Goal: Transaction & Acquisition: Subscribe to service/newsletter

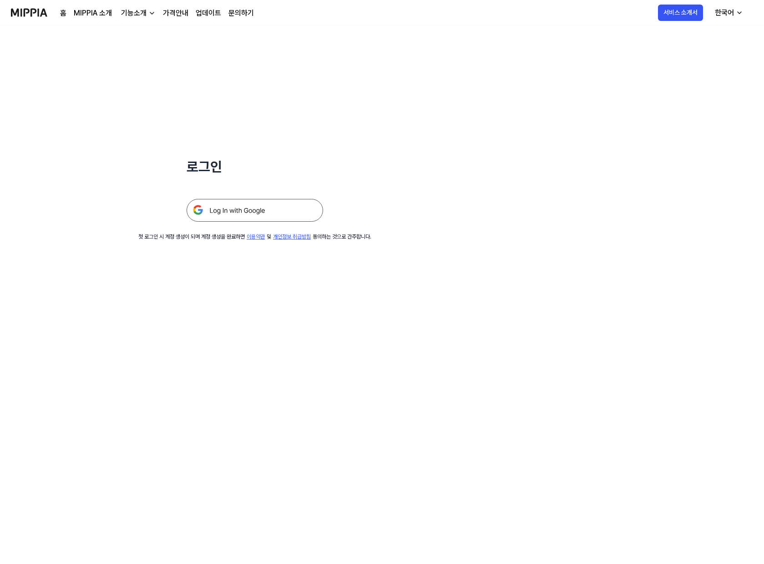
click at [258, 212] on img at bounding box center [255, 210] width 136 height 23
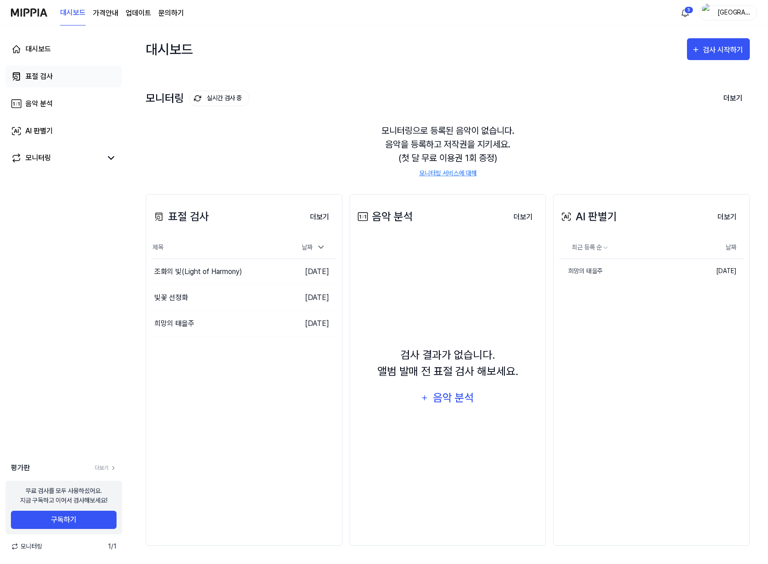
click at [41, 76] on div "표절 검사" at bounding box center [38, 76] width 27 height 11
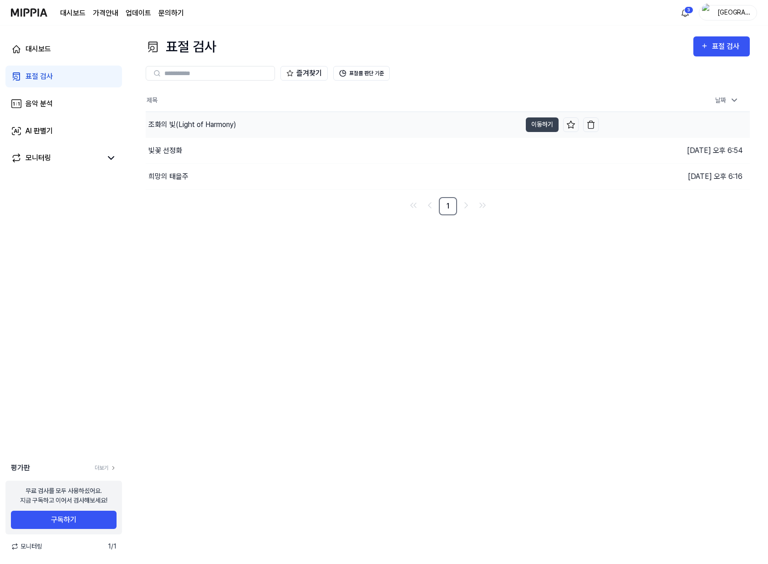
click at [233, 124] on div "조화의 빛(Light of Harmony)" at bounding box center [192, 124] width 88 height 11
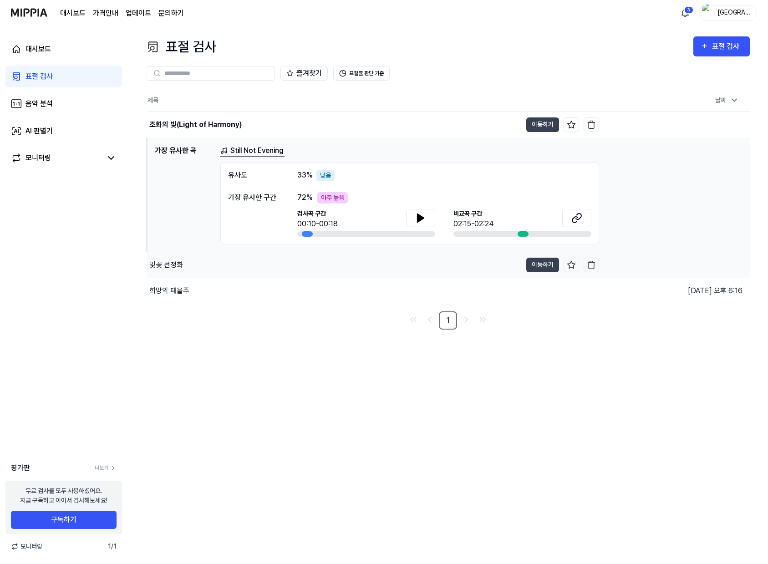
click at [177, 263] on div "빛꽃 선정화" at bounding box center [166, 264] width 34 height 11
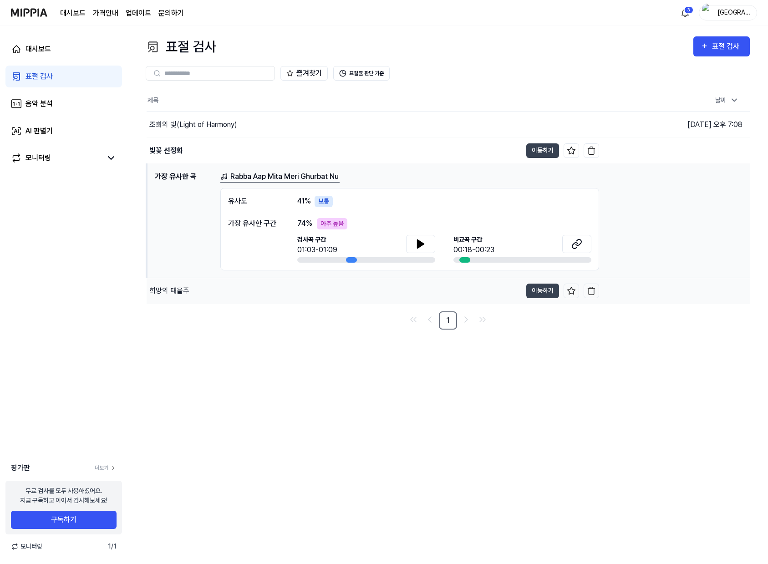
click at [185, 289] on div "희망의 태을주" at bounding box center [169, 290] width 40 height 11
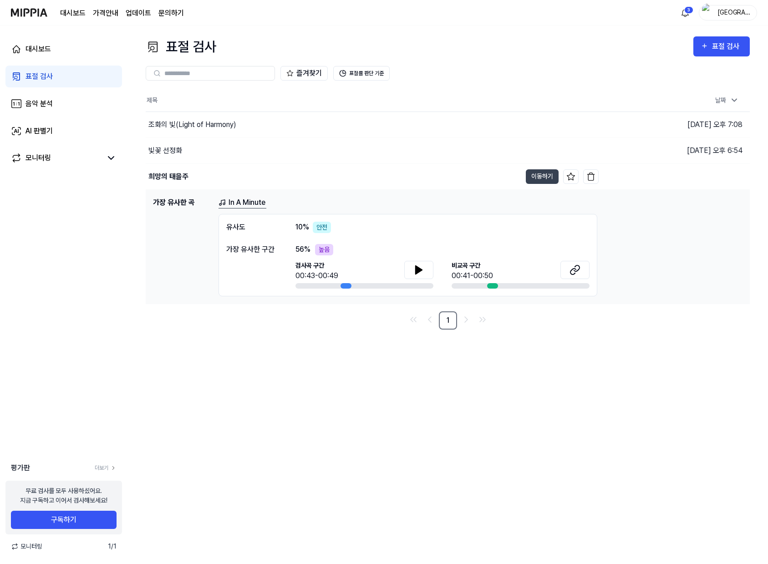
click at [40, 75] on div "표절 검사" at bounding box center [38, 76] width 27 height 11
click at [718, 51] on div "표절 검사" at bounding box center [727, 46] width 30 height 12
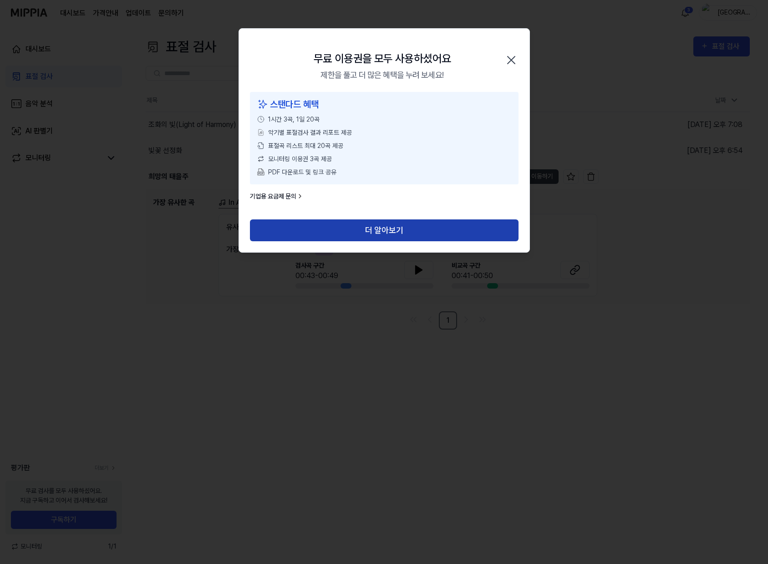
click at [399, 232] on button "더 알아보기" at bounding box center [384, 230] width 268 height 22
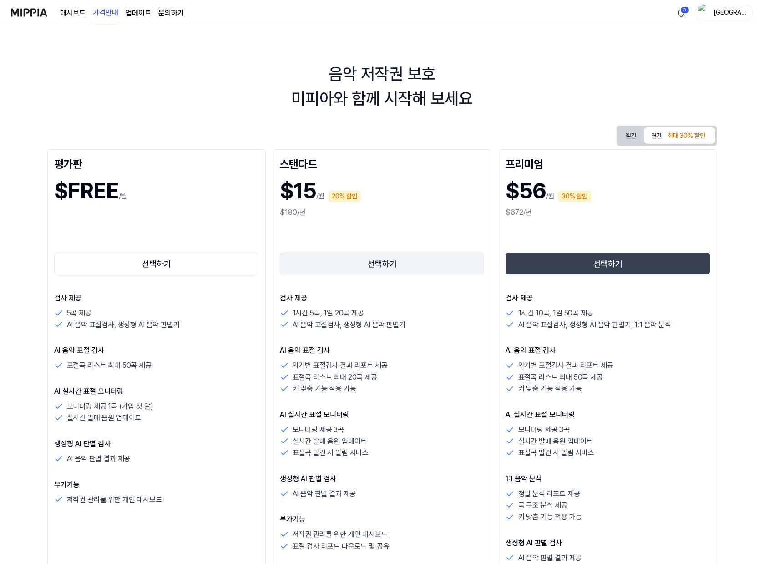
click at [389, 262] on button "선택하기" at bounding box center [382, 264] width 205 height 22
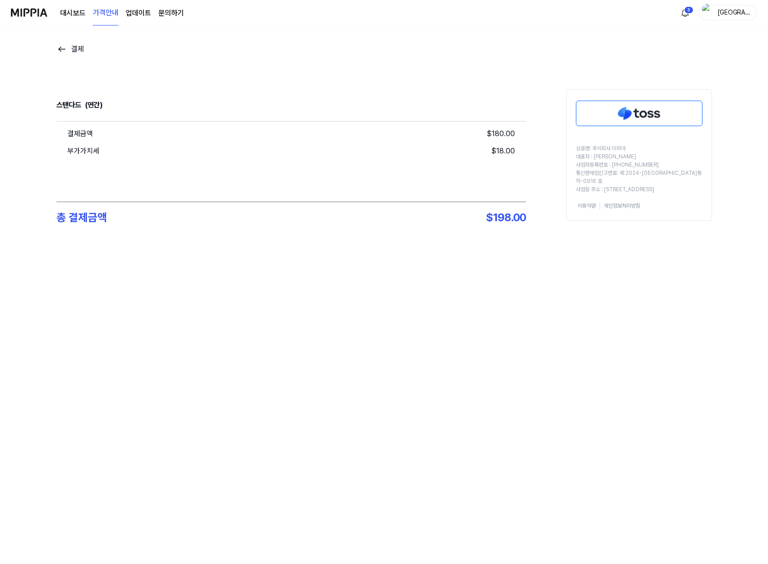
click at [32, 12] on img at bounding box center [29, 12] width 36 height 25
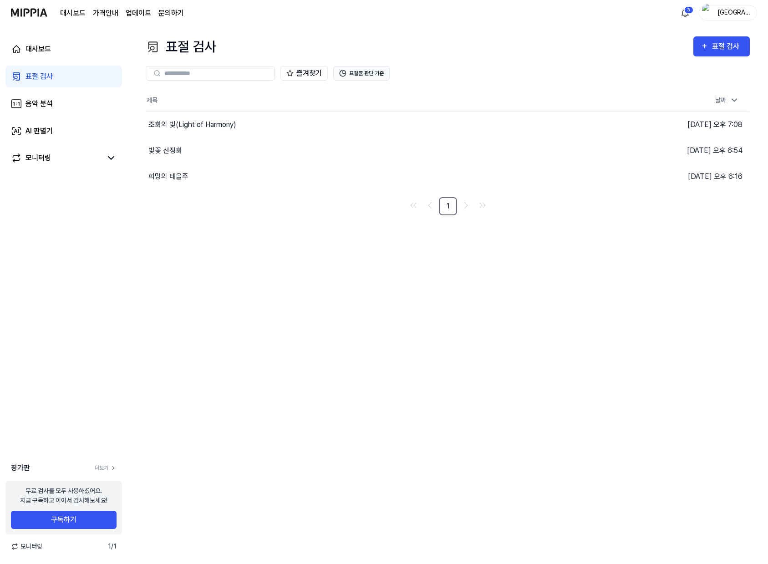
click at [377, 73] on button "표절률 판단 기준" at bounding box center [361, 73] width 56 height 15
click at [372, 69] on button "표절률 판단 기준" at bounding box center [361, 73] width 56 height 15
click at [74, 520] on button "구독하기" at bounding box center [64, 519] width 106 height 18
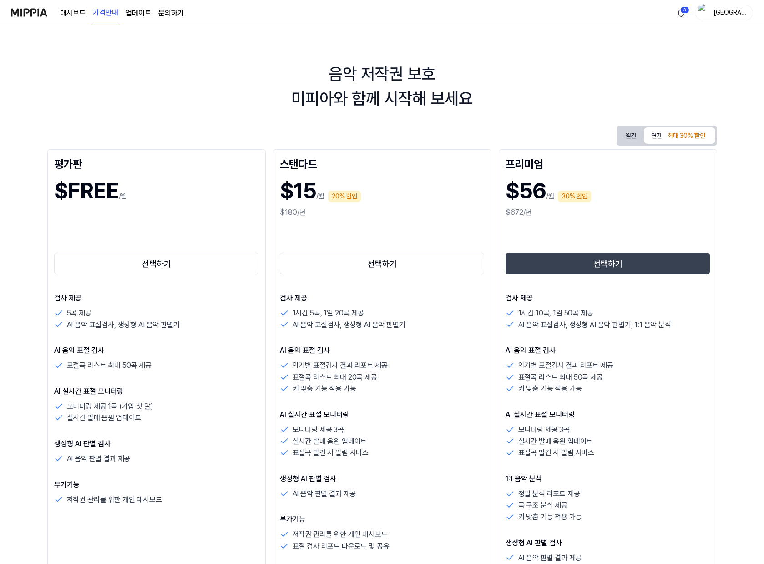
click at [300, 196] on h1 "$15" at bounding box center [298, 190] width 36 height 33
drag, startPoint x: 285, startPoint y: 170, endPoint x: 372, endPoint y: 167, distance: 87.4
click at [372, 167] on div "스탠다드" at bounding box center [382, 163] width 205 height 15
click at [416, 190] on div "$15 /월 20% 할인" at bounding box center [382, 190] width 205 height 33
click at [659, 136] on button "연간 최대 30% 할인" at bounding box center [679, 135] width 71 height 16
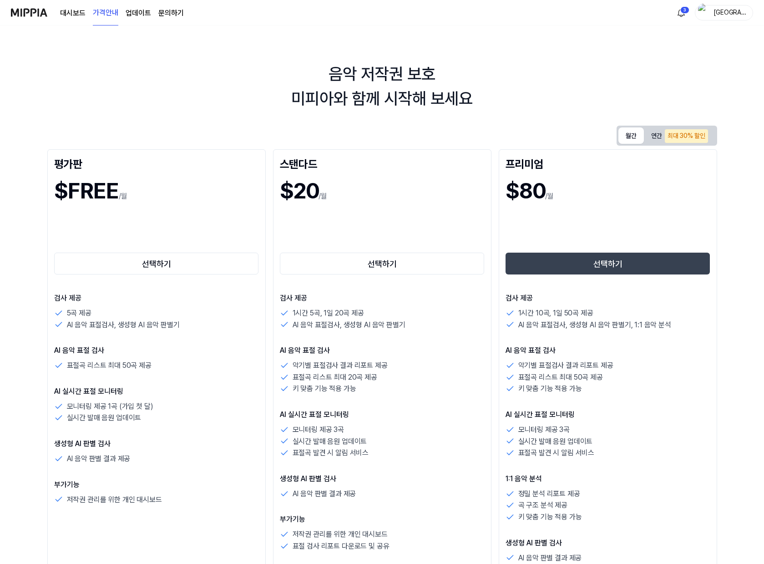
click at [634, 134] on button "월간" at bounding box center [630, 135] width 25 height 16
click at [656, 133] on button "연간 최대 30% 할인" at bounding box center [679, 135] width 71 height 19
click at [628, 134] on button "월간" at bounding box center [630, 135] width 25 height 17
click at [659, 136] on button "연간 최대 30% 할인" at bounding box center [679, 135] width 71 height 16
click at [687, 134] on div "최대 30% 할인" at bounding box center [686, 136] width 43 height 14
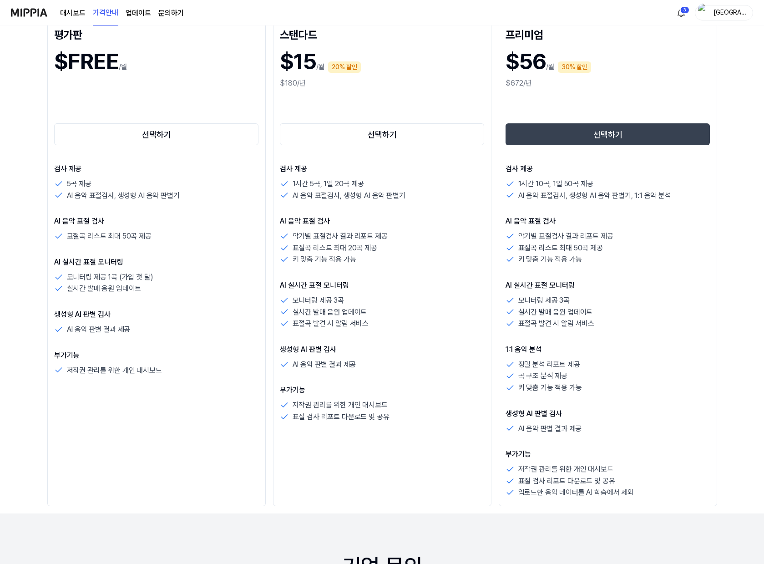
scroll to position [121, 0]
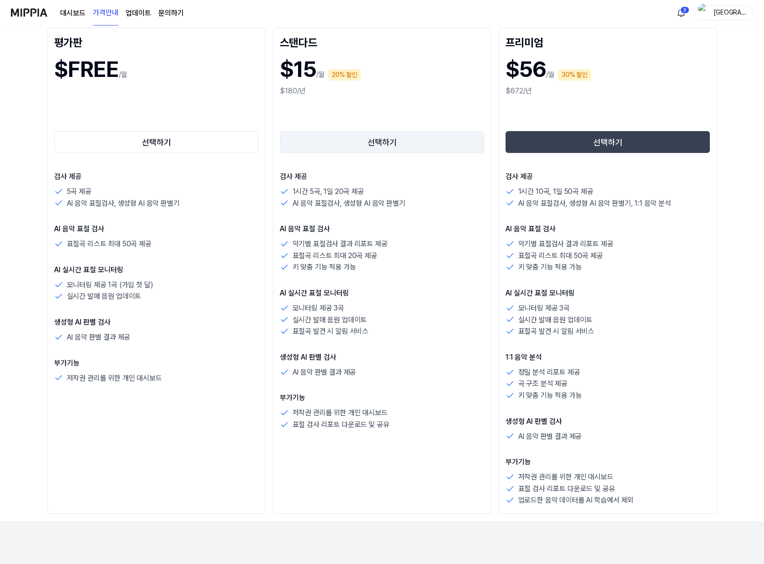
click at [395, 138] on button "선택하기" at bounding box center [382, 142] width 205 height 22
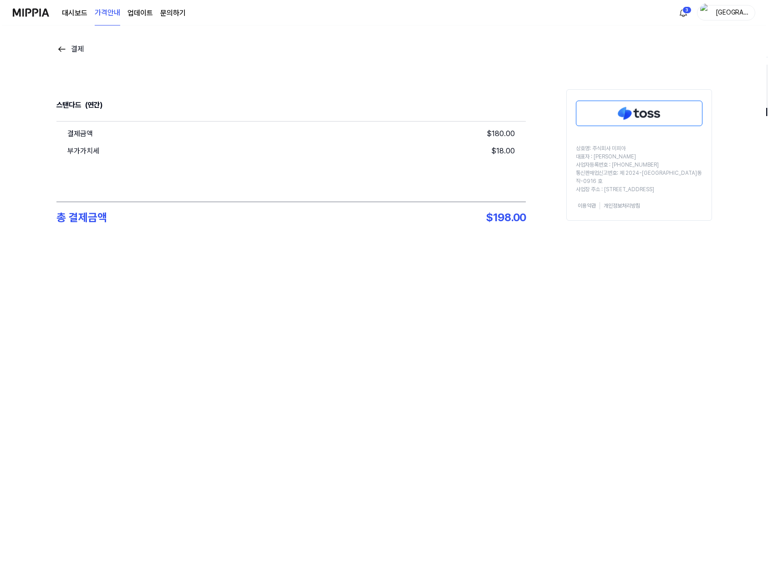
scroll to position [0, 0]
click at [710, 12] on img "button" at bounding box center [707, 13] width 11 height 18
click at [702, 84] on button "로그아웃" at bounding box center [698, 83] width 105 height 10
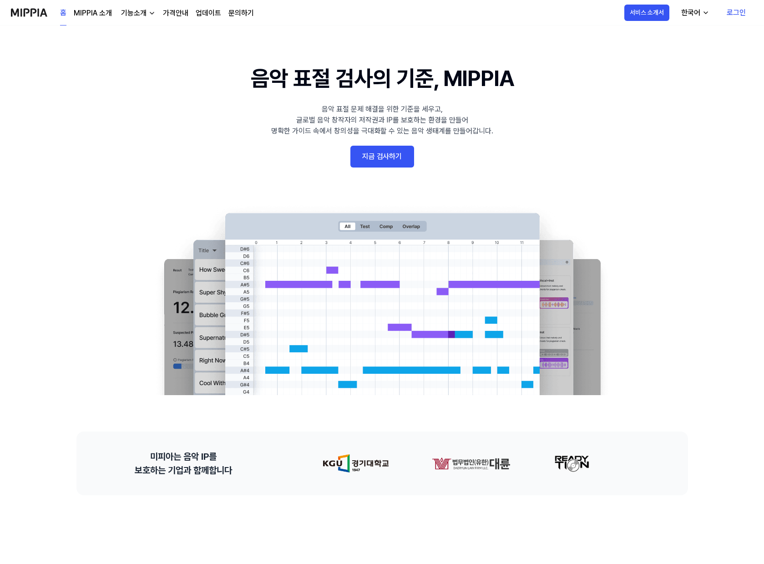
click at [740, 11] on link "로그인" at bounding box center [736, 12] width 34 height 25
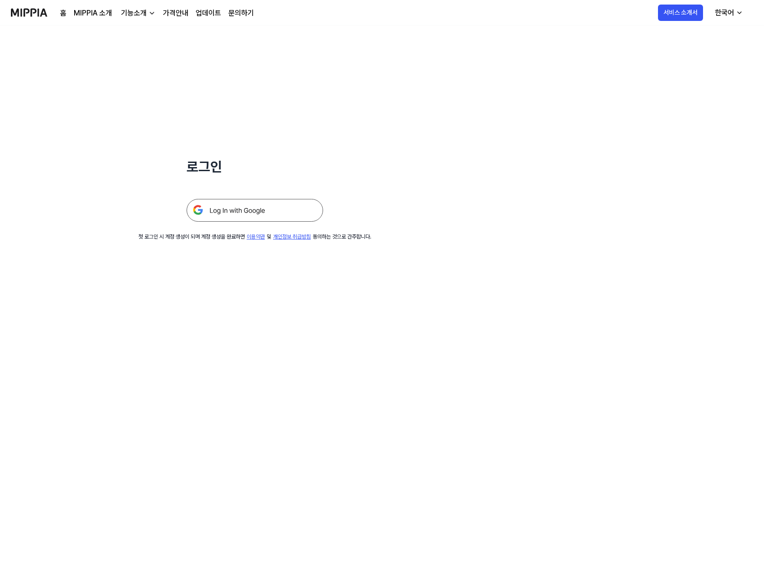
click at [248, 212] on img at bounding box center [255, 210] width 136 height 23
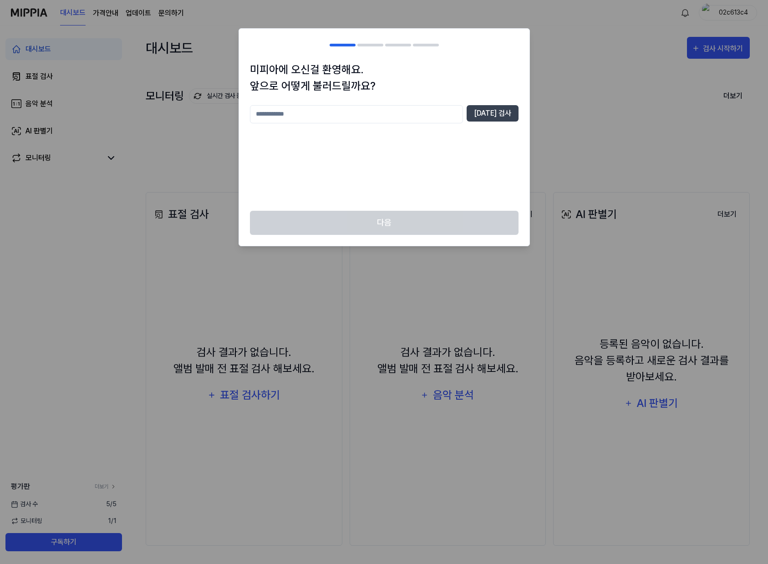
click at [393, 118] on input "text" at bounding box center [356, 114] width 213 height 18
type input "*"
type input "**"
click at [491, 114] on button "중복 검사" at bounding box center [492, 113] width 52 height 16
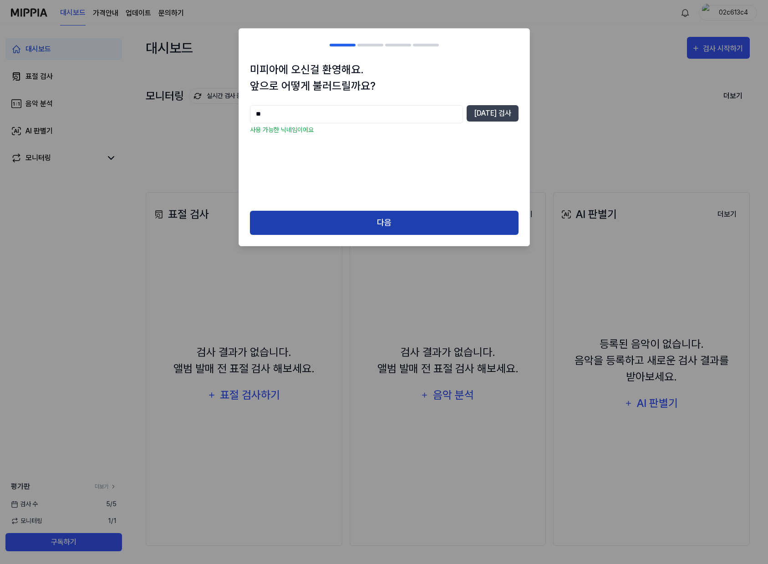
click at [413, 223] on button "다음" at bounding box center [384, 223] width 268 height 24
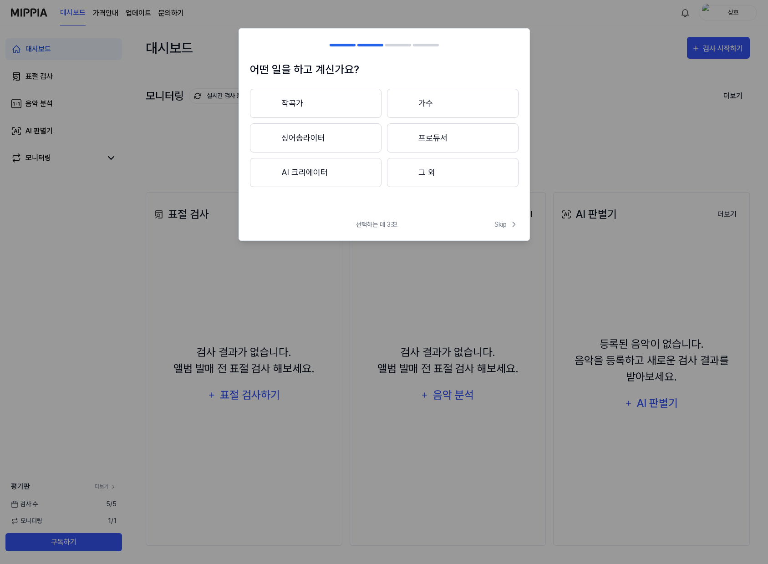
click at [325, 108] on button "작곡가" at bounding box center [315, 103] width 131 height 29
click at [318, 137] on button "3년 이하" at bounding box center [315, 137] width 131 height 29
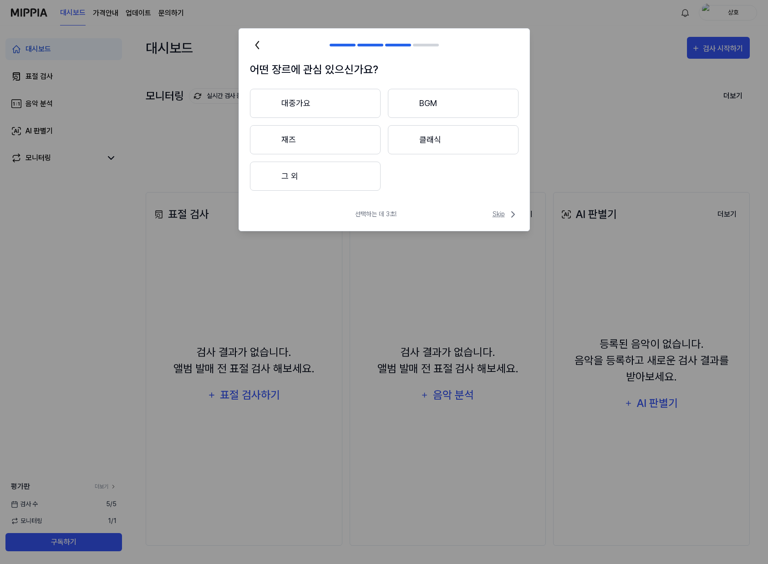
click at [507, 213] on icon at bounding box center [512, 214] width 11 height 11
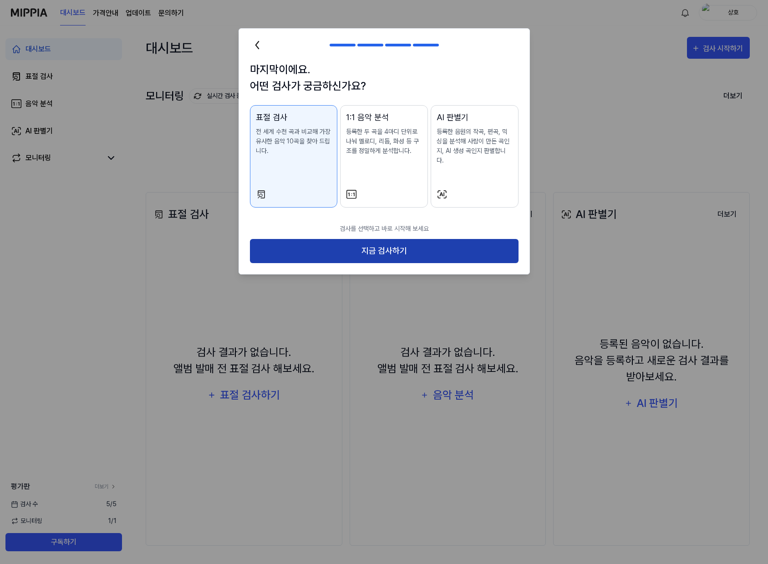
click at [402, 241] on button "지금 검사하기" at bounding box center [384, 251] width 268 height 24
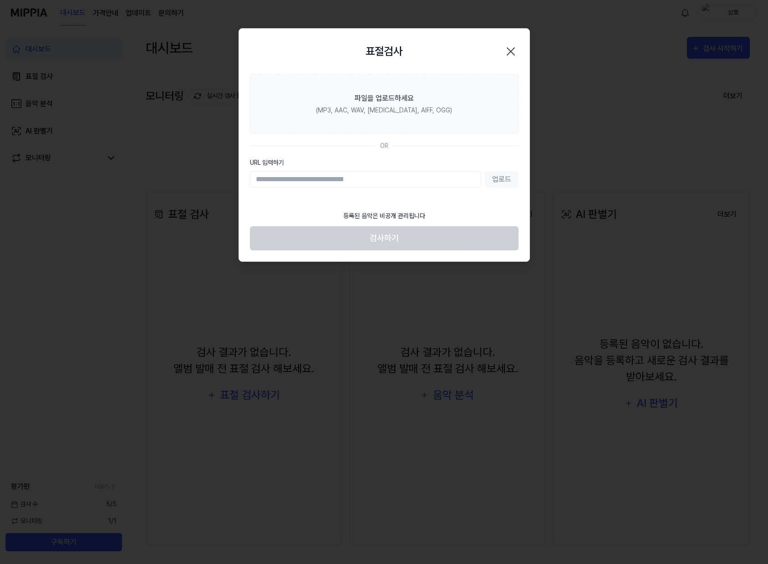
click at [504, 177] on div "업로드" at bounding box center [384, 179] width 268 height 16
click at [354, 181] on input "URL 입력하기" at bounding box center [365, 179] width 231 height 16
click at [495, 176] on div "업로드" at bounding box center [384, 179] width 268 height 16
click at [505, 179] on div "업로드" at bounding box center [384, 179] width 268 height 16
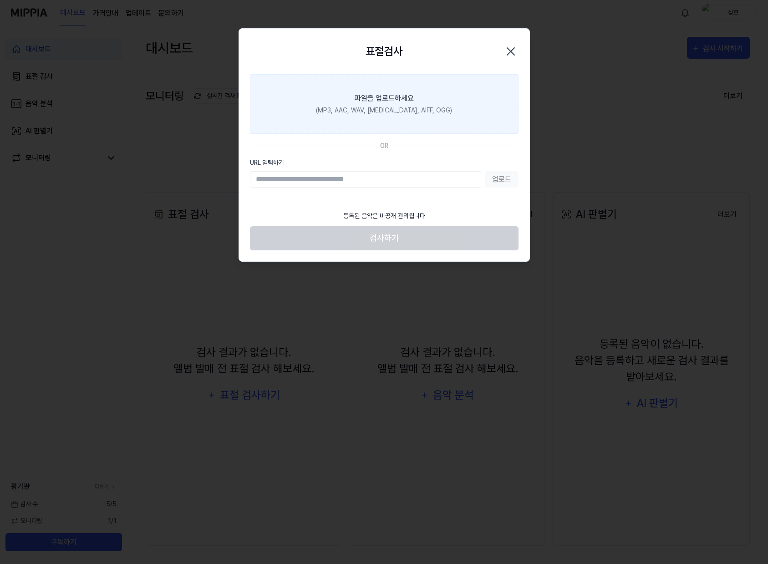
click at [423, 110] on div "(MP3, AAC, WAV, FLAC, AIFF, OGG)" at bounding box center [384, 111] width 136 height 10
click at [0, 0] on input "파일을 업로드하세요 (MP3, AAC, WAV, FLAC, AIFF, OGG)" at bounding box center [0, 0] width 0 height 0
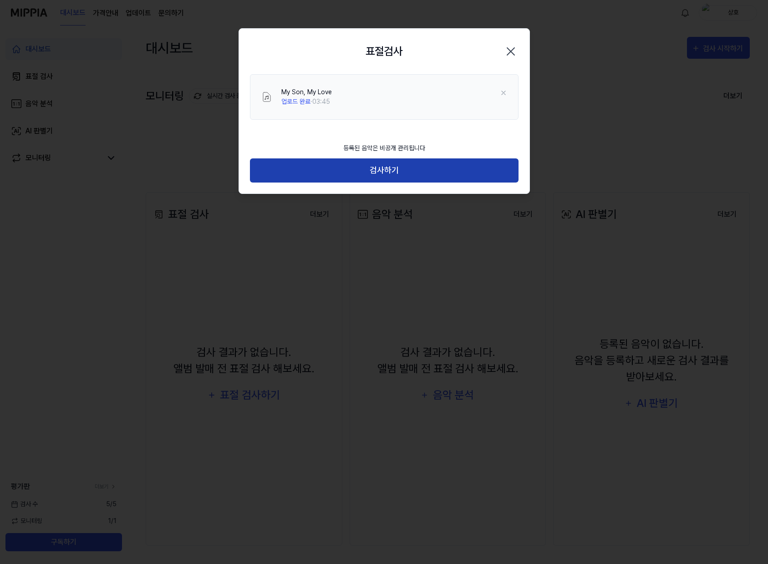
click at [401, 171] on button "검사하기" at bounding box center [384, 170] width 268 height 24
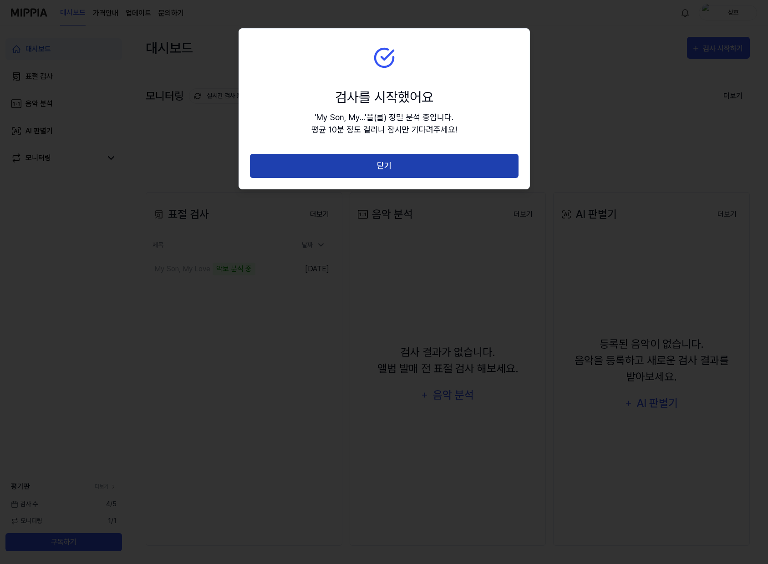
click at [407, 165] on button "닫기" at bounding box center [384, 166] width 268 height 24
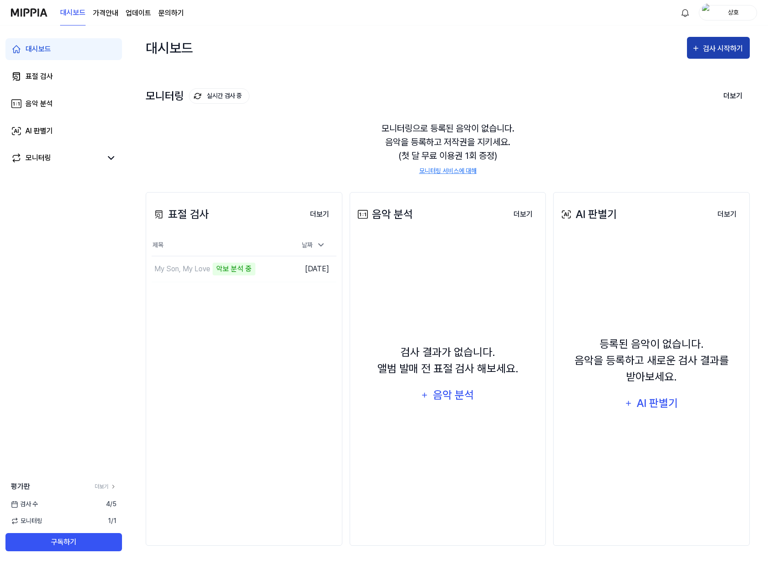
click at [711, 45] on div "검사 시작하기" at bounding box center [723, 49] width 42 height 12
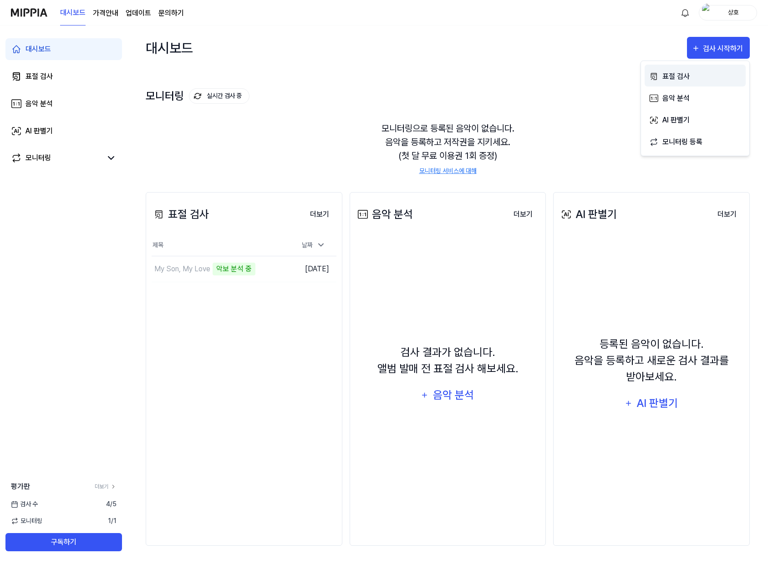
click at [687, 71] on div "표절 검사" at bounding box center [701, 77] width 79 height 12
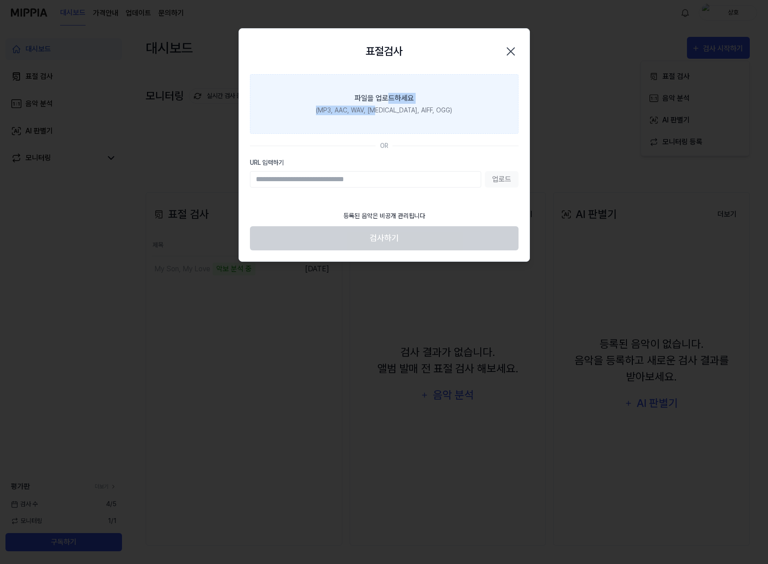
click at [390, 104] on label "파일을 업로드하세요 (MP3, AAC, WAV, FLAC, AIFF, OGG)" at bounding box center [384, 104] width 268 height 60
click at [398, 113] on div "(MP3, AAC, WAV, FLAC, AIFF, OGG)" at bounding box center [384, 111] width 136 height 10
click at [0, 0] on input "파일을 업로드하세요 (MP3, AAC, WAV, FLAC, AIFF, OGG)" at bounding box center [0, 0] width 0 height 0
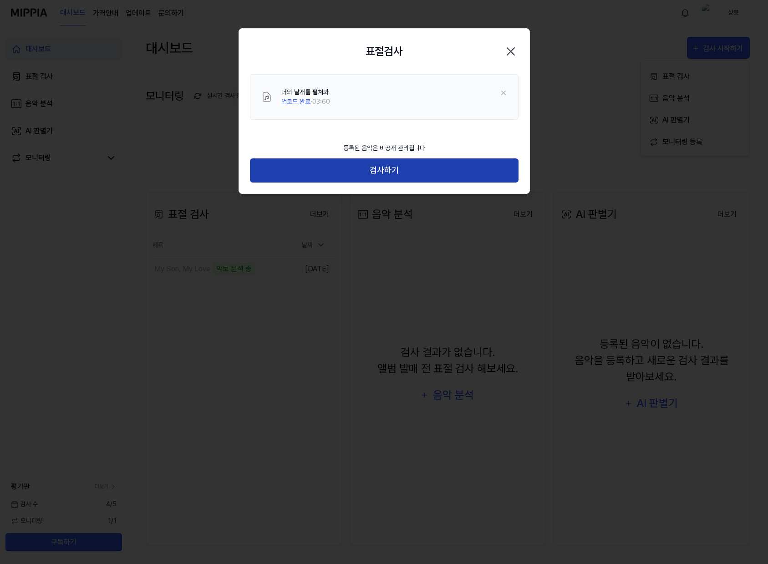
click at [400, 168] on button "검사하기" at bounding box center [384, 170] width 268 height 24
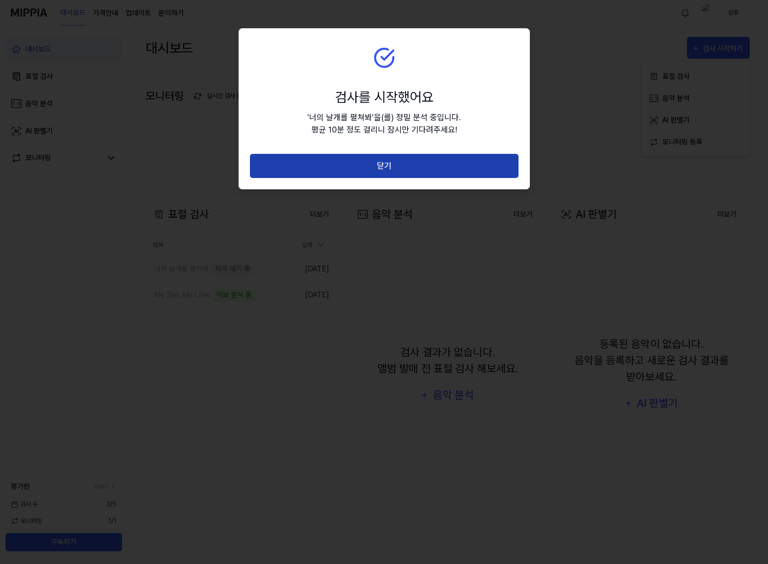
click at [400, 166] on button "닫기" at bounding box center [384, 166] width 268 height 24
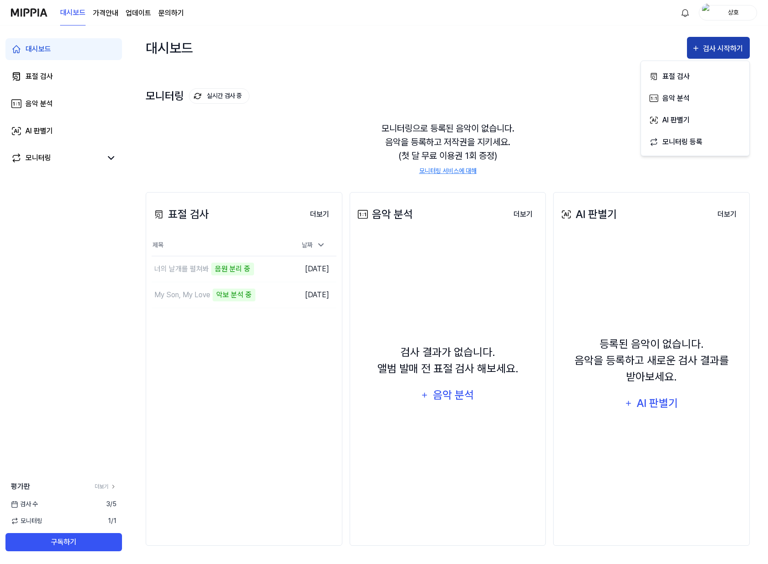
click at [730, 47] on div "검사 시작하기" at bounding box center [723, 49] width 42 height 12
click at [723, 48] on div "검사 시작하기" at bounding box center [723, 49] width 42 height 12
click at [684, 71] on div "표절 검사" at bounding box center [701, 77] width 79 height 12
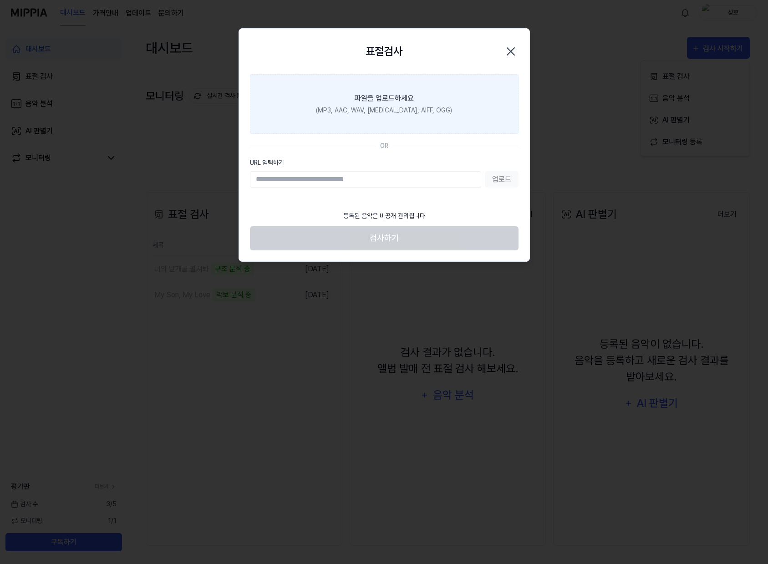
click at [395, 109] on div "(MP3, AAC, WAV, FLAC, AIFF, OGG)" at bounding box center [384, 111] width 136 height 10
click at [0, 0] on input "파일을 업로드하세요 (MP3, AAC, WAV, FLAC, AIFF, OGG)" at bounding box center [0, 0] width 0 height 0
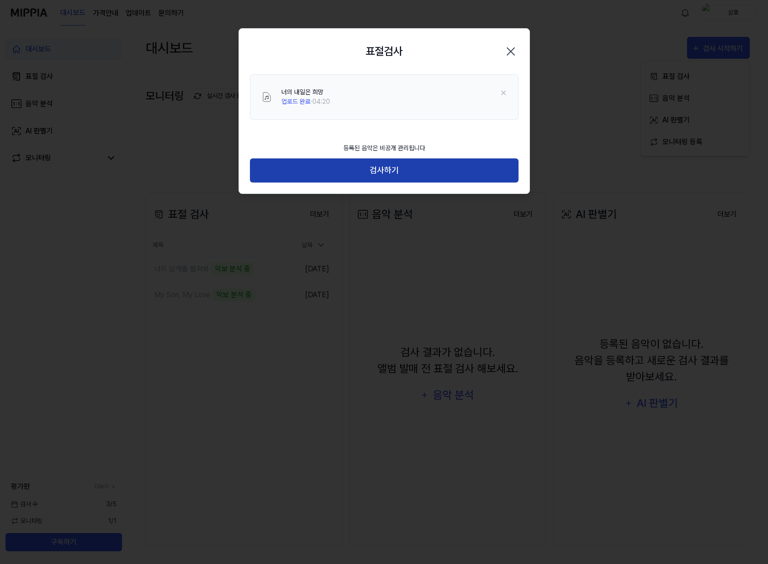
click at [402, 167] on button "검사하기" at bounding box center [384, 170] width 268 height 24
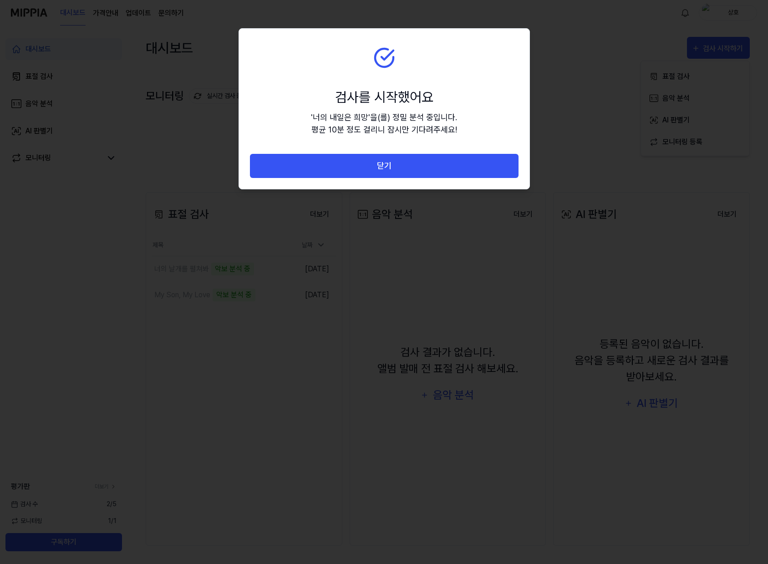
click at [402, 167] on button "닫기" at bounding box center [384, 166] width 268 height 24
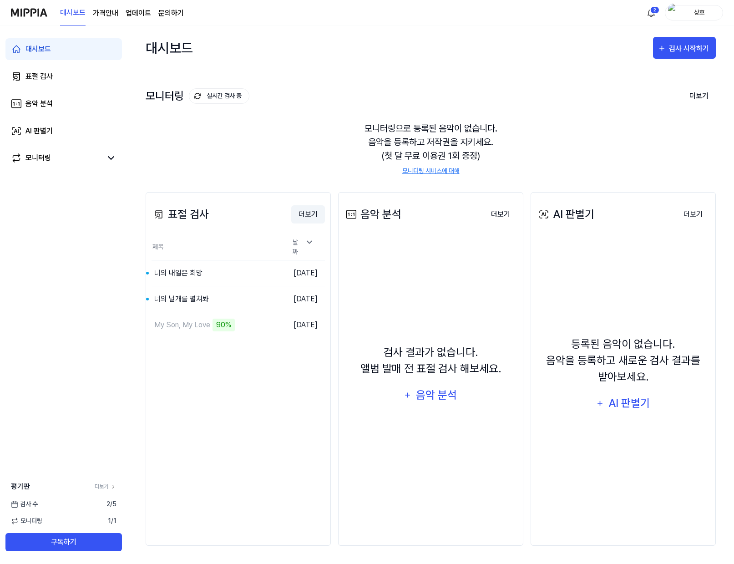
click at [313, 216] on button "더보기" at bounding box center [308, 214] width 34 height 18
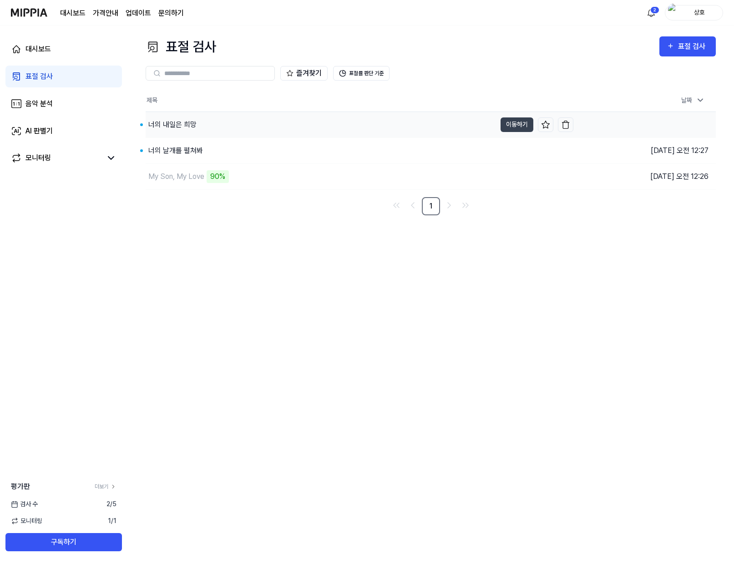
drag, startPoint x: 185, startPoint y: 123, endPoint x: 186, endPoint y: 128, distance: 4.6
click at [185, 126] on div "너의 내일은 희망" at bounding box center [172, 124] width 48 height 11
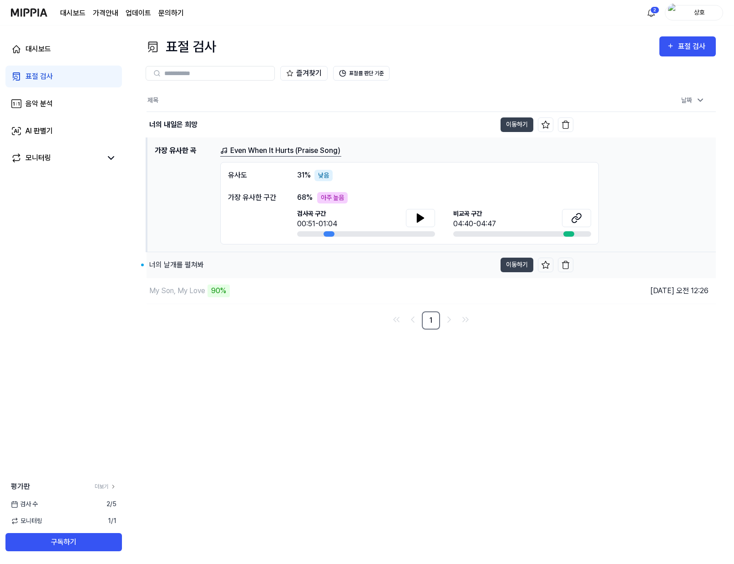
click at [189, 264] on div "너의 날개를 펼쳐봐" at bounding box center [176, 264] width 55 height 11
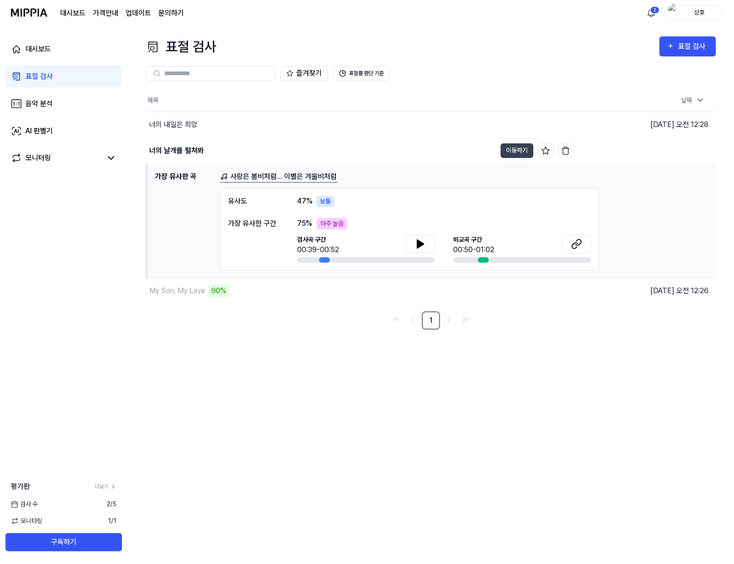
click at [291, 178] on link "사랑은 봄비처럼... 이별은 겨울비처럼" at bounding box center [278, 176] width 117 height 11
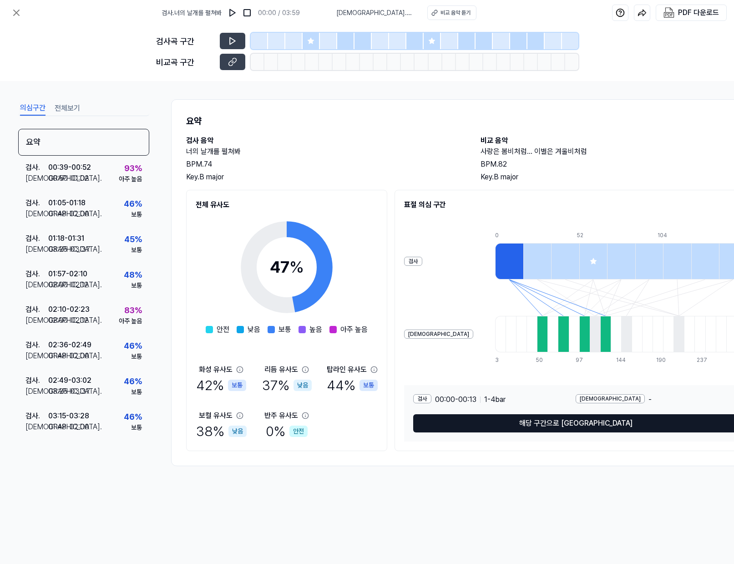
click at [557, 416] on button "해당 구간으로 [GEOGRAPHIC_DATA]" at bounding box center [575, 423] width 325 height 18
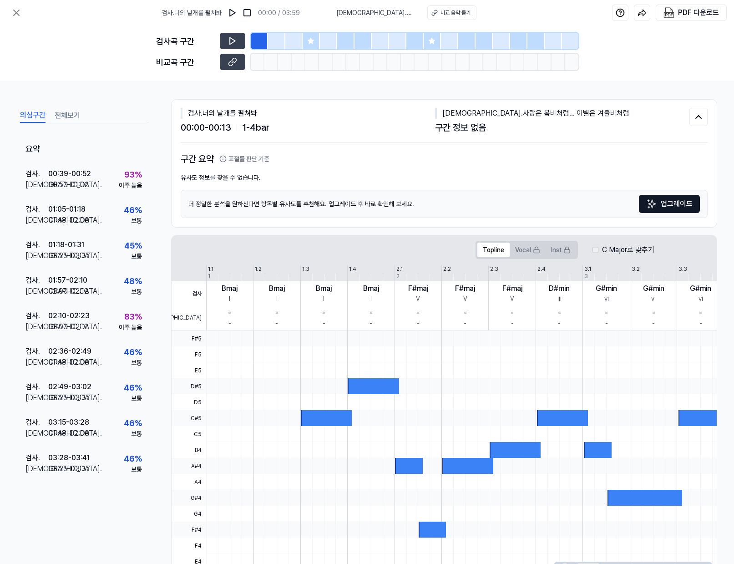
scroll to position [44, 0]
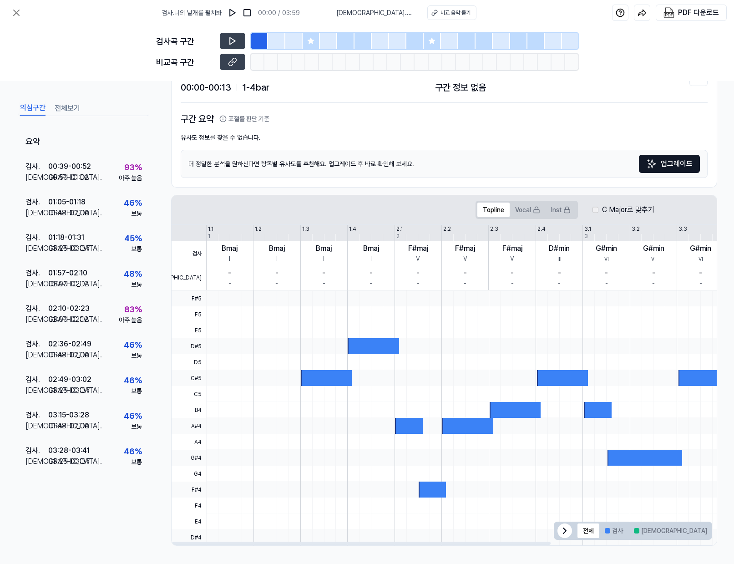
click at [561, 526] on icon at bounding box center [564, 530] width 11 height 11
click at [702, 529] on icon at bounding box center [701, 530] width 3 height 5
click at [136, 312] on div "83 %" at bounding box center [133, 309] width 18 height 12
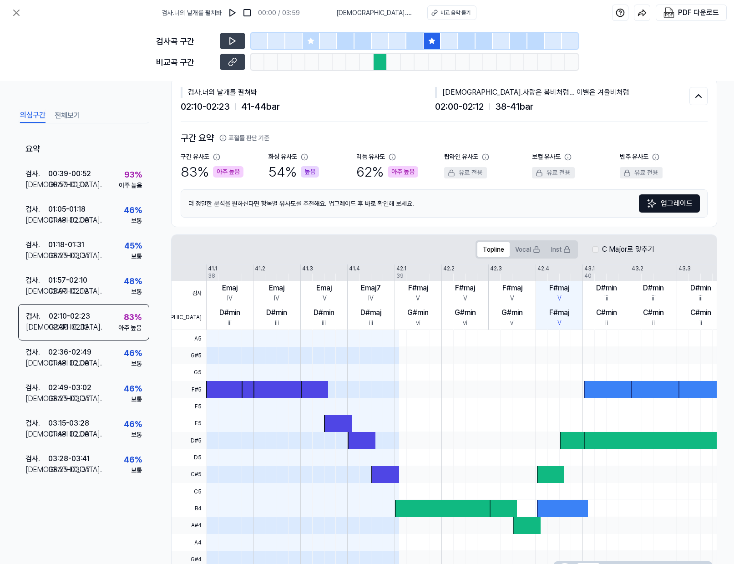
scroll to position [0, 0]
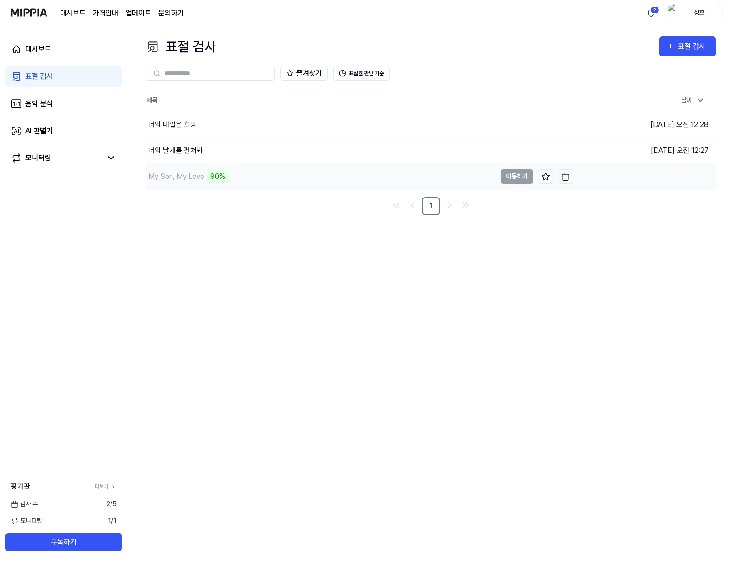
click at [510, 176] on td "My Son, My Love 90% 이동하기" at bounding box center [360, 176] width 428 height 25
click at [519, 149] on button "이동하기" at bounding box center [516, 150] width 33 height 15
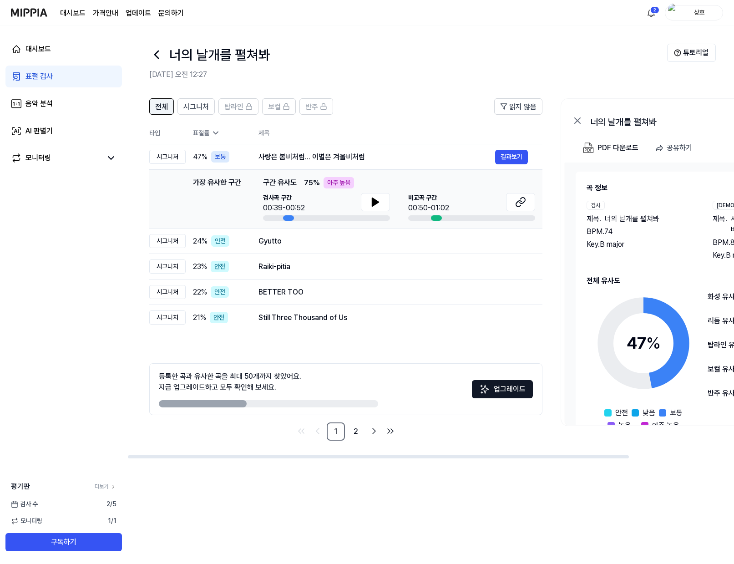
click at [162, 106] on span "전체" at bounding box center [161, 106] width 13 height 11
drag, startPoint x: 232, startPoint y: 400, endPoint x: 339, endPoint y: 402, distance: 106.5
click at [339, 402] on div at bounding box center [268, 403] width 219 height 7
drag, startPoint x: 240, startPoint y: 400, endPoint x: 382, endPoint y: 408, distance: 142.1
click at [382, 408] on div "등록한 곡과 유사한 곡을 최대 50개까지 찾았어요. 지금 업그레이드하고 모두 확인해 보세요. 업그레이드" at bounding box center [345, 389] width 393 height 52
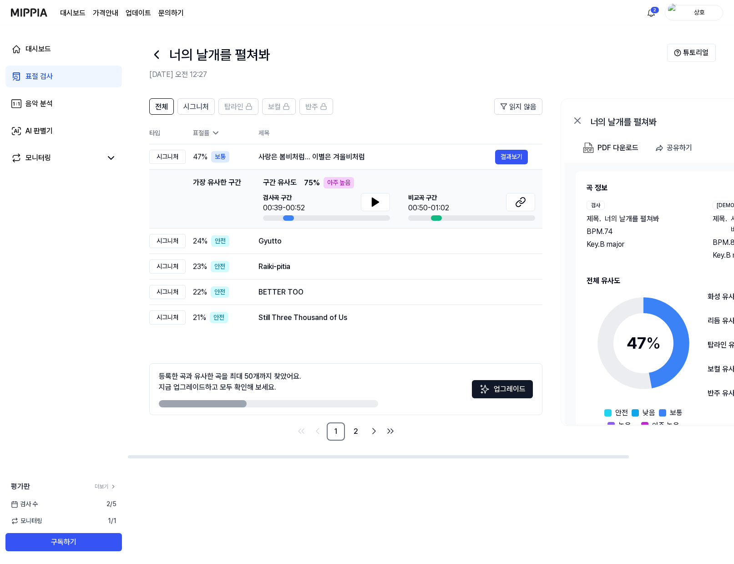
click at [374, 407] on div "등록한 곡과 유사한 곡을 최대 50개까지 찾았어요. 지금 업그레이드하고 모두 확인해 보세요. 업그레이드" at bounding box center [345, 389] width 393 height 52
click at [40, 74] on div "표절 검사" at bounding box center [38, 76] width 27 height 11
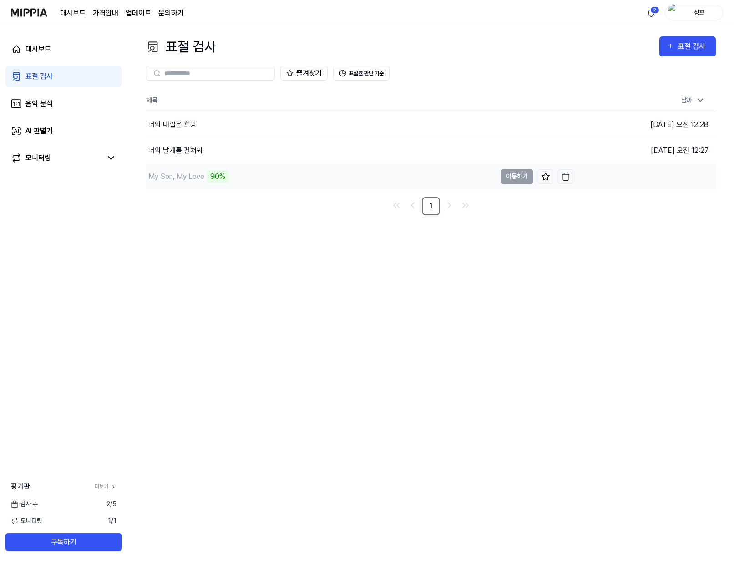
click at [190, 174] on div "My Son, My Love" at bounding box center [176, 176] width 56 height 11
click at [207, 175] on div "90%" at bounding box center [218, 176] width 22 height 13
click at [567, 176] on img "button" at bounding box center [565, 176] width 9 height 9
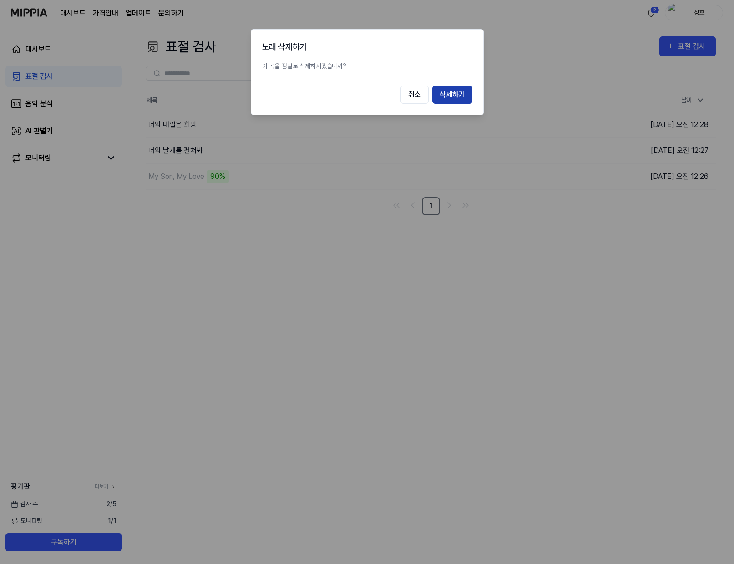
click at [455, 92] on button "삭제하기" at bounding box center [452, 95] width 40 height 18
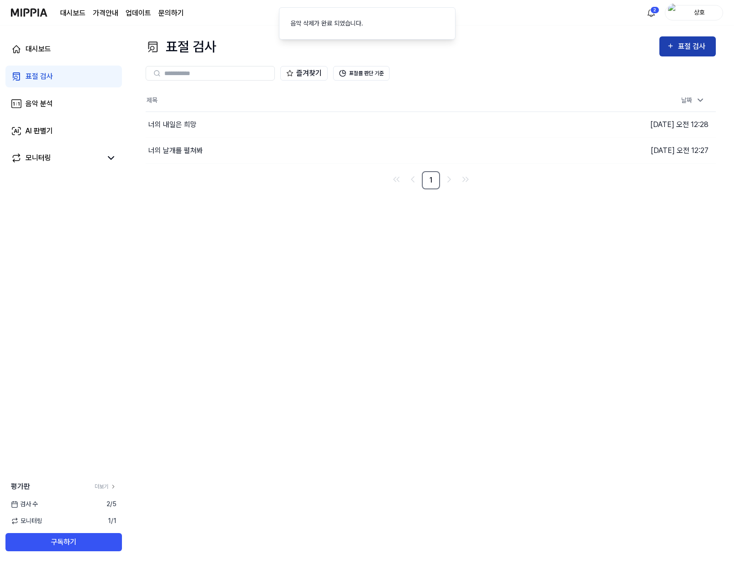
click at [692, 47] on div "표절 검사" at bounding box center [693, 46] width 30 height 12
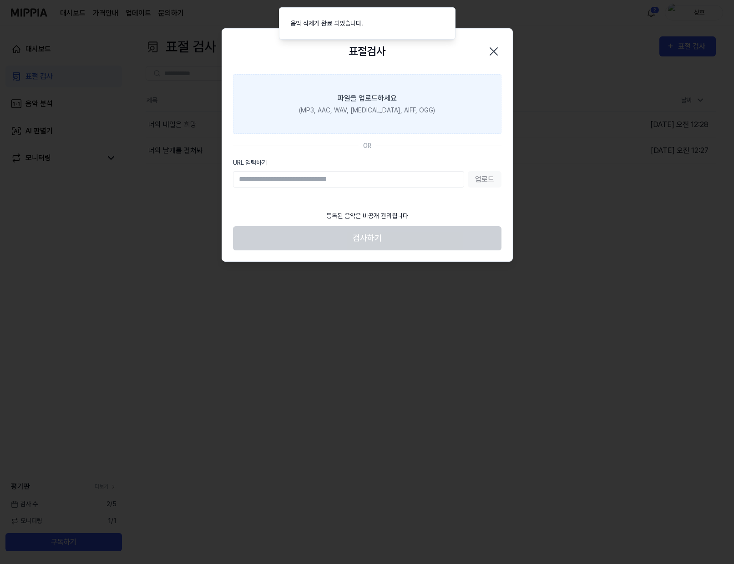
click at [373, 106] on div "(MP3, AAC, WAV, FLAC, AIFF, OGG)" at bounding box center [367, 111] width 136 height 10
click at [0, 0] on input "파일을 업로드하세요 (MP3, AAC, WAV, FLAC, AIFF, OGG)" at bounding box center [0, 0] width 0 height 0
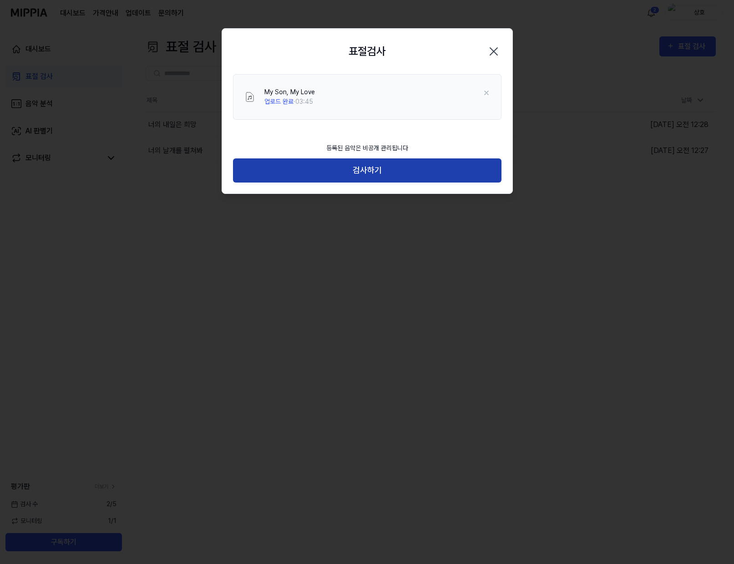
click at [381, 167] on button "검사하기" at bounding box center [367, 170] width 268 height 24
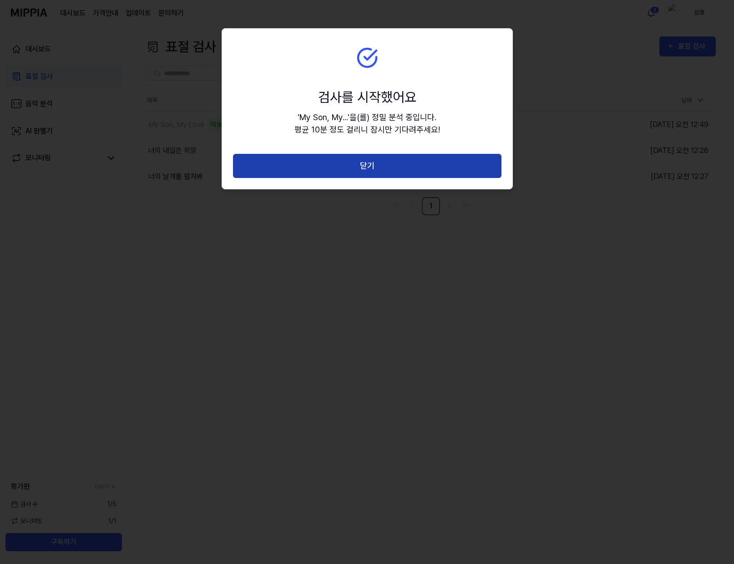
click at [416, 162] on button "닫기" at bounding box center [367, 166] width 268 height 24
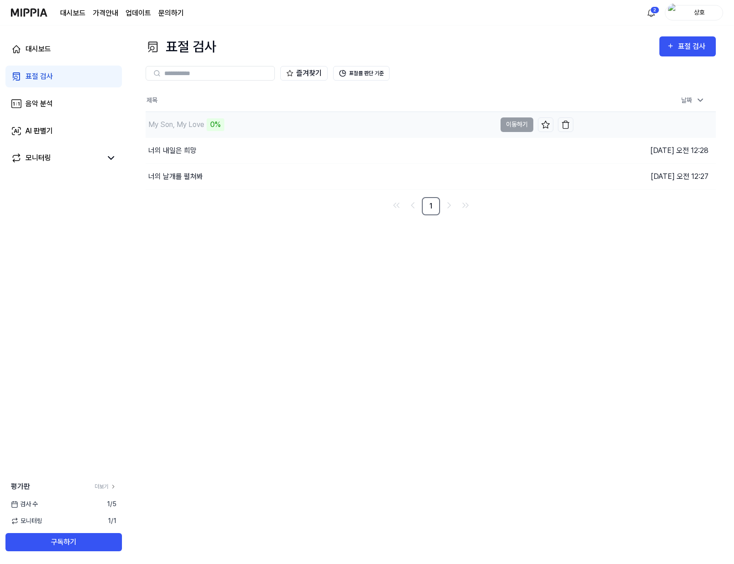
click at [520, 119] on td "My Son, My Love 0% 이동하기" at bounding box center [360, 124] width 428 height 25
click at [185, 123] on div "My Son, My Love" at bounding box center [176, 124] width 56 height 11
click at [262, 236] on div "표절 검사 표절 검사 표절 검사 음악 분석 AI 판별기 즐겨찾기 표절률 판단 기준 제목 날짜 My Son, My Love 0% 이동하기 202…" at bounding box center [430, 294] width 606 height 538
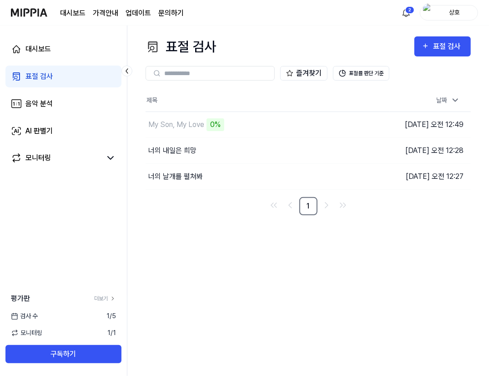
click at [40, 78] on div "표절 검사" at bounding box center [38, 76] width 27 height 11
click at [321, 121] on td "My Son, My Love 0% 이동하기" at bounding box center [268, 124] width 244 height 25
click at [189, 129] on div "My Son, My Love" at bounding box center [176, 124] width 56 height 11
drag, startPoint x: 436, startPoint y: 124, endPoint x: 361, endPoint y: 246, distance: 143.8
click at [361, 246] on div "표절 검사 표절 검사 표절 검사 음악 분석 AI 판별기 즐겨찾기 표절률 판단 기준 제목 날짜 My Son, My Love 0% 이동하기 202…" at bounding box center [308, 200] width 362 height 350
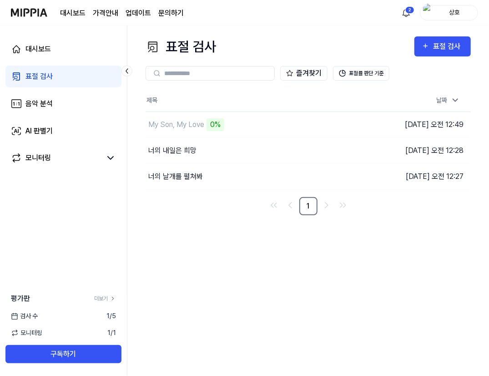
click at [361, 246] on div "표절 검사 표절 검사 표절 검사 음악 분석 AI 판별기 즐겨찾기 표절률 판단 기준 제목 날짜 My Son, My Love 0% 이동하기 202…" at bounding box center [308, 200] width 362 height 350
click at [52, 78] on div "표절 검사" at bounding box center [38, 76] width 27 height 11
click at [254, 72] on input "text" at bounding box center [216, 73] width 105 height 8
click at [67, 78] on link "표절 검사" at bounding box center [63, 77] width 116 height 22
click at [454, 44] on div "표절 검사" at bounding box center [448, 46] width 30 height 12
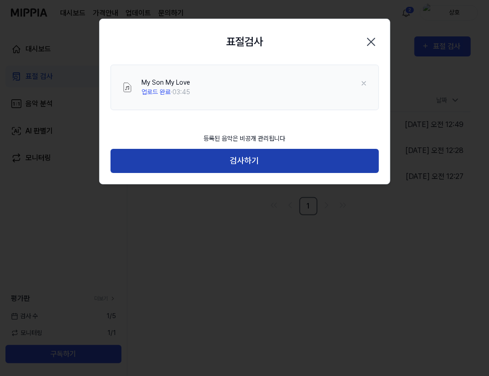
click at [253, 158] on button "검사하기" at bounding box center [245, 161] width 268 height 24
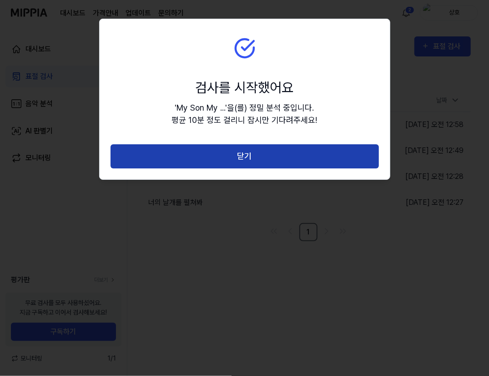
click at [274, 155] on button "닫기" at bounding box center [245, 156] width 268 height 24
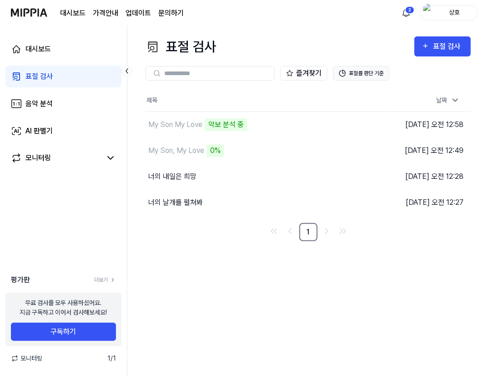
click at [371, 71] on button "표절률 판단 기준" at bounding box center [361, 73] width 56 height 15
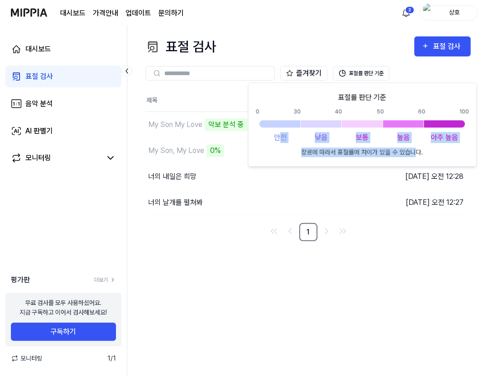
drag, startPoint x: 417, startPoint y: 154, endPoint x: 282, endPoint y: 157, distance: 135.2
click at [282, 157] on div "표절률 판단 기준 0 30 40 50 60 100 안전 낮음 보통 높음 아주 높음 장르에 따라서 표절률에 차이가 있을 수 있습니다." at bounding box center [362, 124] width 229 height 84
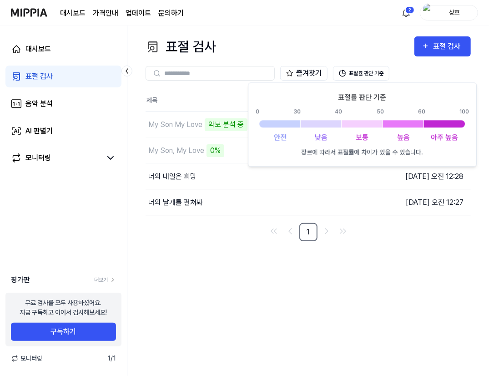
click at [312, 94] on div "표절률 판단 기준 0 30 40 50 60 100 안전 낮음 보통 높음 아주 높음 장르에 따라서 표절률에 차이가 있을 수 있습니다." at bounding box center [362, 124] width 213 height 65
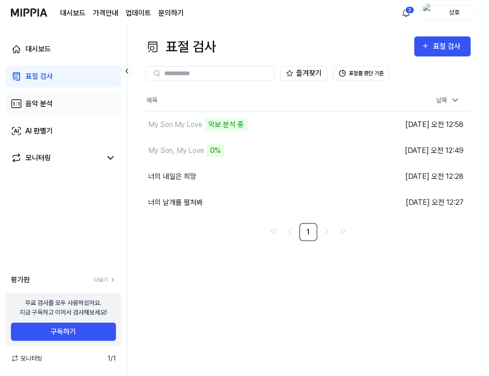
click at [42, 104] on div "음악 분석" at bounding box center [38, 103] width 27 height 11
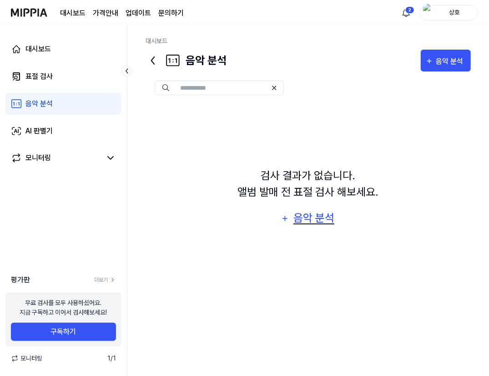
click at [318, 222] on div "음악 분석" at bounding box center [314, 217] width 43 height 17
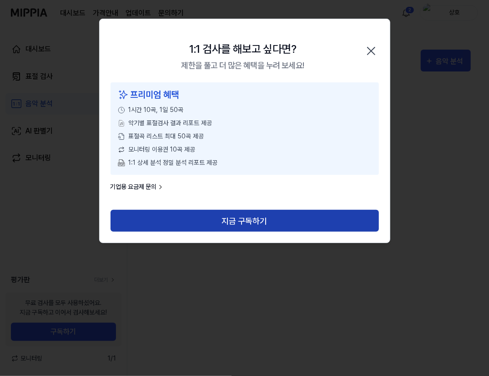
click at [244, 219] on button "지금 구독하기" at bounding box center [245, 221] width 268 height 22
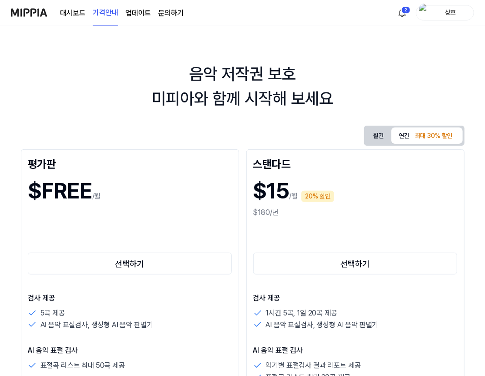
click at [407, 135] on button "연간 최대 30% 할인" at bounding box center [427, 135] width 71 height 16
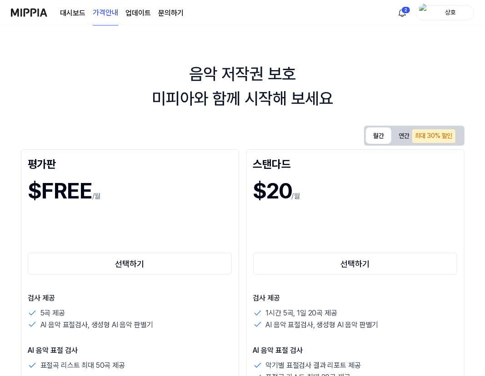
click at [382, 136] on button "월간" at bounding box center [378, 135] width 25 height 16
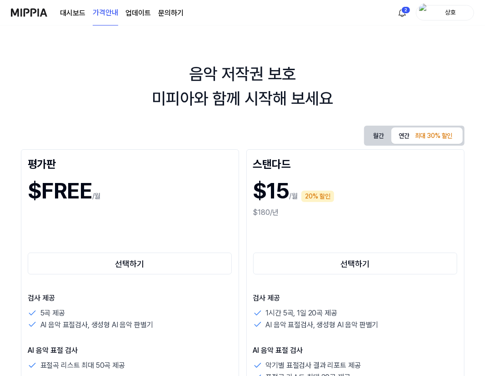
click at [404, 138] on button "연간 최대 30% 할인" at bounding box center [427, 135] width 71 height 16
click at [385, 138] on button "월간" at bounding box center [378, 135] width 25 height 17
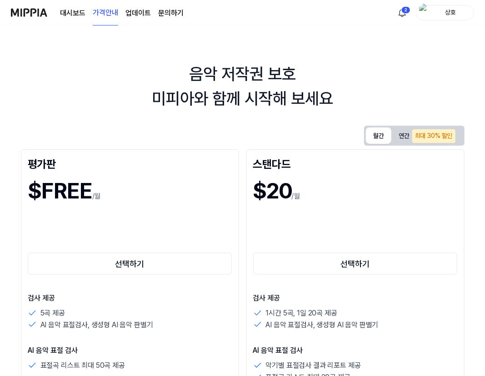
click at [410, 136] on button "연간 최대 30% 할인" at bounding box center [427, 135] width 71 height 19
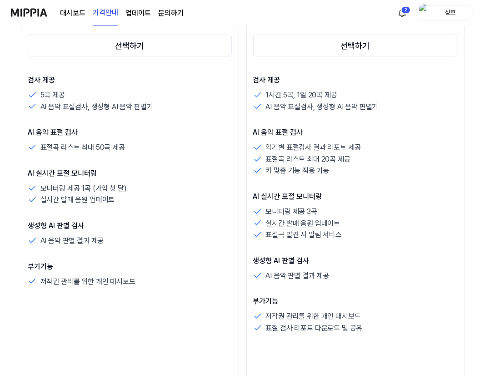
scroll to position [243, 0]
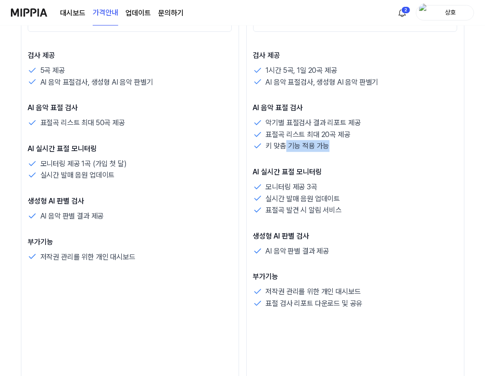
drag, startPoint x: 286, startPoint y: 148, endPoint x: 344, endPoint y: 149, distance: 57.8
click at [344, 149] on div "키 맞춤 기능 적용 가능" at bounding box center [355, 146] width 205 height 12
click at [323, 150] on p "키 맞춤 기능 적용 가능" at bounding box center [298, 146] width 64 height 12
drag, startPoint x: 269, startPoint y: 188, endPoint x: 373, endPoint y: 188, distance: 104.2
click at [384, 187] on div "모니터링 제공 3곡" at bounding box center [355, 187] width 205 height 12
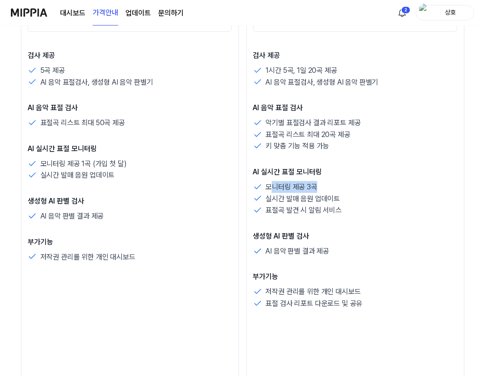
click at [368, 189] on div "모니터링 제공 3곡" at bounding box center [355, 187] width 205 height 12
drag, startPoint x: 267, startPoint y: 186, endPoint x: 389, endPoint y: 187, distance: 122.9
click at [389, 187] on div "모니터링 제공 3곡" at bounding box center [355, 187] width 205 height 12
drag, startPoint x: 269, startPoint y: 199, endPoint x: 298, endPoint y: 199, distance: 29.6
click at [298, 199] on p "실시간 발매 음원 업데이트" at bounding box center [303, 199] width 75 height 12
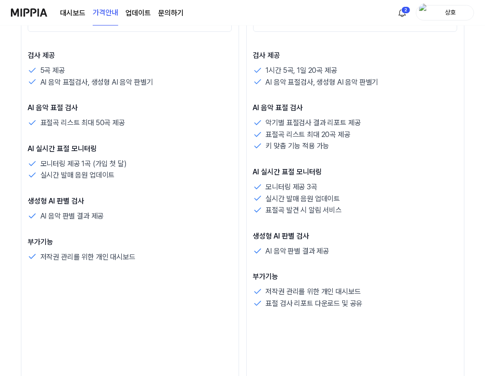
click at [268, 199] on p "실시간 발매 음원 업데이트" at bounding box center [303, 199] width 75 height 12
drag, startPoint x: 266, startPoint y: 199, endPoint x: 357, endPoint y: 202, distance: 91.0
click at [357, 202] on div "실시간 발매 음원 업데이트" at bounding box center [355, 199] width 205 height 12
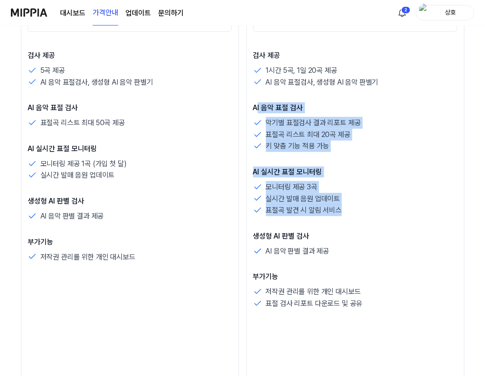
drag, startPoint x: 343, startPoint y: 211, endPoint x: 257, endPoint y: 98, distance: 142.1
click at [257, 98] on div "검사 제공 1시간 5곡, 1일 20곡 제공 AI 음악 표절검사, 생성형 AI 음악 판별기 AI 음악 표절 검사 악기별 표절검사 결과 리포트 제…" at bounding box center [355, 179] width 205 height 259
click at [443, 113] on div "AI 음악 표절 검사 악기별 표절검사 결과 리포트 제공 표절곡 리스트 최대 20곡 제공 키 맞춤 기능 적용 가능" at bounding box center [355, 127] width 205 height 50
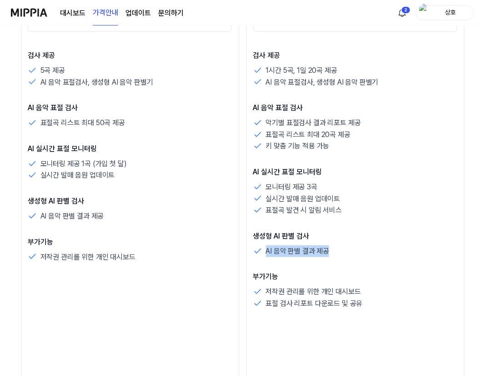
drag, startPoint x: 267, startPoint y: 251, endPoint x: 364, endPoint y: 253, distance: 97.4
click at [364, 253] on div "AI 음악 판별 결과 제공" at bounding box center [355, 251] width 205 height 12
click at [344, 252] on div "AI 음악 판별 결과 제공" at bounding box center [355, 251] width 205 height 12
click at [289, 255] on p "AI 음악 판별 결과 제공" at bounding box center [298, 251] width 64 height 12
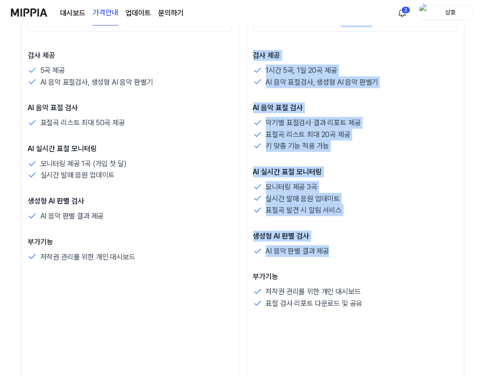
drag, startPoint x: 333, startPoint y: 251, endPoint x: 225, endPoint y: 257, distance: 108.0
click at [147, 258] on div "저작권 관리를 위한 개인 대시보드" at bounding box center [130, 257] width 205 height 12
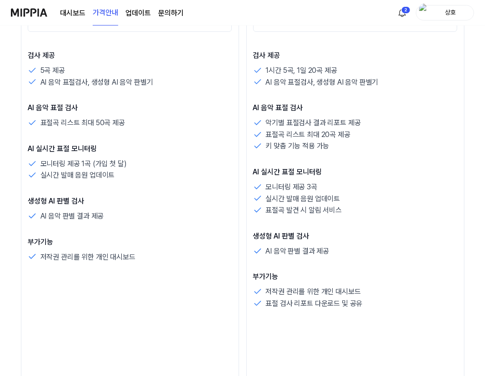
click at [135, 16] on link "업데이트" at bounding box center [138, 13] width 25 height 11
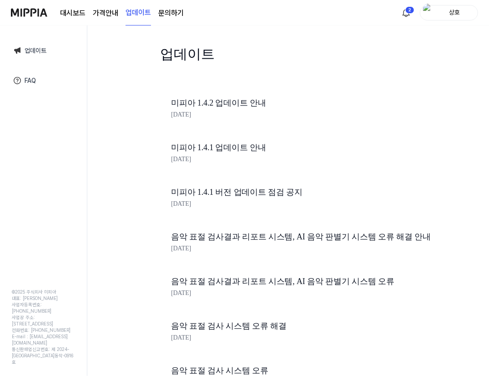
click at [170, 13] on link "문의하기" at bounding box center [170, 13] width 25 height 11
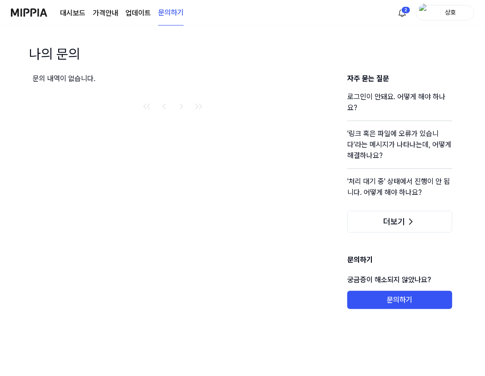
click at [69, 13] on link "대시보드" at bounding box center [72, 13] width 25 height 11
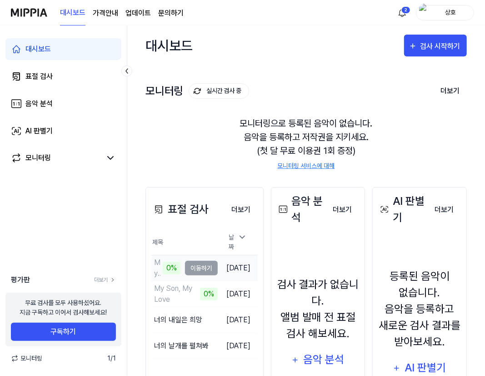
click at [210, 261] on td "My Son My Love 0% 이동하기" at bounding box center [185, 267] width 66 height 25
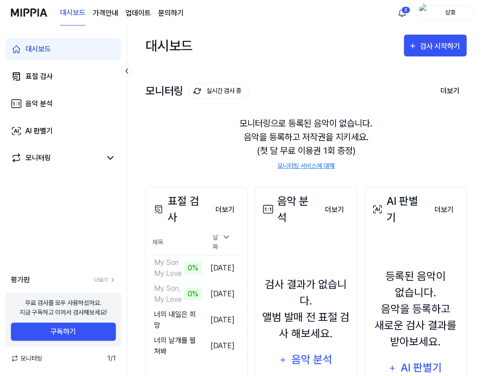
scroll to position [89, 0]
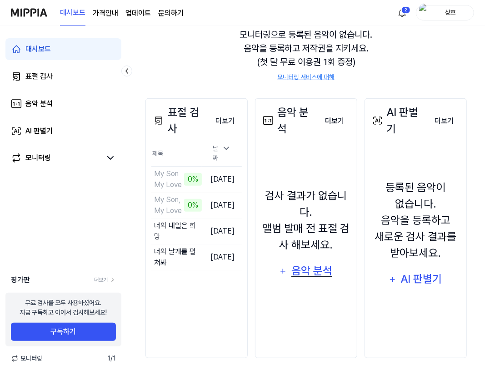
click at [317, 272] on div "음악 분석" at bounding box center [312, 270] width 43 height 17
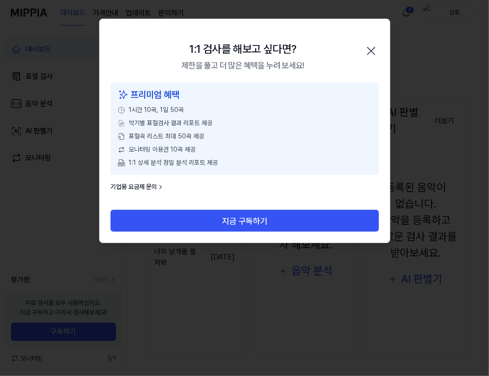
click at [372, 48] on icon "button" at bounding box center [371, 51] width 15 height 15
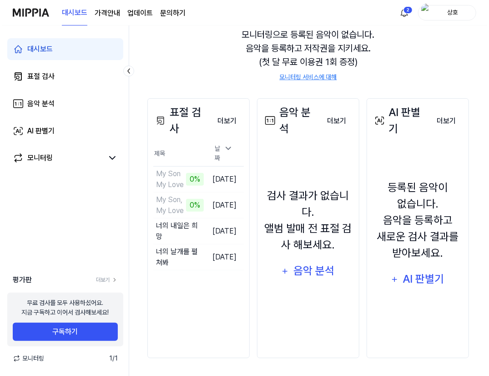
scroll to position [0, 0]
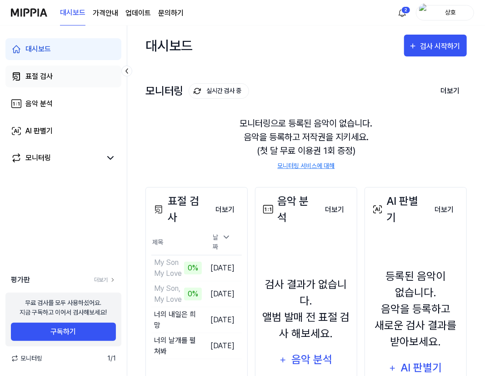
click at [45, 73] on div "표절 검사" at bounding box center [38, 76] width 27 height 11
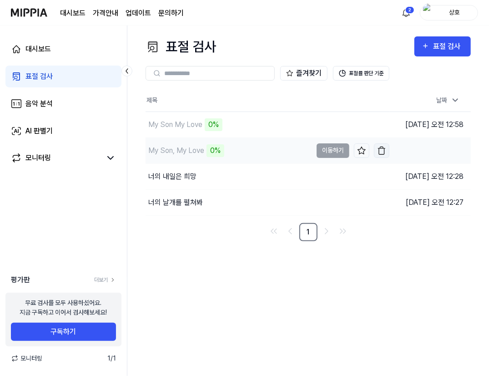
click at [378, 149] on img "button" at bounding box center [381, 150] width 9 height 9
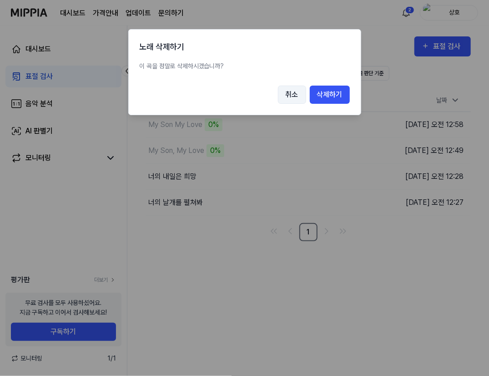
click at [294, 93] on button "취소" at bounding box center [292, 95] width 28 height 18
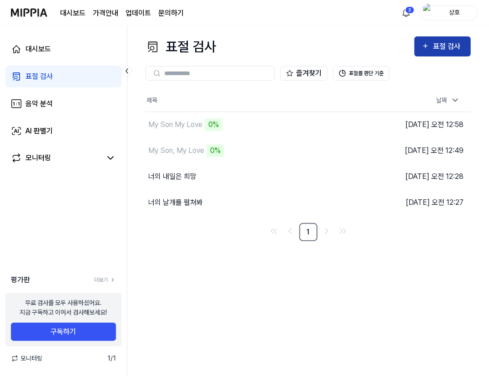
click at [447, 41] on div "표절 검사" at bounding box center [448, 46] width 30 height 12
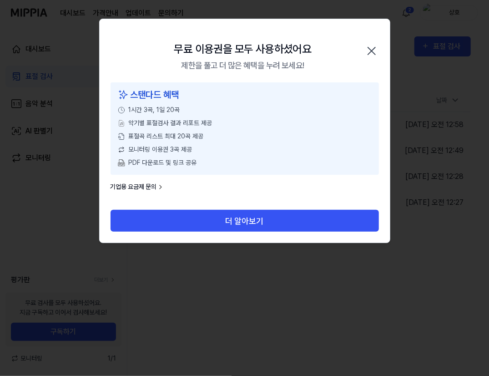
click at [370, 49] on icon "button" at bounding box center [371, 50] width 7 height 7
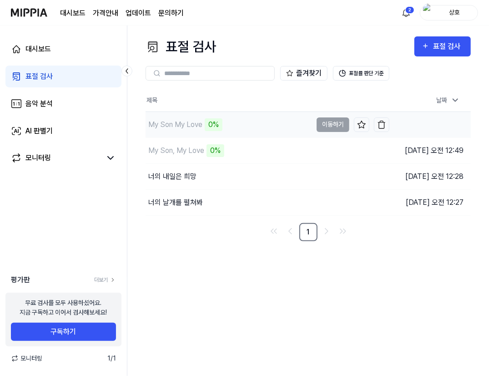
click at [191, 121] on div "My Son My Love" at bounding box center [175, 124] width 54 height 11
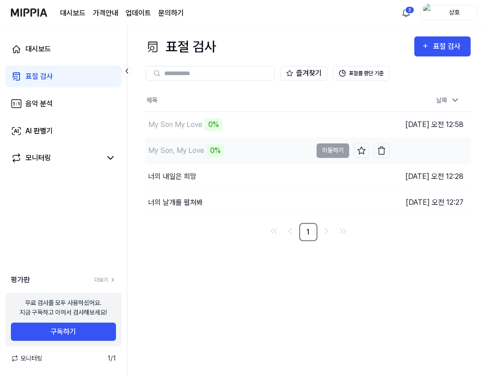
click at [198, 147] on div "My Son, My Love" at bounding box center [176, 150] width 56 height 11
click at [197, 147] on div "My Son, My Love" at bounding box center [176, 150] width 56 height 11
click at [375, 75] on button "표절률 판단 기준" at bounding box center [361, 73] width 56 height 15
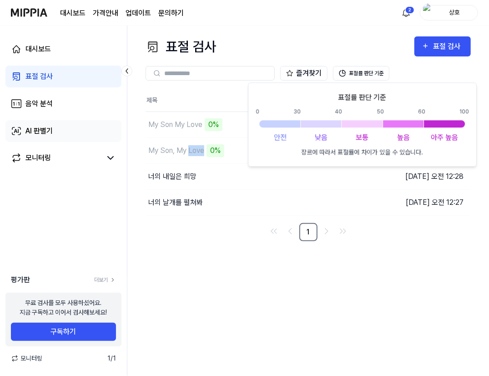
click at [45, 129] on div "AI 판별기" at bounding box center [38, 131] width 27 height 11
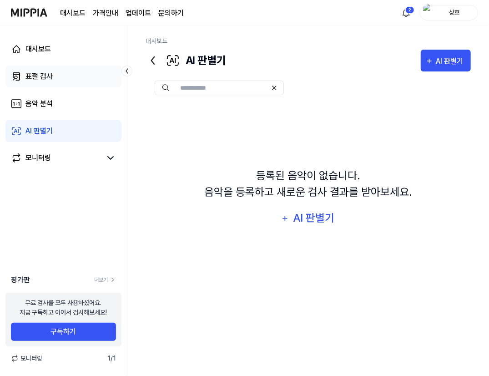
click at [36, 81] on div "표절 검사" at bounding box center [38, 76] width 27 height 11
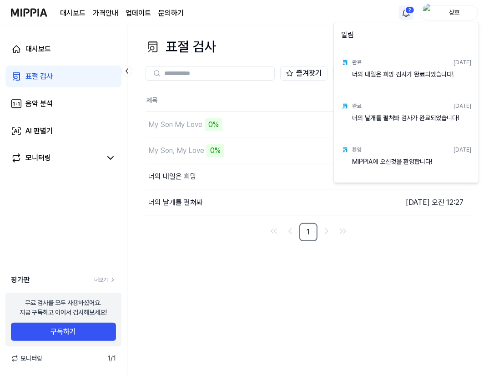
click at [408, 12] on html "대시보드 가격안내 업데이트 문의하기 2 상호 대시보드 표절 검사 음악 분석 AI 판별기 모니터링 평가판 더보기 무료 검사를 모두 사용하셨어요.…" at bounding box center [244, 188] width 489 height 376
click at [451, 35] on div "알림" at bounding box center [406, 36] width 141 height 25
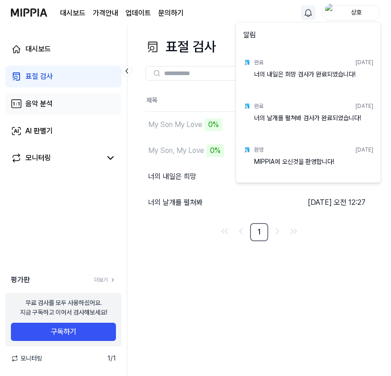
click at [42, 103] on html "대시보드 가격안내 업데이트 문의하기 상호 대시보드 표절 검사 음악 분석 AI 판별기 모니터링 평가판 더보기 무료 검사를 모두 사용하셨어요. 지…" at bounding box center [195, 188] width 391 height 376
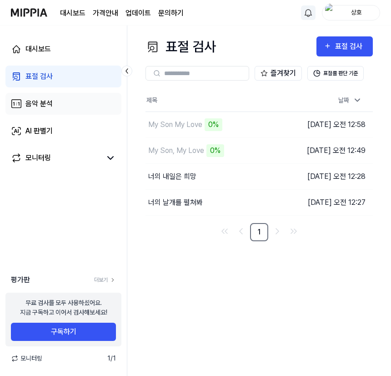
click at [42, 103] on div "음악 분석" at bounding box center [38, 103] width 27 height 11
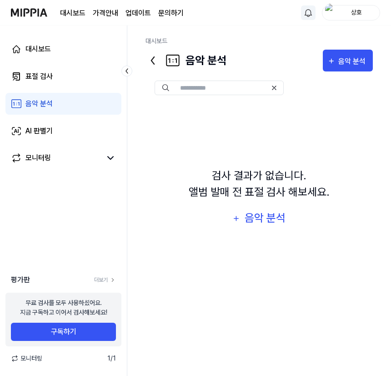
drag, startPoint x: 41, startPoint y: 144, endPoint x: 44, endPoint y: 140, distance: 5.2
click at [41, 144] on div "대시보드 표절 검사 음악 분석 AI 판별기 모니터링" at bounding box center [63, 103] width 127 height 157
click at [56, 132] on link "AI 판별기" at bounding box center [63, 131] width 116 height 22
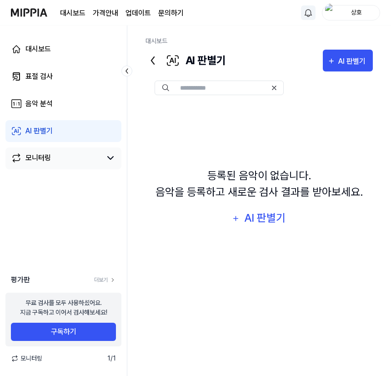
click at [48, 160] on div "모니터링" at bounding box center [37, 157] width 25 height 11
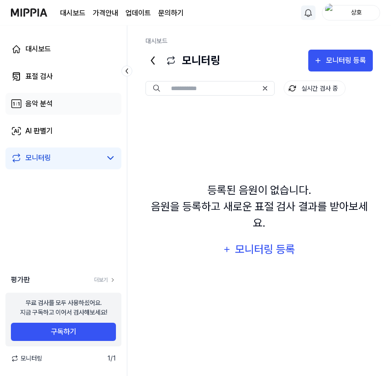
click at [46, 98] on div "음악 분석" at bounding box center [38, 103] width 27 height 11
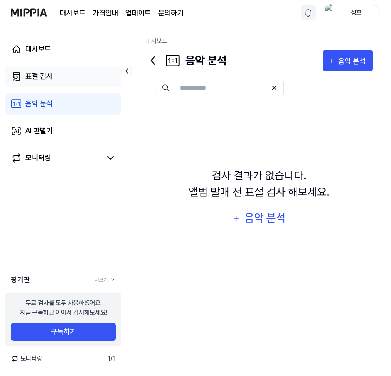
click at [47, 77] on div "표절 검사" at bounding box center [38, 76] width 27 height 11
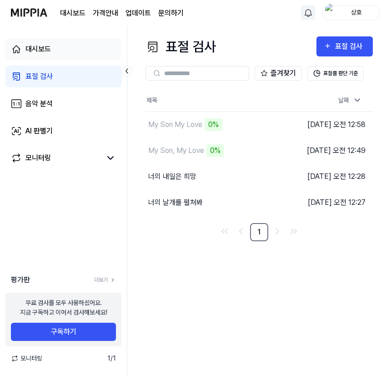
click at [56, 50] on link "대시보드" at bounding box center [63, 49] width 116 height 22
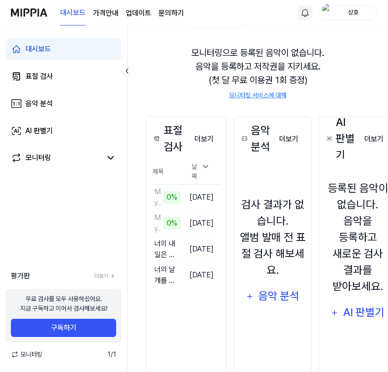
scroll to position [92, 0]
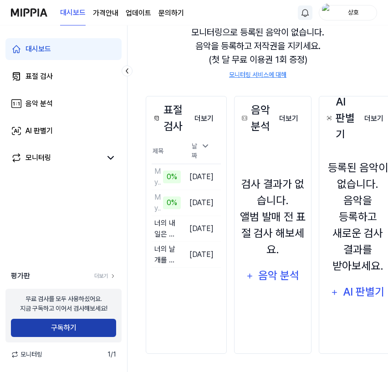
click at [79, 335] on button "구독하기" at bounding box center [63, 328] width 105 height 18
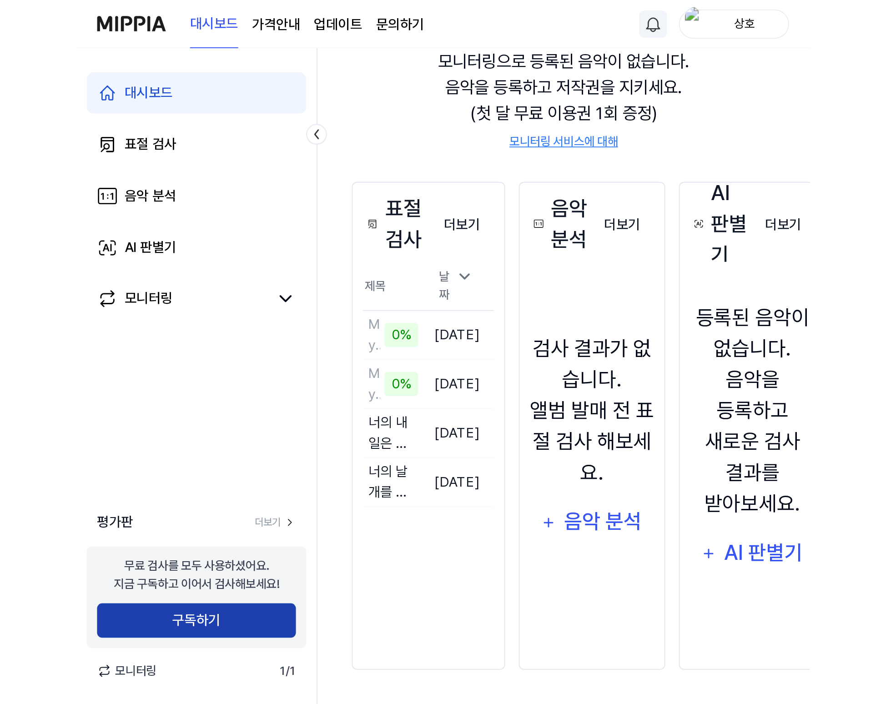
scroll to position [0, 0]
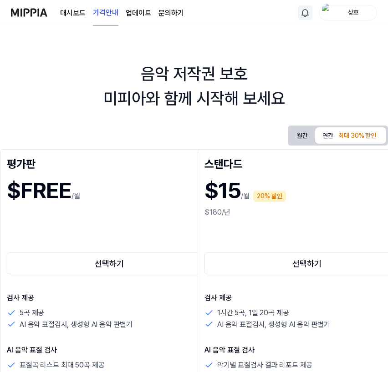
click at [328, 138] on button "연간 최대 30% 할인" at bounding box center [350, 135] width 71 height 16
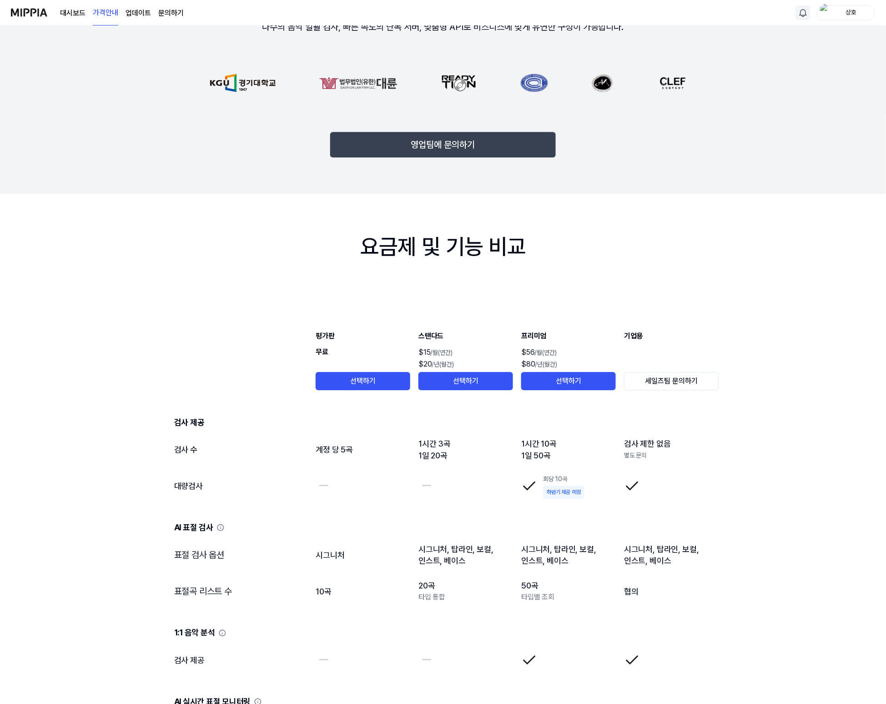
scroll to position [717, 0]
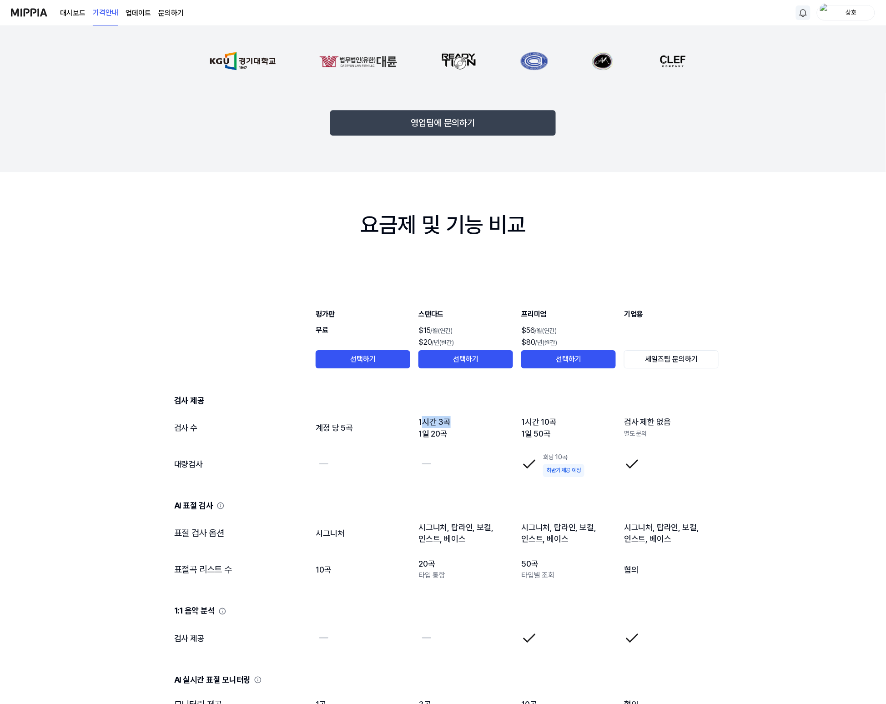
drag, startPoint x: 422, startPoint y: 425, endPoint x: 470, endPoint y: 425, distance: 47.3
click at [470, 375] on td "1시간 3곡 1일 20곡" at bounding box center [466, 428] width 96 height 36
click at [467, 375] on td "1시간 3곡 1일 20곡" at bounding box center [466, 428] width 96 height 36
drag, startPoint x: 421, startPoint y: 431, endPoint x: 509, endPoint y: 436, distance: 87.9
click at [489, 375] on td "1시간 3곡 1일 20곡" at bounding box center [466, 428] width 96 height 36
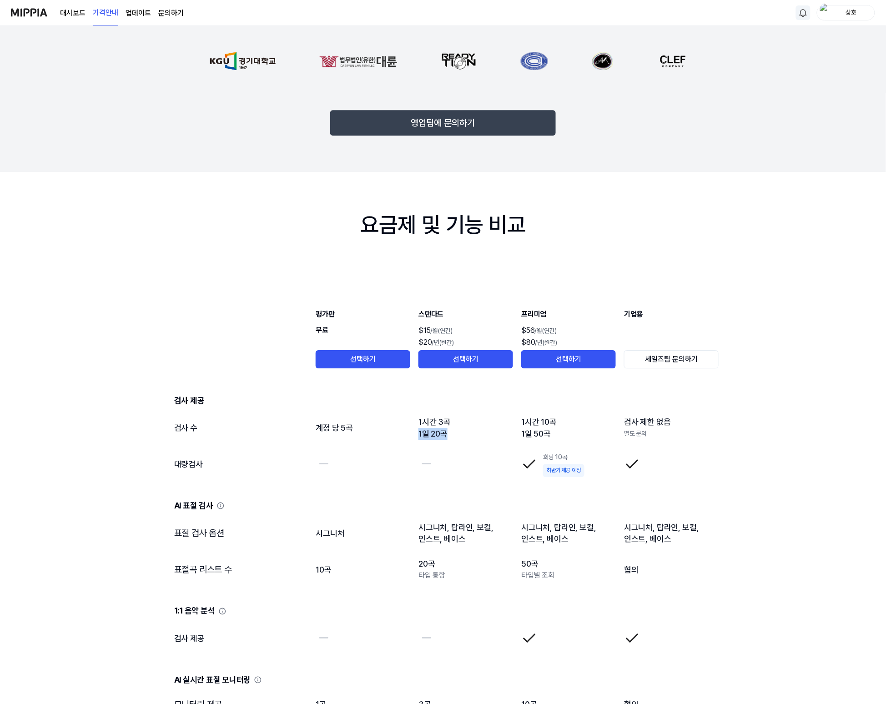
click at [454, 375] on td "1시간 3곡 1일 20곡" at bounding box center [466, 428] width 96 height 36
drag, startPoint x: 421, startPoint y: 437, endPoint x: 465, endPoint y: 437, distance: 44.6
click at [465, 375] on td "1시간 3곡 1일 20곡" at bounding box center [466, 428] width 96 height 36
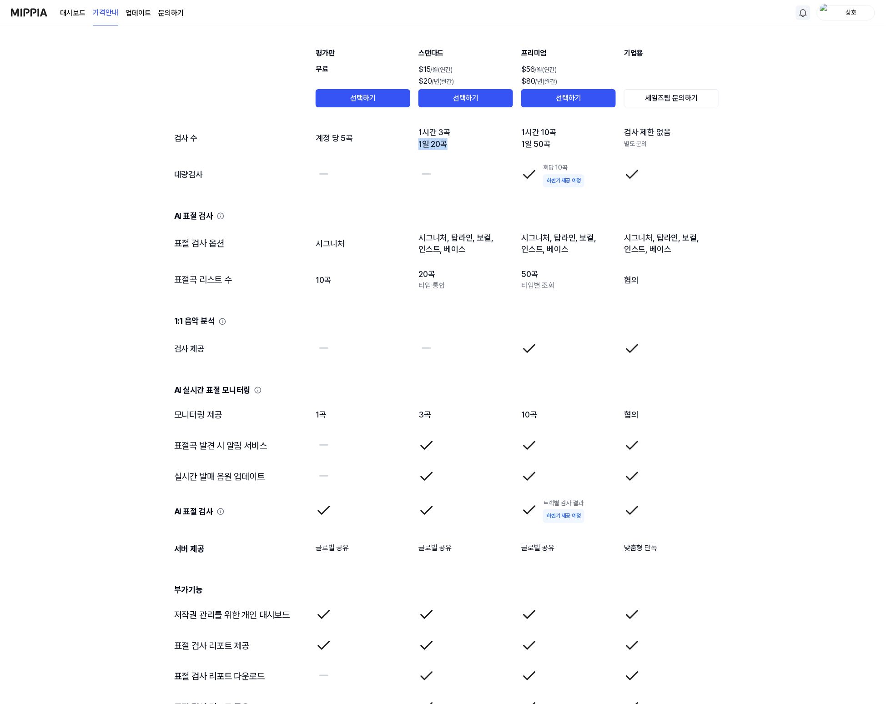
scroll to position [1020, 0]
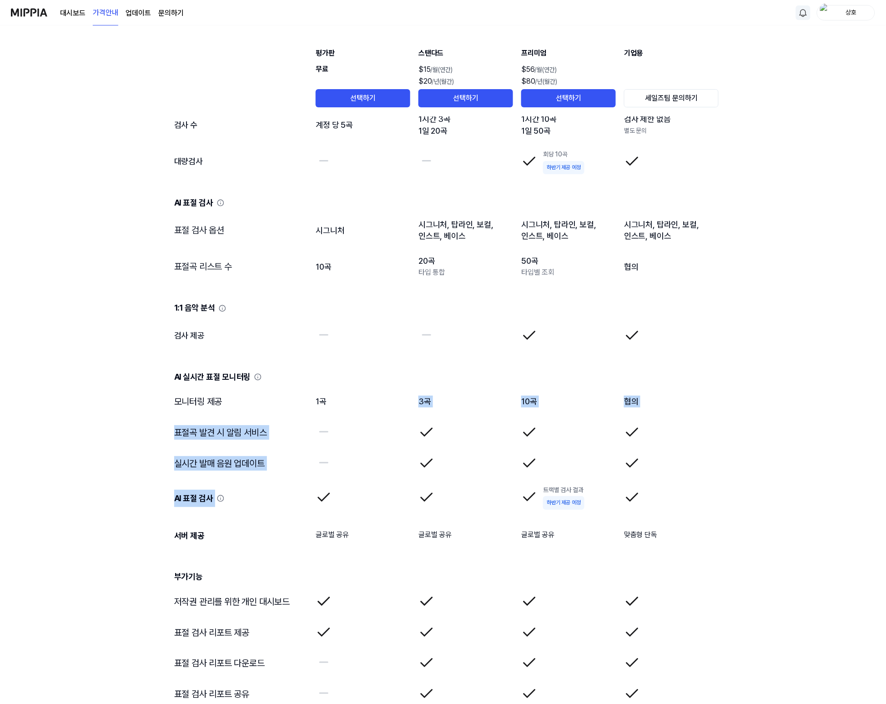
drag, startPoint x: 421, startPoint y: 403, endPoint x: 448, endPoint y: 505, distance: 105.8
click at [448, 375] on tbody "검사 제공 검사 수 계정 당 5곡 1시간 3곡 1일 20곡 1시간 10곡 1일 50곡 검사 제한 없음 별도 문의 대량검사 회당 10곡 하반기 …" at bounding box center [443, 439] width 553 height 728
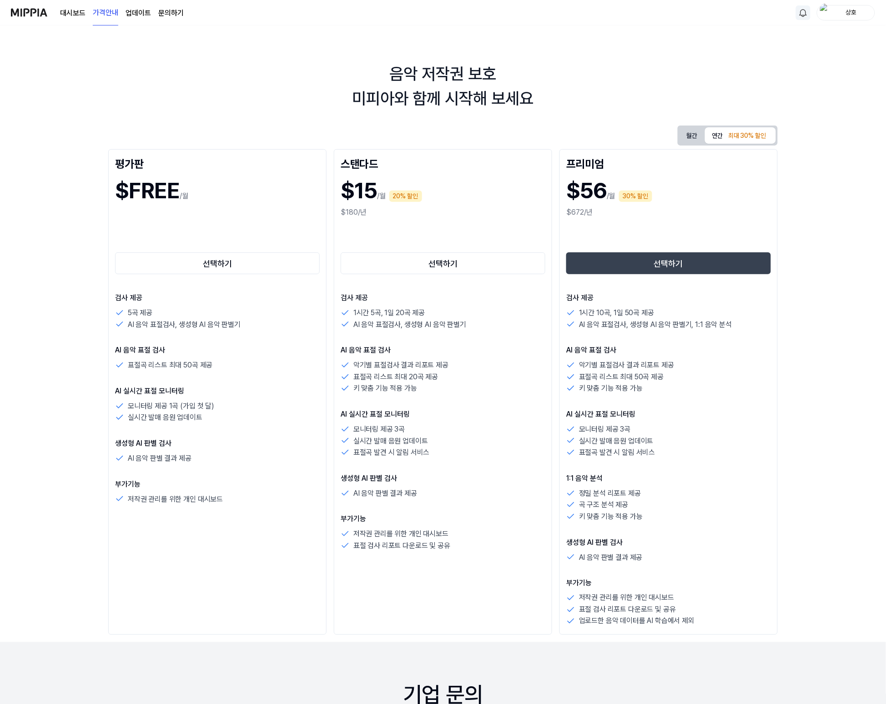
scroll to position [606, 0]
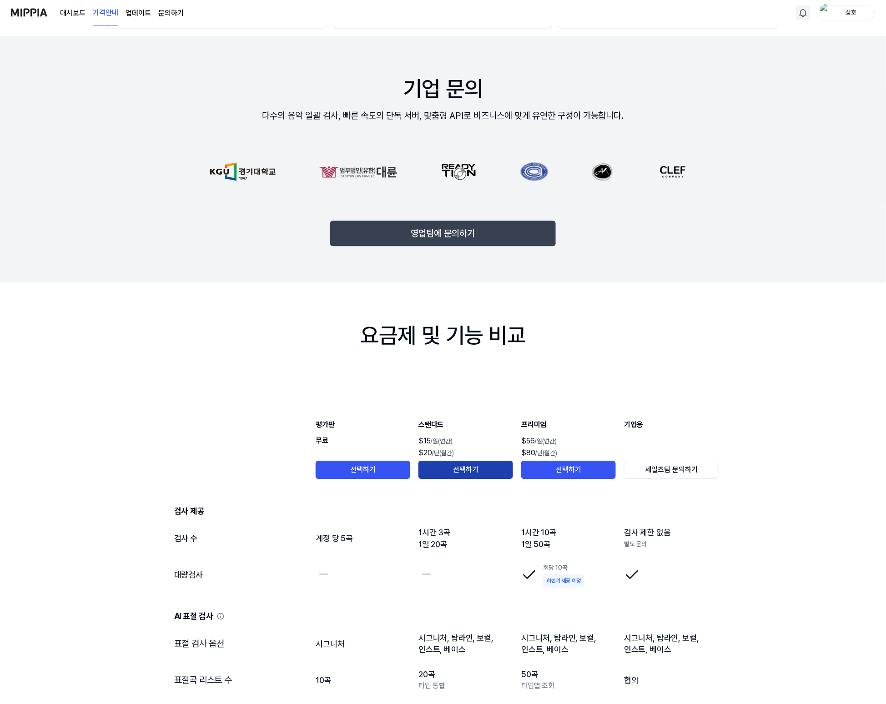
click at [466, 375] on button "선택하기" at bounding box center [466, 470] width 95 height 18
click at [468, 375] on button "선택하기" at bounding box center [466, 470] width 95 height 18
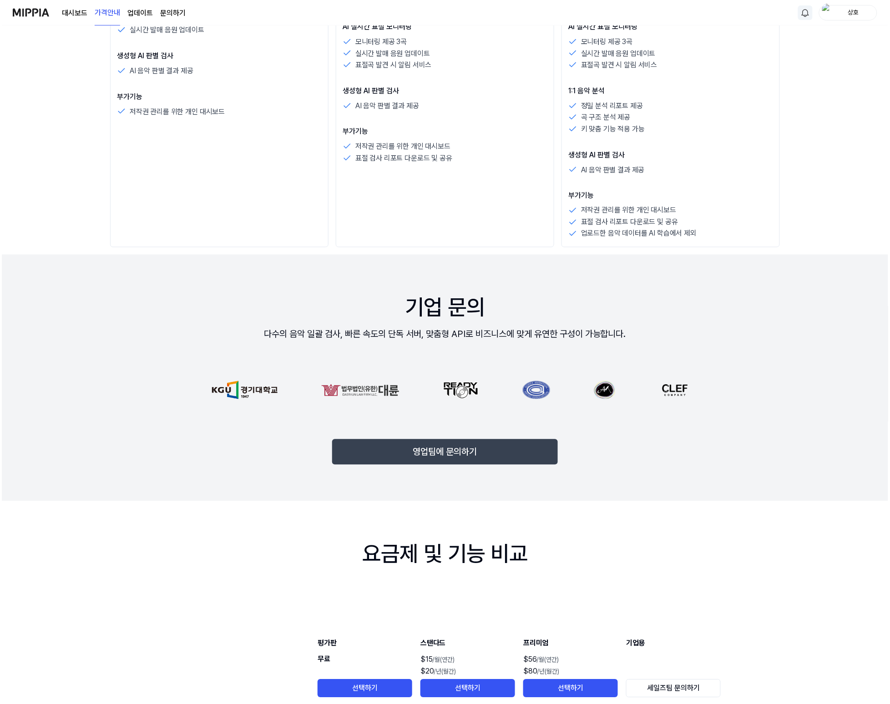
scroll to position [0, 0]
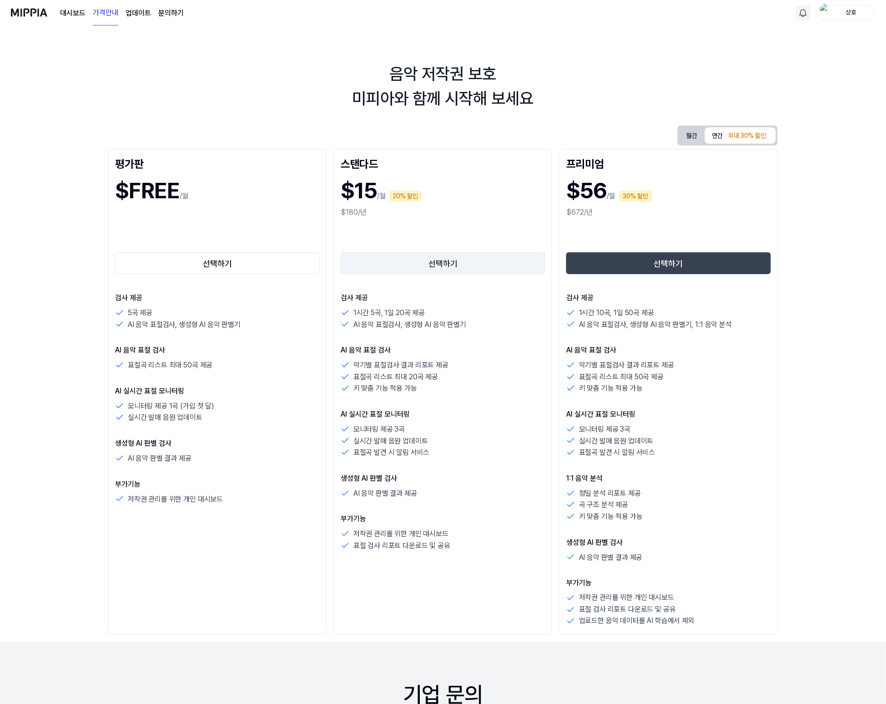
click at [452, 265] on button "선택하기" at bounding box center [443, 264] width 205 height 22
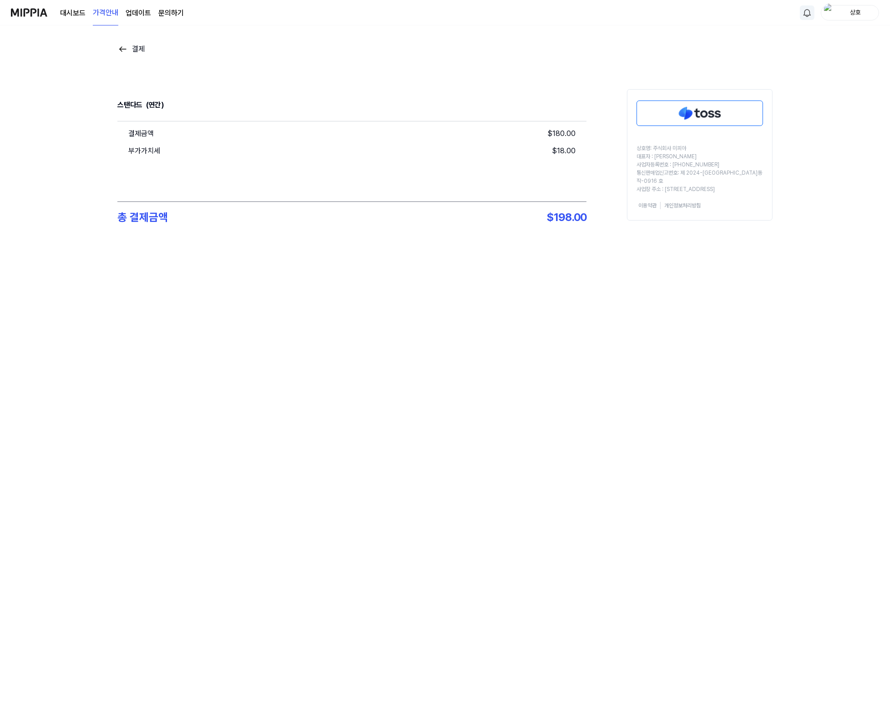
click at [24, 16] on img at bounding box center [29, 12] width 36 height 25
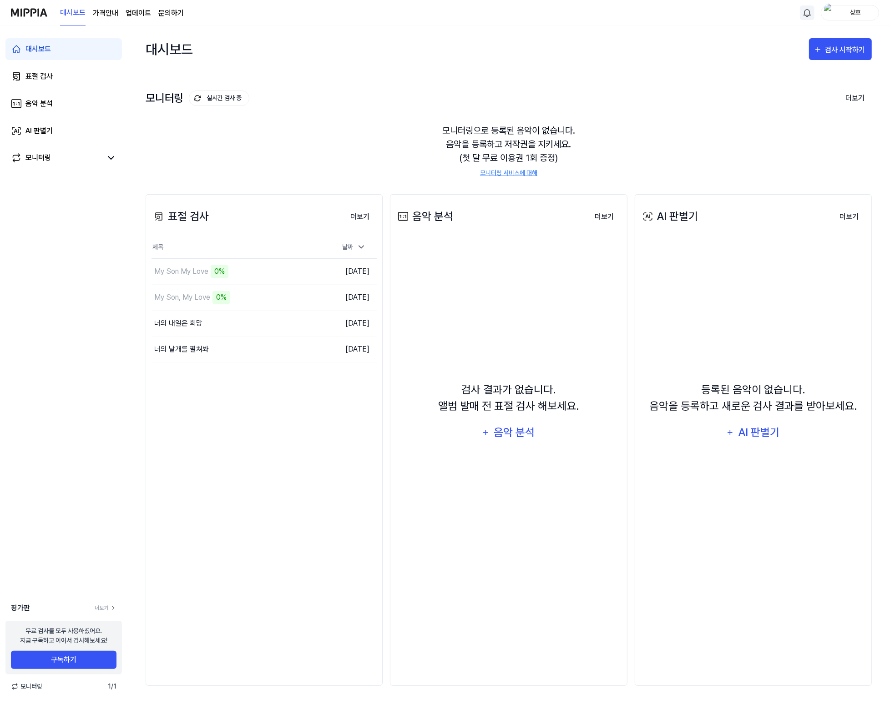
click at [489, 10] on div "상호" at bounding box center [855, 12] width 35 height 10
click at [184, 321] on div "너의 내일은 희망" at bounding box center [178, 323] width 48 height 11
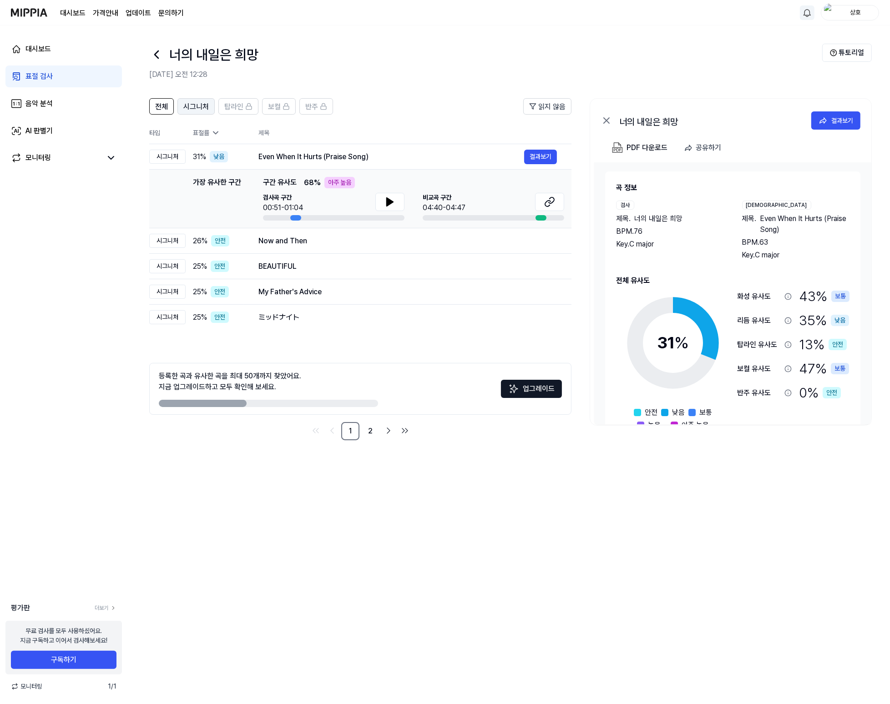
click at [203, 108] on span "시그니처" at bounding box center [195, 106] width 25 height 11
click at [235, 107] on span "탑라인" at bounding box center [233, 106] width 19 height 11
click at [278, 107] on span "보컬" at bounding box center [274, 106] width 13 height 11
click at [308, 108] on span "반주" at bounding box center [311, 106] width 13 height 11
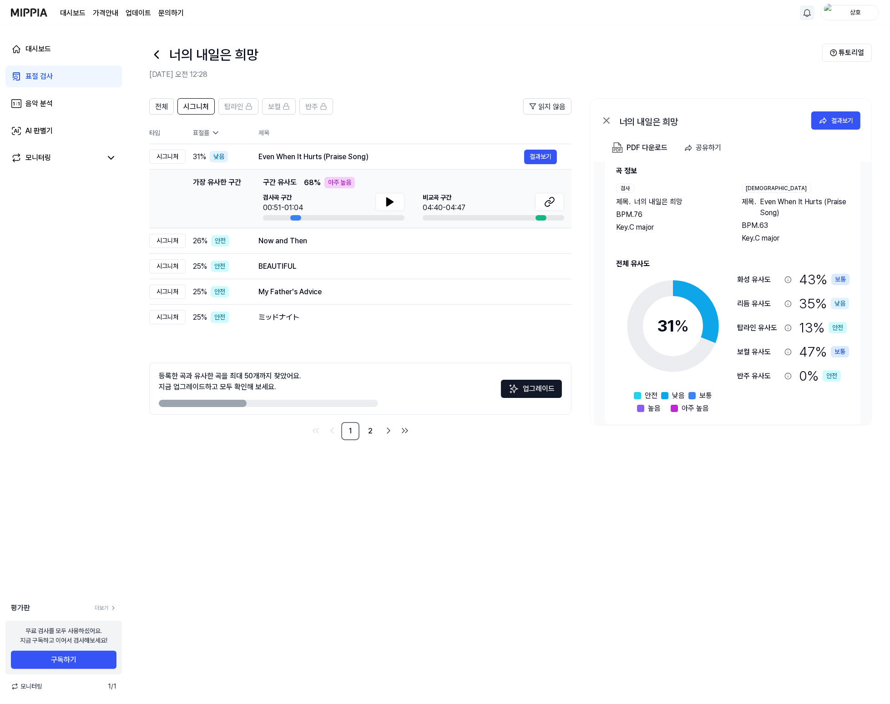
scroll to position [26, 0]
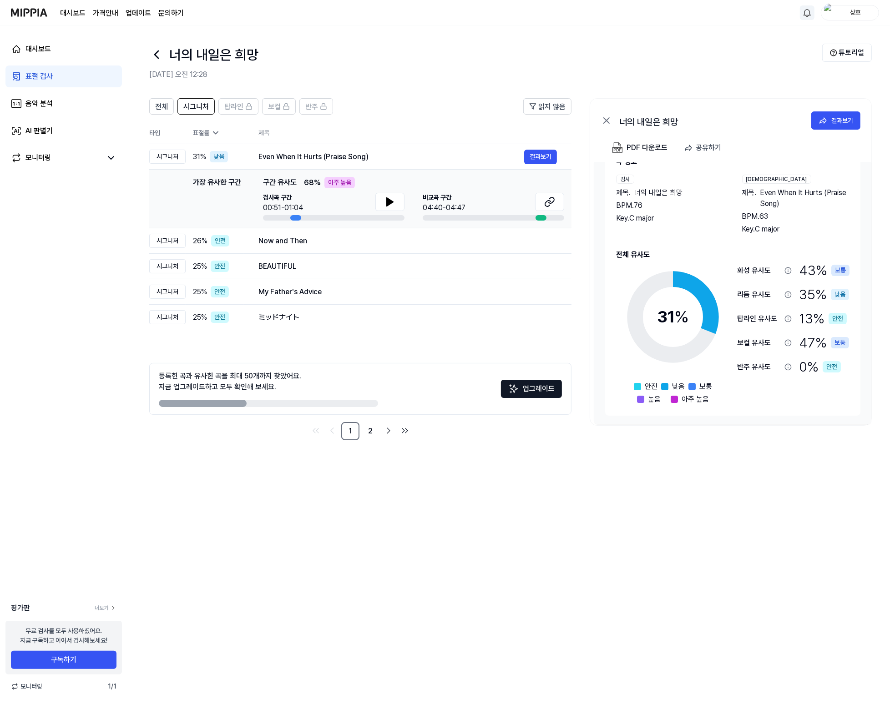
click at [43, 75] on div "표절 검사" at bounding box center [38, 76] width 27 height 11
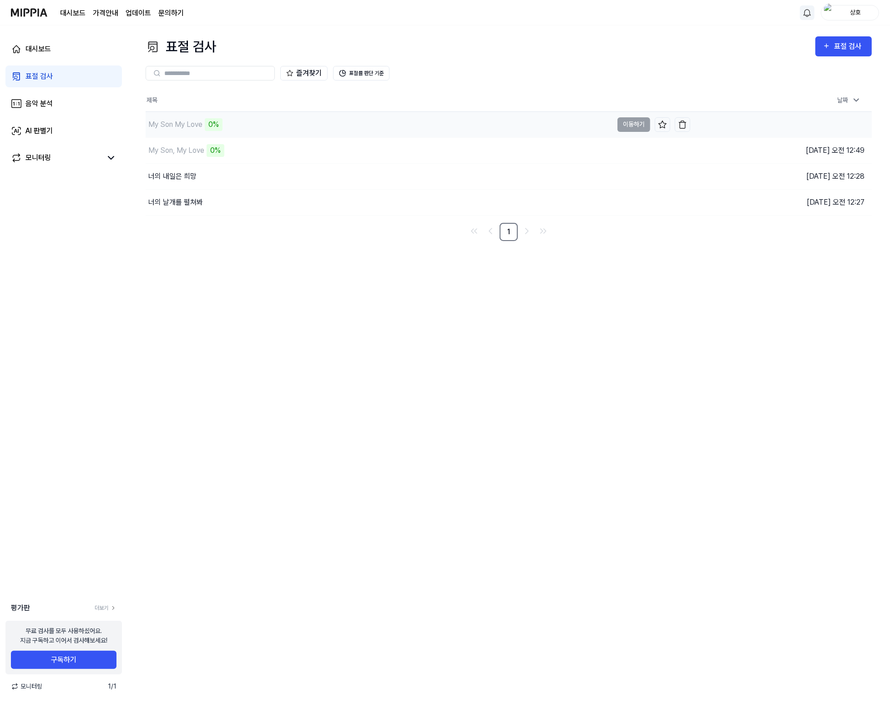
click at [189, 129] on div "My Son My Love" at bounding box center [175, 124] width 54 height 11
click at [183, 148] on div "My Son, My Love" at bounding box center [176, 150] width 56 height 11
click at [489, 149] on td "My Son, My Love 0% 이동하기" at bounding box center [418, 150] width 545 height 25
click at [197, 198] on div "너의 날개를 펼쳐봐" at bounding box center [175, 202] width 55 height 11
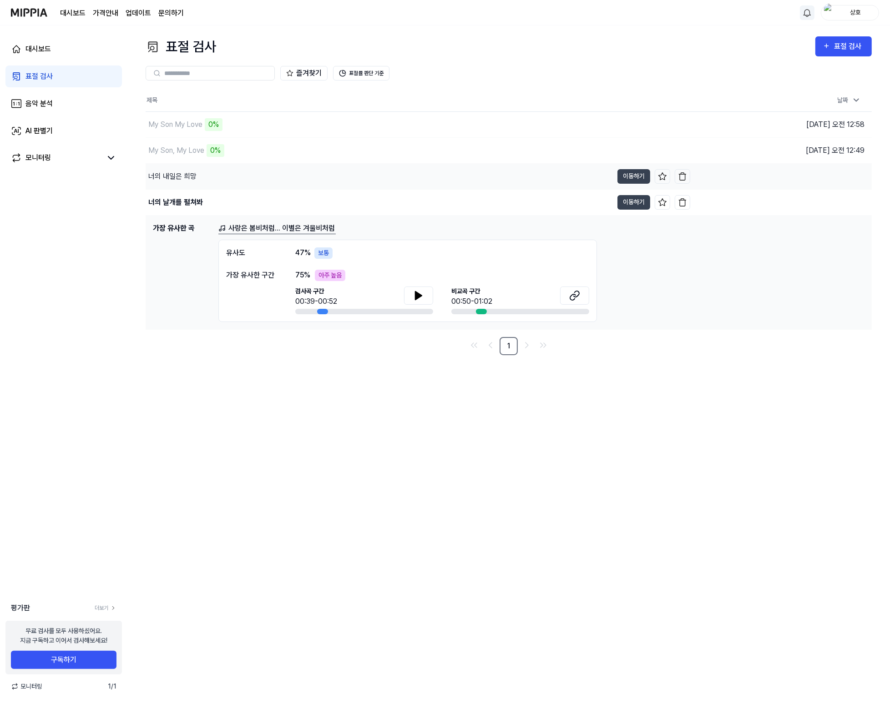
click at [185, 180] on div "너의 내일은 희망" at bounding box center [172, 176] width 48 height 11
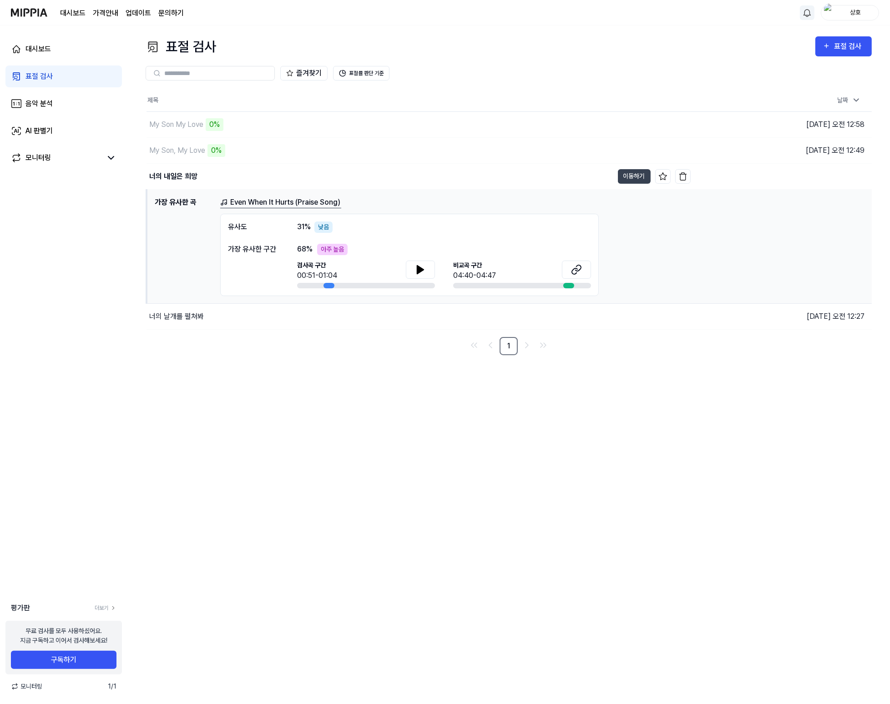
click at [287, 375] on div "표절 검사 표절 검사 표절 검사 음악 분석 AI 판별기 즐겨찾기 표절률 판단 기준 제목 날짜 My Son My Love 0% 이동하기 [DAT…" at bounding box center [508, 364] width 763 height 679
click at [192, 151] on div "My Son, My Love" at bounding box center [177, 150] width 56 height 11
click at [187, 178] on div "너의 내일은 희망" at bounding box center [173, 176] width 48 height 11
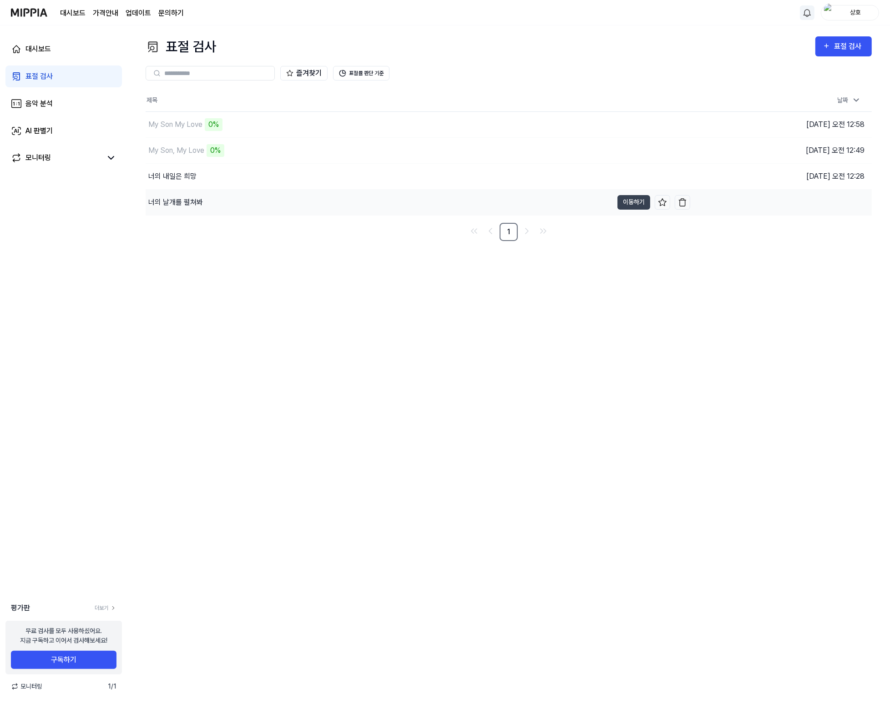
click at [187, 200] on div "너의 날개를 펼쳐봐" at bounding box center [175, 202] width 55 height 11
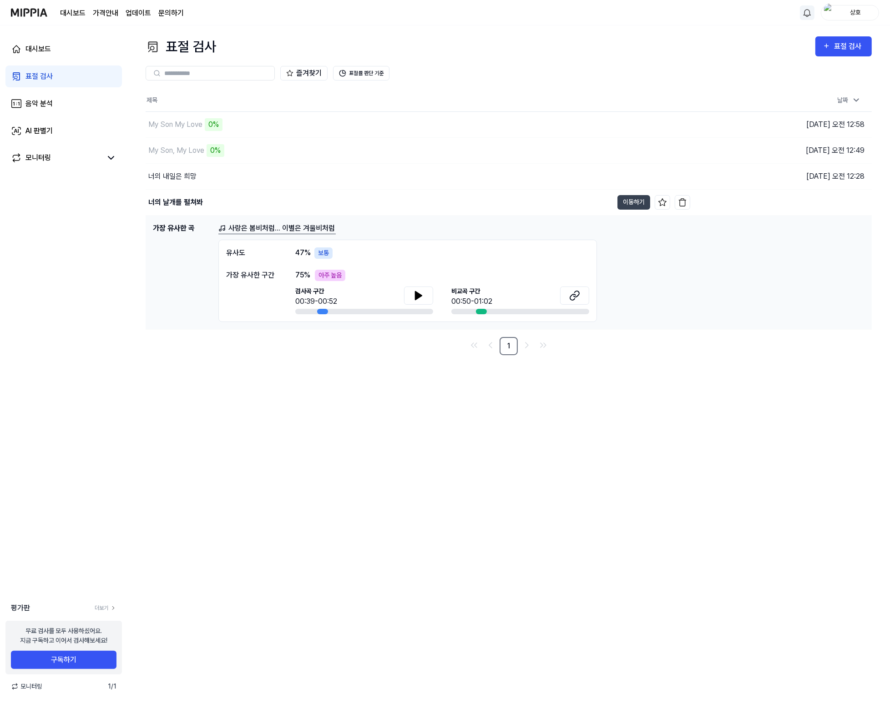
click at [331, 277] on div "아주 높음" at bounding box center [330, 275] width 30 height 11
click at [421, 292] on icon at bounding box center [418, 295] width 11 height 11
click at [489, 298] on button at bounding box center [574, 296] width 29 height 18
click at [420, 294] on icon at bounding box center [418, 295] width 11 height 11
click at [476, 301] on div "00:50-01:02" at bounding box center [471, 301] width 41 height 11
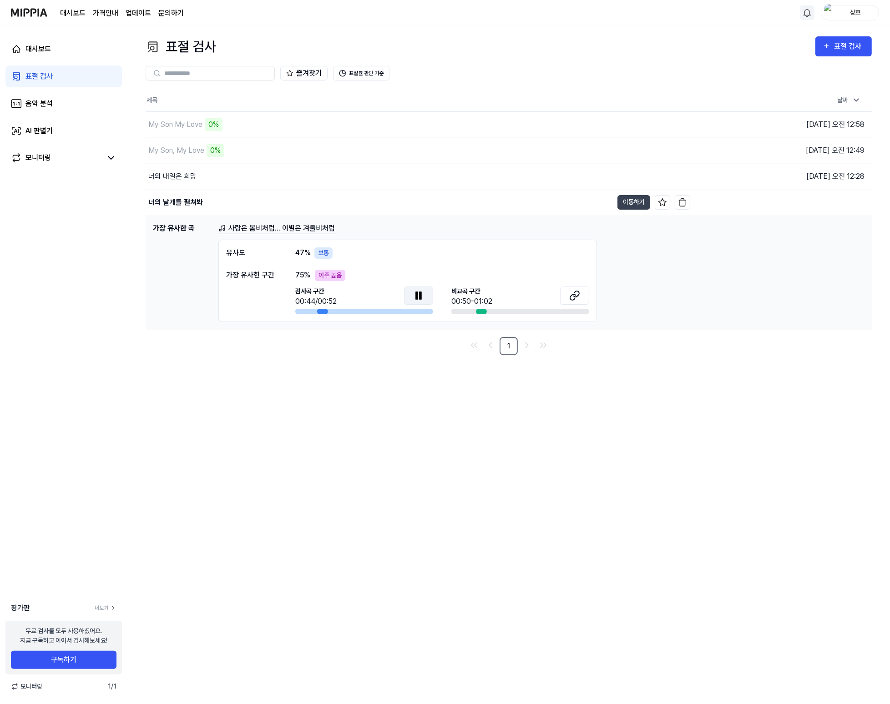
click at [481, 309] on div at bounding box center [481, 311] width 11 height 5
click at [172, 15] on link "문의하기" at bounding box center [170, 13] width 25 height 11
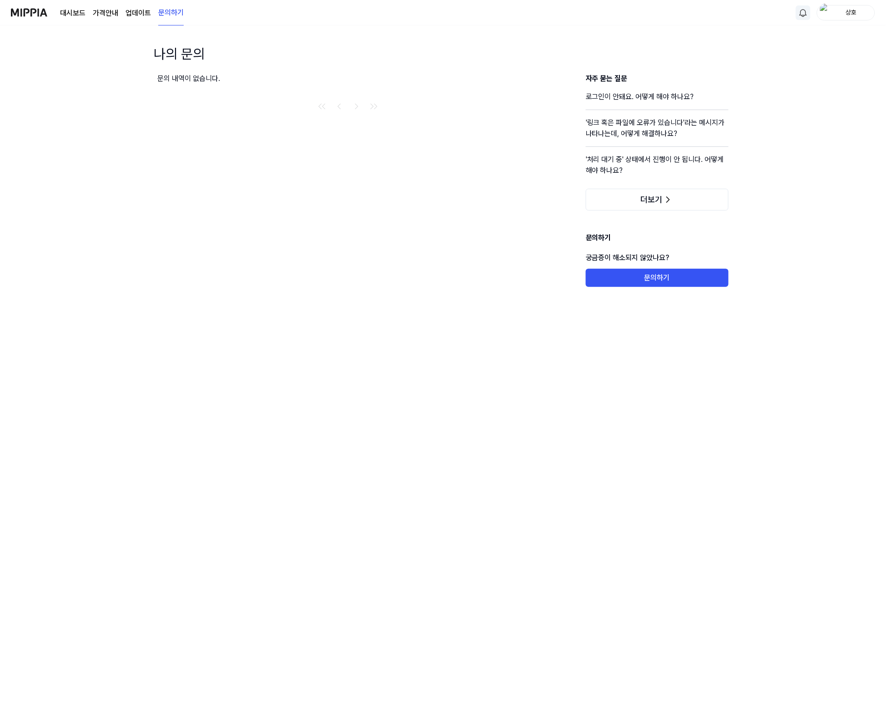
click at [147, 13] on link "업데이트" at bounding box center [138, 13] width 25 height 11
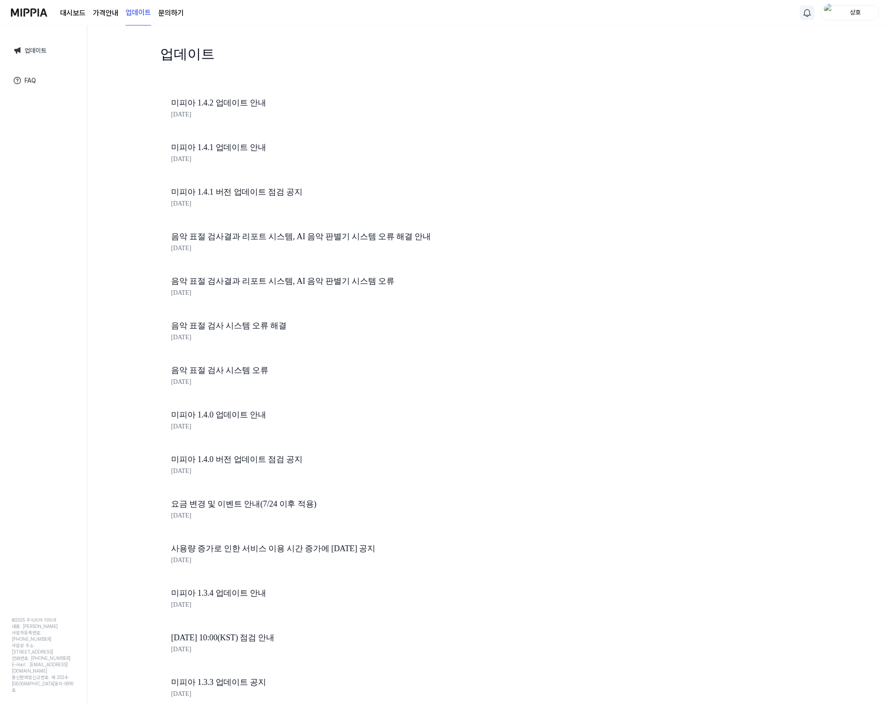
click at [40, 51] on link "업데이트" at bounding box center [43, 50] width 74 height 21
click at [110, 12] on page\) "가격안내" at bounding box center [105, 13] width 25 height 11
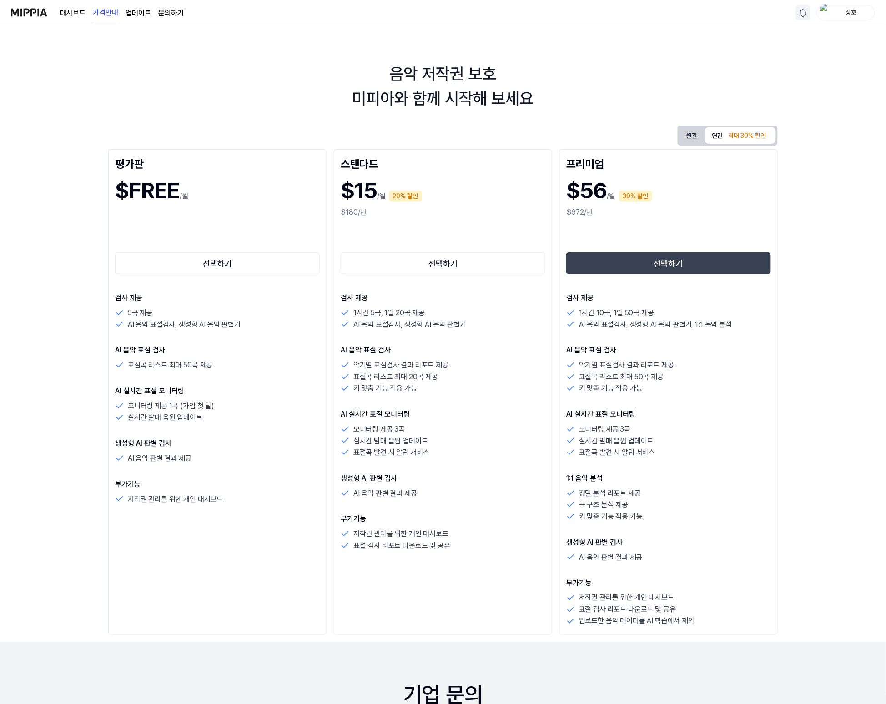
click at [74, 13] on link "대시보드" at bounding box center [72, 13] width 25 height 11
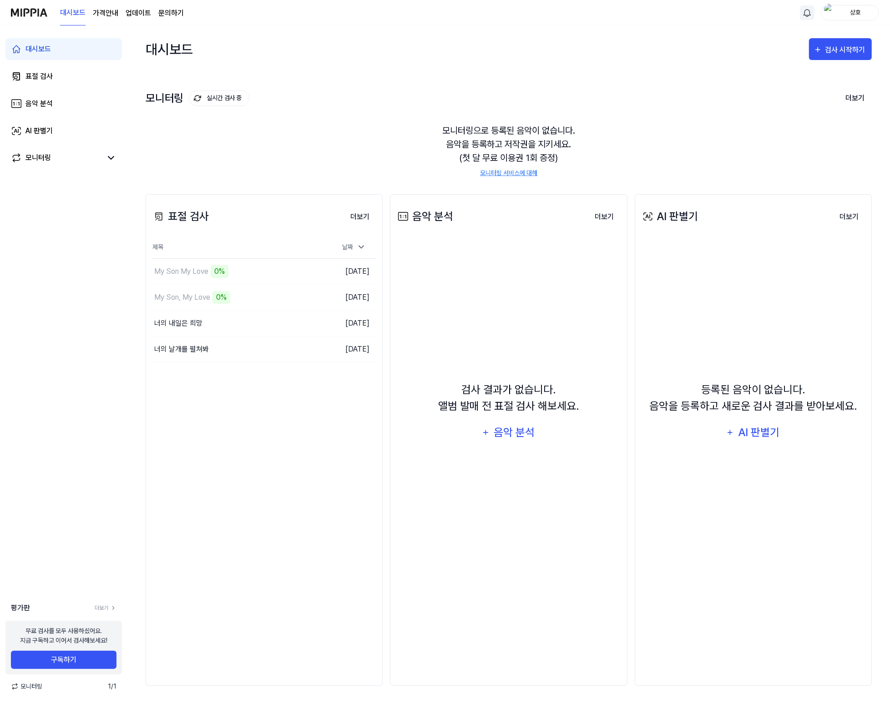
click at [114, 14] on page\) "가격안내" at bounding box center [105, 13] width 25 height 11
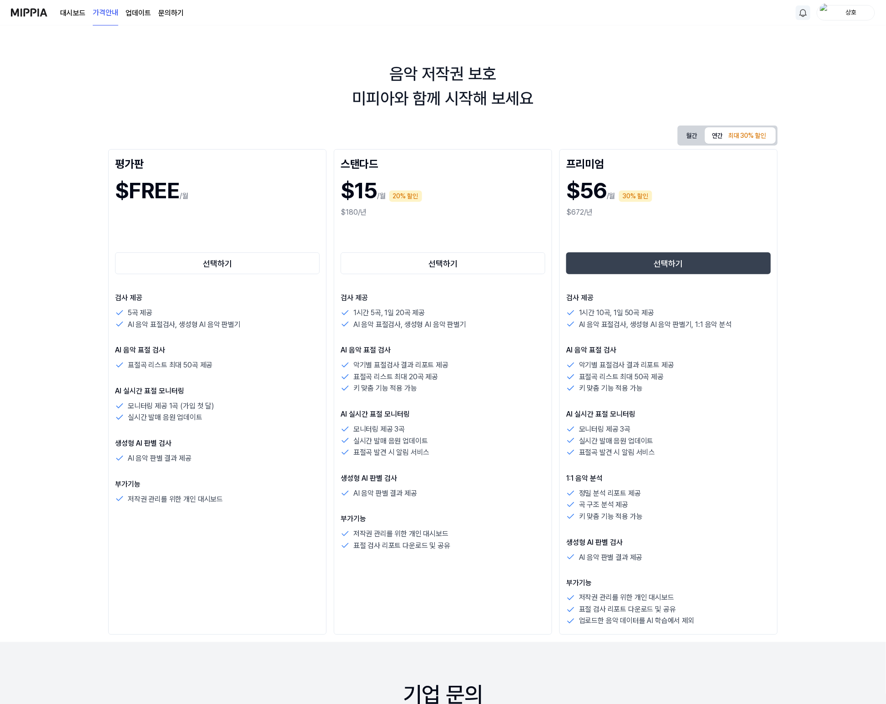
click at [136, 12] on link "업데이트" at bounding box center [138, 13] width 25 height 11
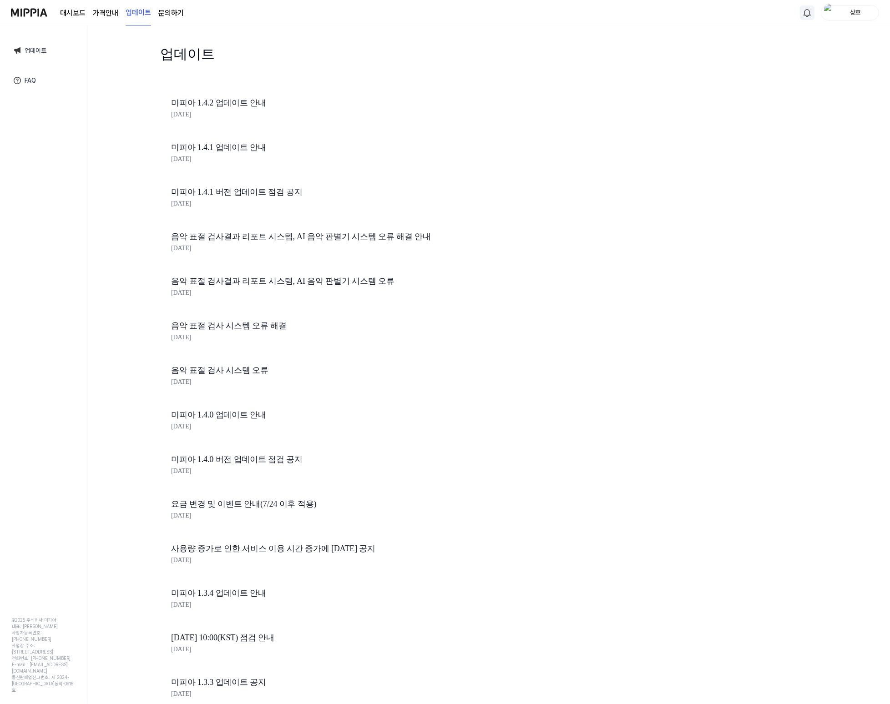
click at [171, 12] on link "문의하기" at bounding box center [170, 13] width 25 height 11
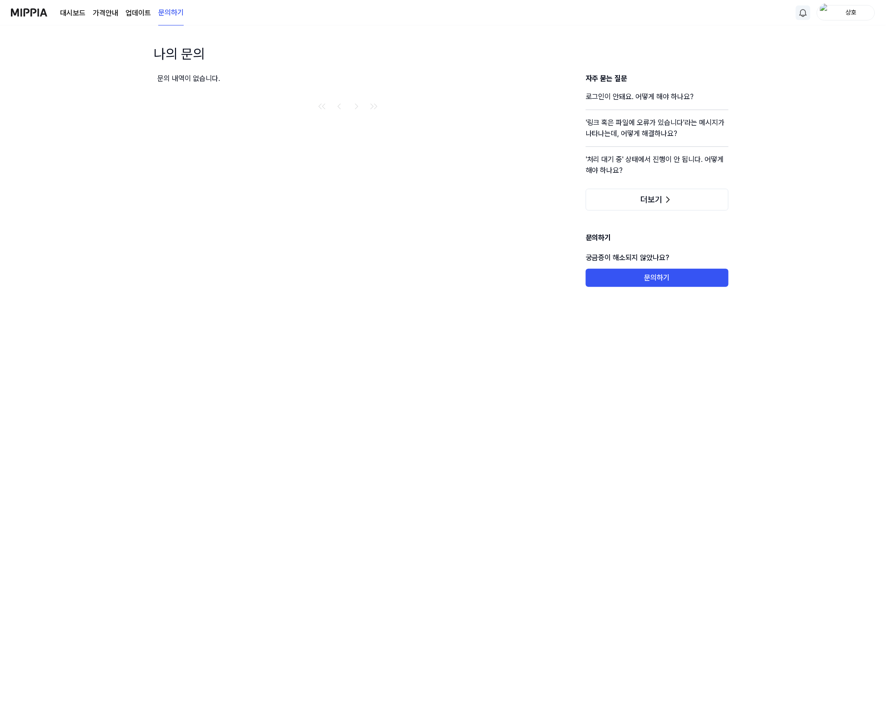
click at [110, 14] on page\) "가격안내" at bounding box center [105, 13] width 25 height 11
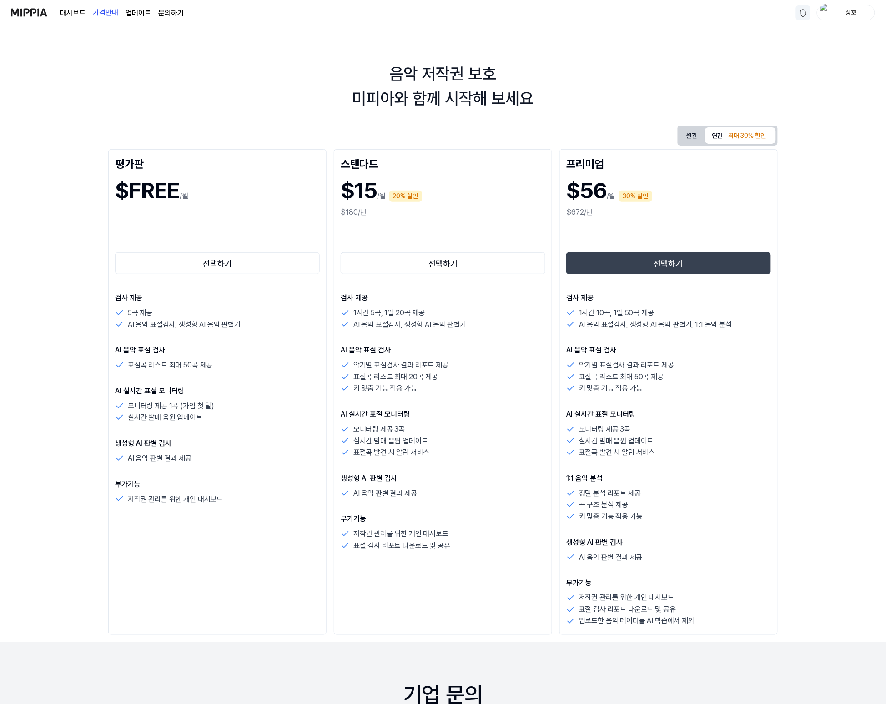
click at [77, 11] on link "대시보드" at bounding box center [72, 13] width 25 height 11
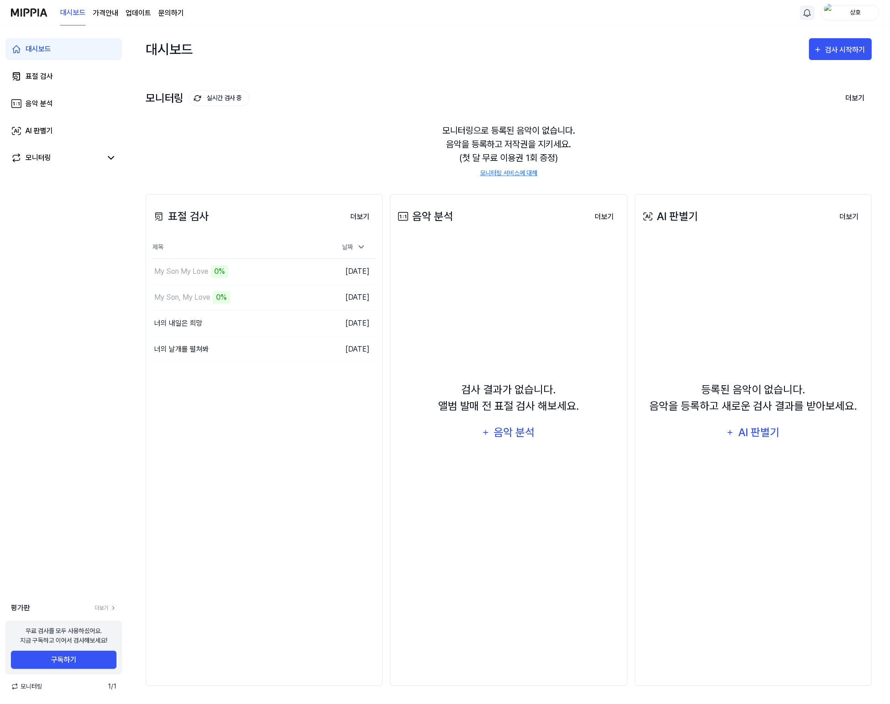
click at [31, 10] on img at bounding box center [29, 12] width 36 height 25
click at [110, 14] on page\) "가격안내" at bounding box center [105, 13] width 25 height 11
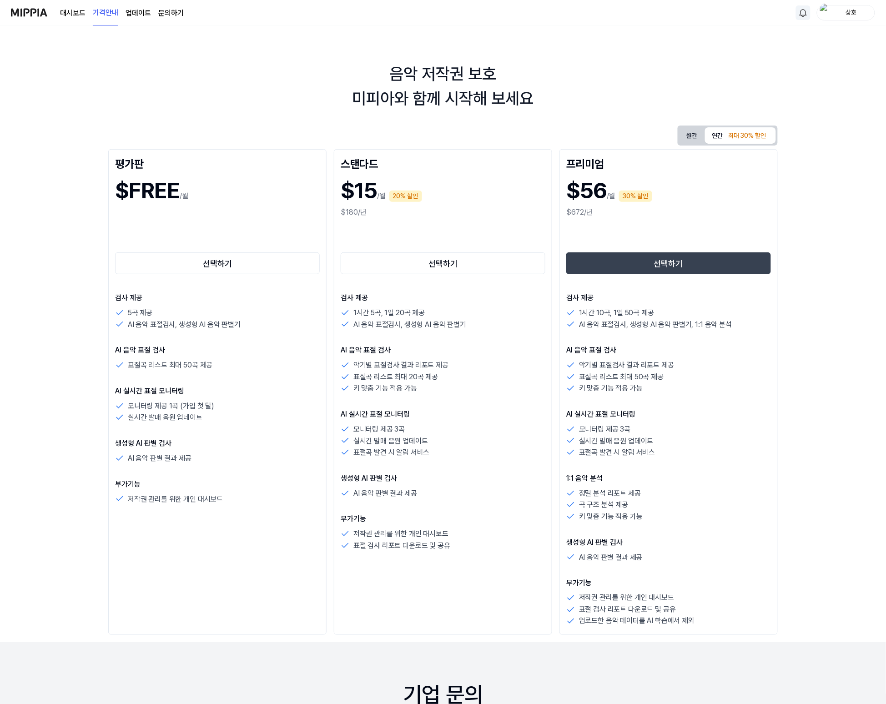
click at [135, 12] on link "업데이트" at bounding box center [138, 13] width 25 height 11
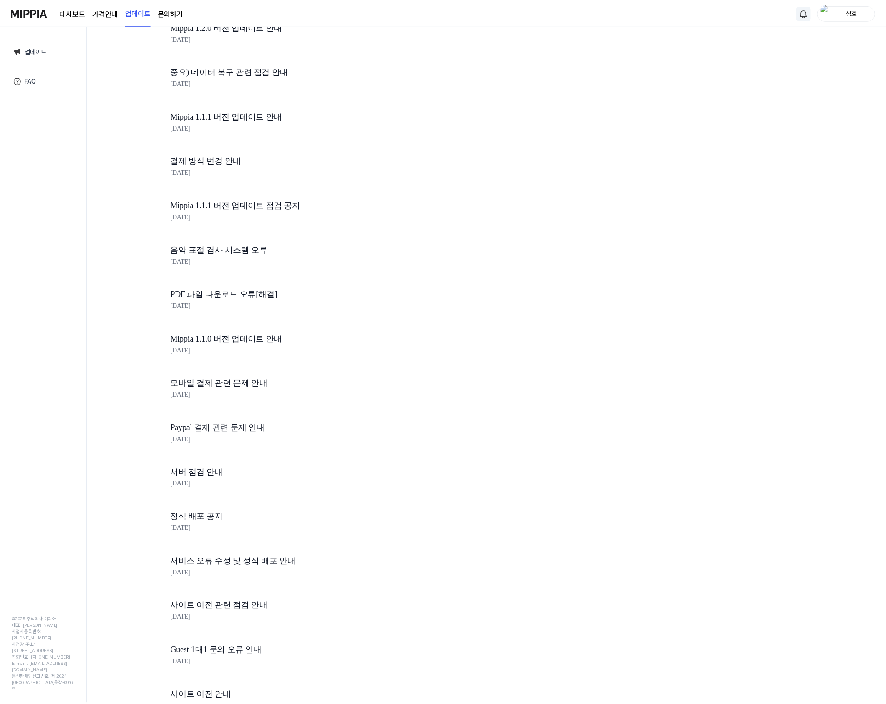
scroll to position [1234, 0]
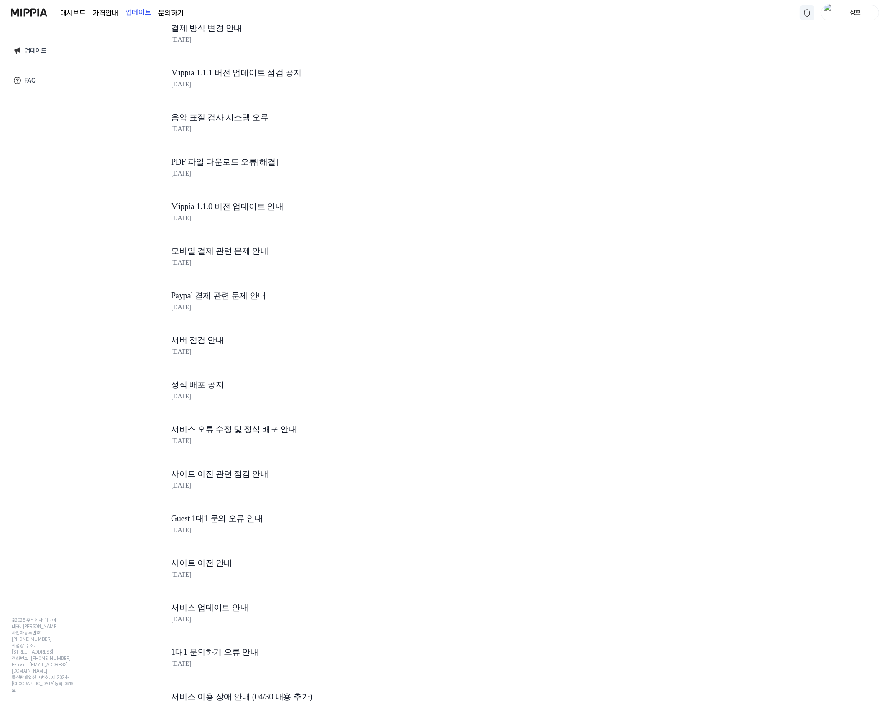
click at [100, 6] on div "대시보드 가격안내 업데이트 문의하기" at bounding box center [122, 12] width 124 height 25
click at [102, 14] on page\) "가격안내" at bounding box center [105, 13] width 25 height 11
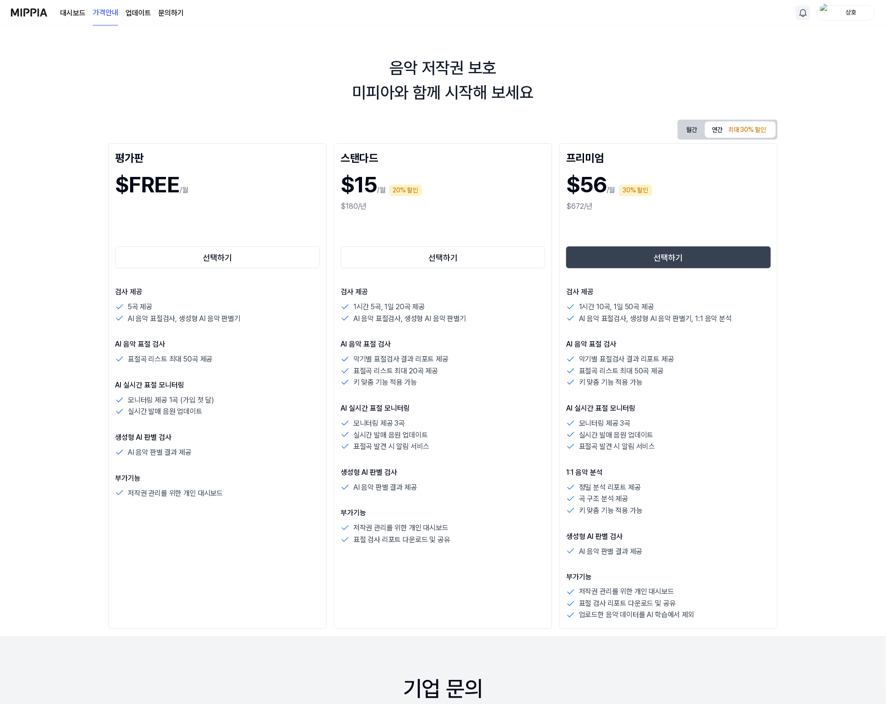
scroll to position [0, 0]
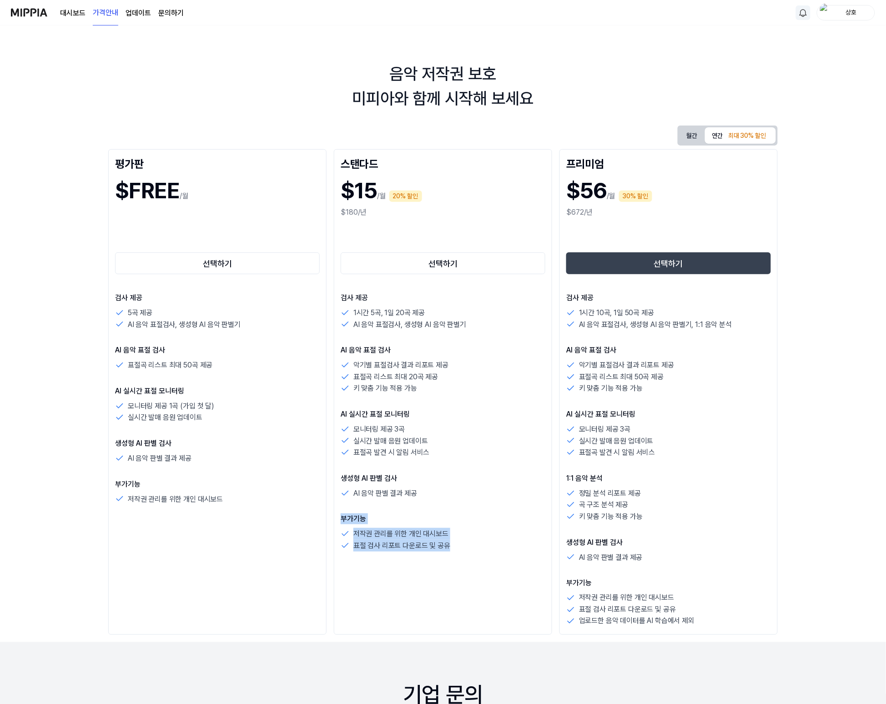
drag, startPoint x: 341, startPoint y: 519, endPoint x: 457, endPoint y: 544, distance: 118.7
click at [457, 375] on div "부가기능 저작권 관리를 위한 개인 대시보드 표절 검사 리포트 다운로드 및 공유" at bounding box center [443, 533] width 205 height 38
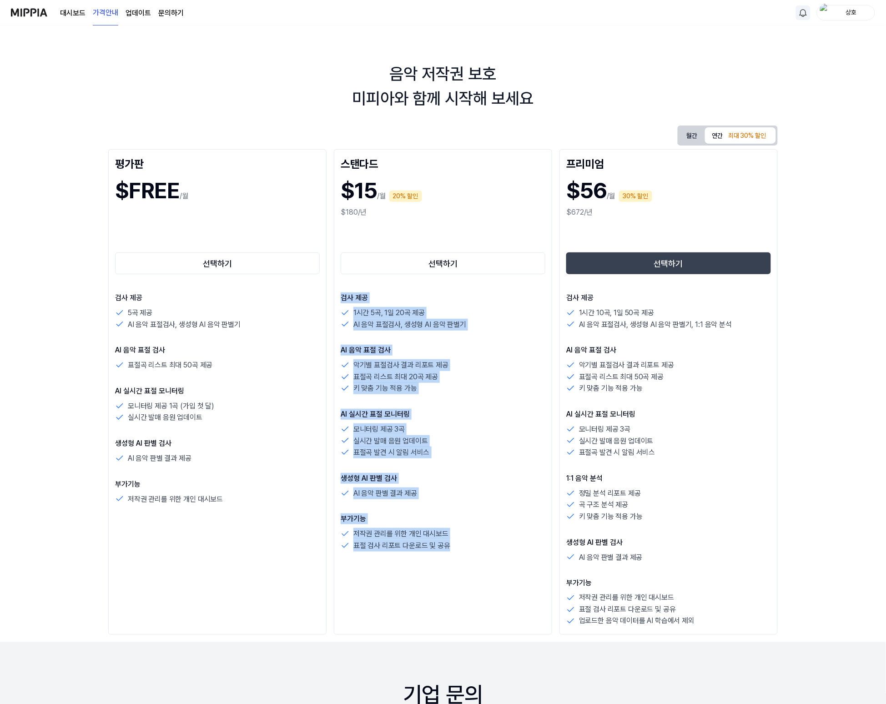
drag, startPoint x: 344, startPoint y: 298, endPoint x: 458, endPoint y: 546, distance: 273.4
click at [458, 375] on div "검사 제공 1시간 5곡, 1일 20곡 제공 AI 음악 표절검사, 생성형 AI 음악 판별기 AI 음악 표절 검사 악기별 표절검사 결과 리포트 제…" at bounding box center [443, 422] width 205 height 259
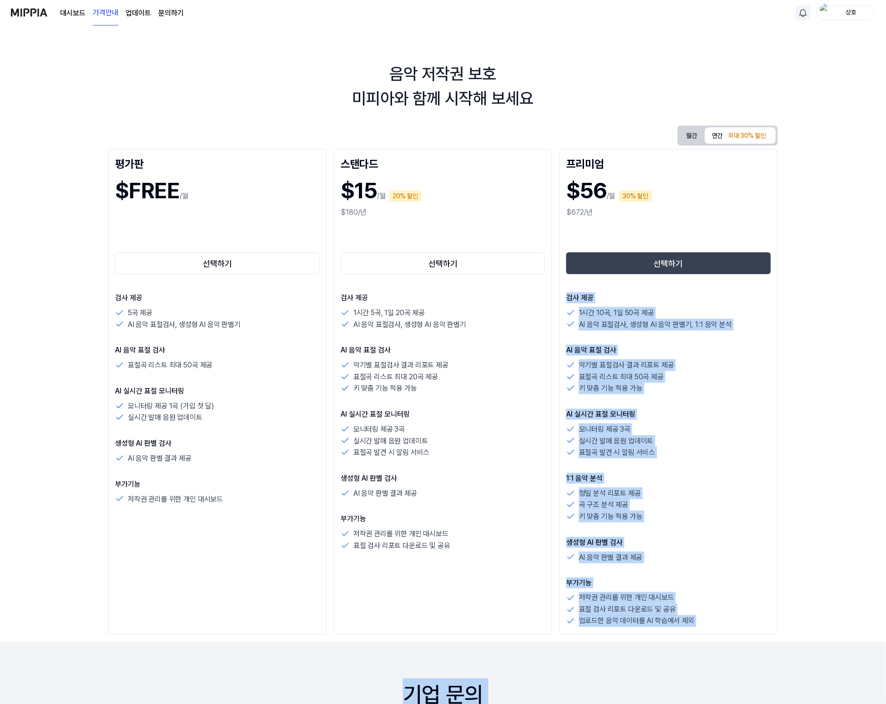
drag, startPoint x: 570, startPoint y: 297, endPoint x: 670, endPoint y: 641, distance: 357.8
click at [489, 375] on div "음악 저작권 보호 미피아와 함께 시작해 보세요 월간 연간 최대 30% 할인 평가판 $FREE /월 선택하기 검사 제공 5곡 제공 AI 음악 표…" at bounding box center [443, 364] width 886 height 679
click at [489, 375] on div "검사 제공 1시간 10곡, 1일 50곡 제공 AI 음악 표절검사, 생성형 AI 음악 판별기, 1:1 음악 분석 AI 음악 표절 검사 악기별 표…" at bounding box center [668, 460] width 205 height 335
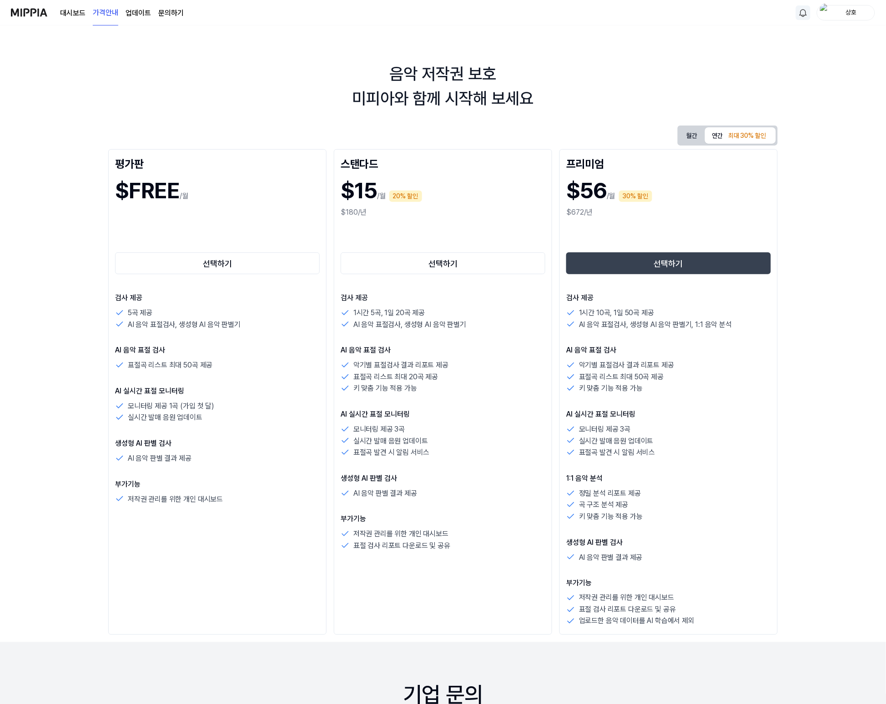
click at [489, 133] on button "연간 최대 30% 할인" at bounding box center [740, 135] width 71 height 16
click at [489, 136] on button "연간 최대 30% 할인" at bounding box center [740, 135] width 71 height 16
click at [489, 135] on button "월간" at bounding box center [692, 135] width 25 height 16
click at [489, 139] on div "최대 30% 할인" at bounding box center [747, 136] width 43 height 14
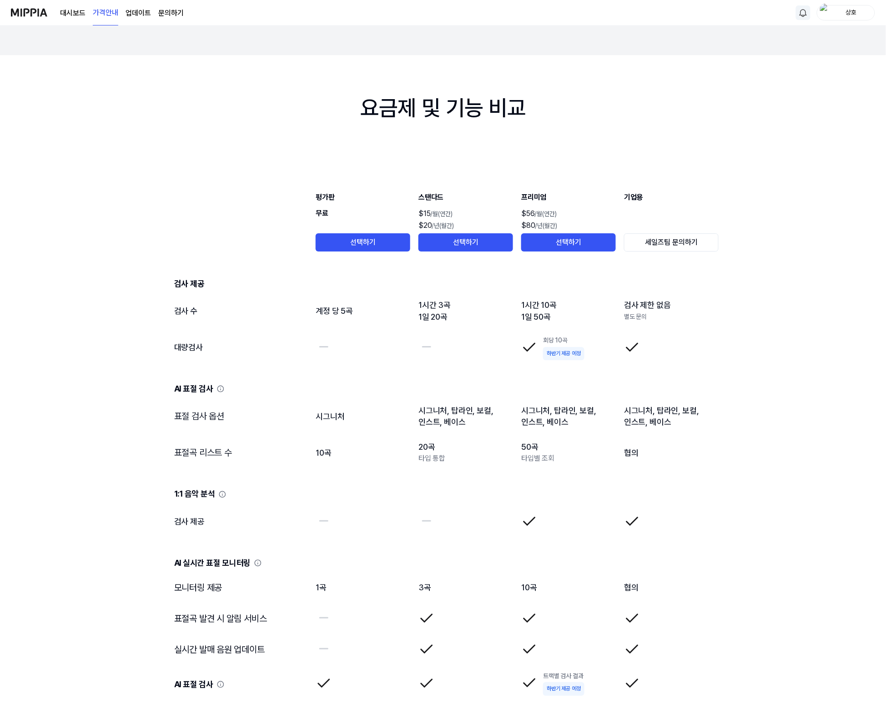
scroll to position [869, 0]
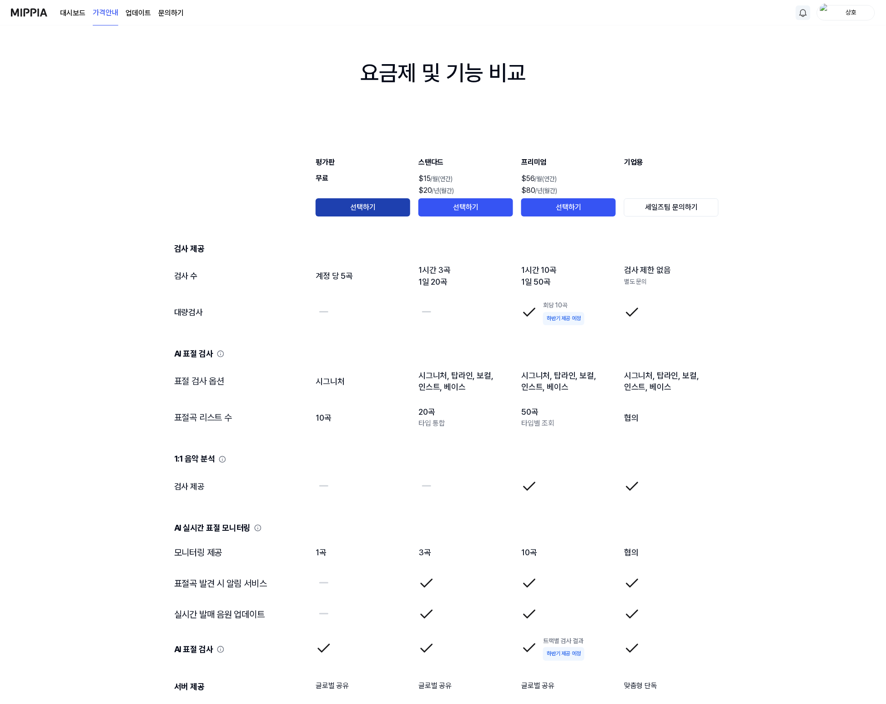
click at [378, 208] on button "선택하기" at bounding box center [363, 207] width 95 height 18
click at [472, 203] on button "선택하기" at bounding box center [466, 207] width 95 height 18
click at [489, 203] on button "선택하기" at bounding box center [568, 207] width 95 height 18
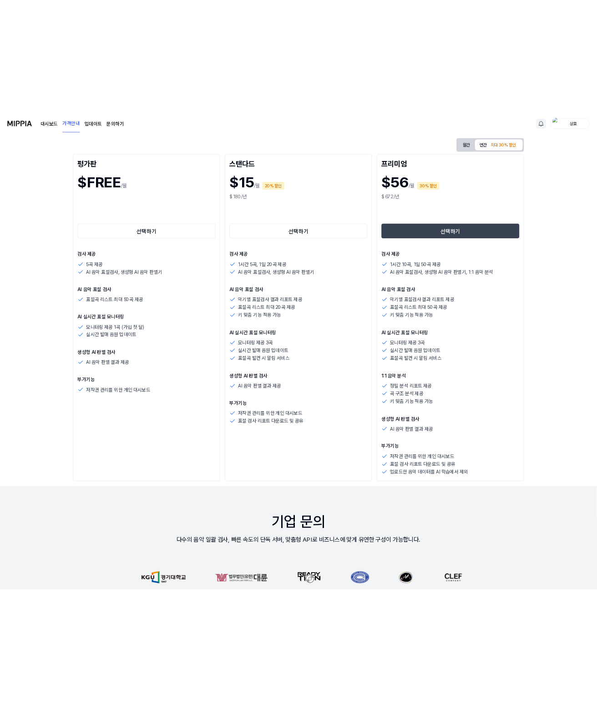
scroll to position [0, 0]
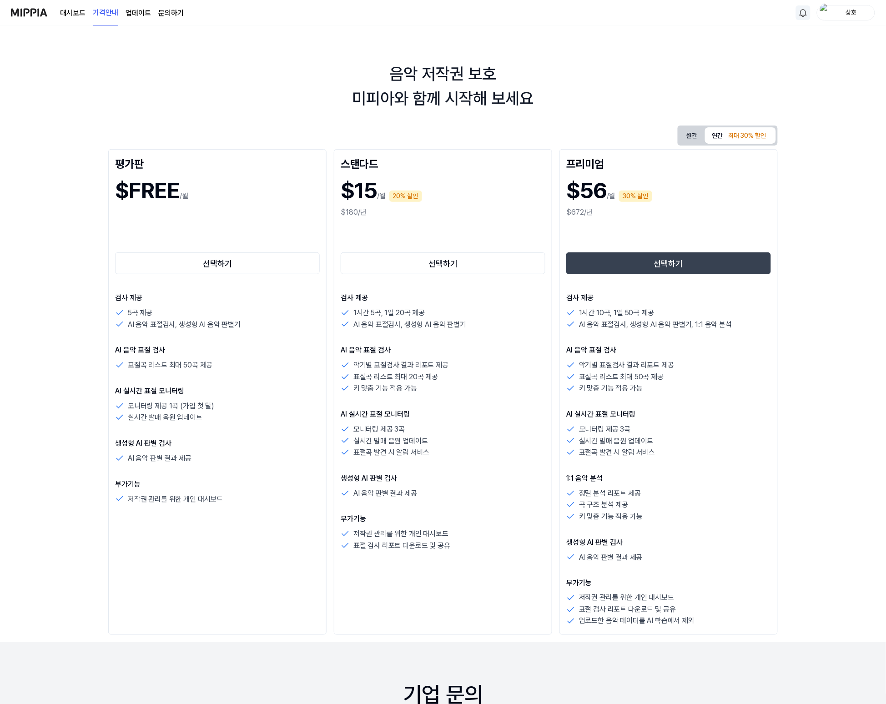
click at [32, 15] on img at bounding box center [29, 12] width 36 height 25
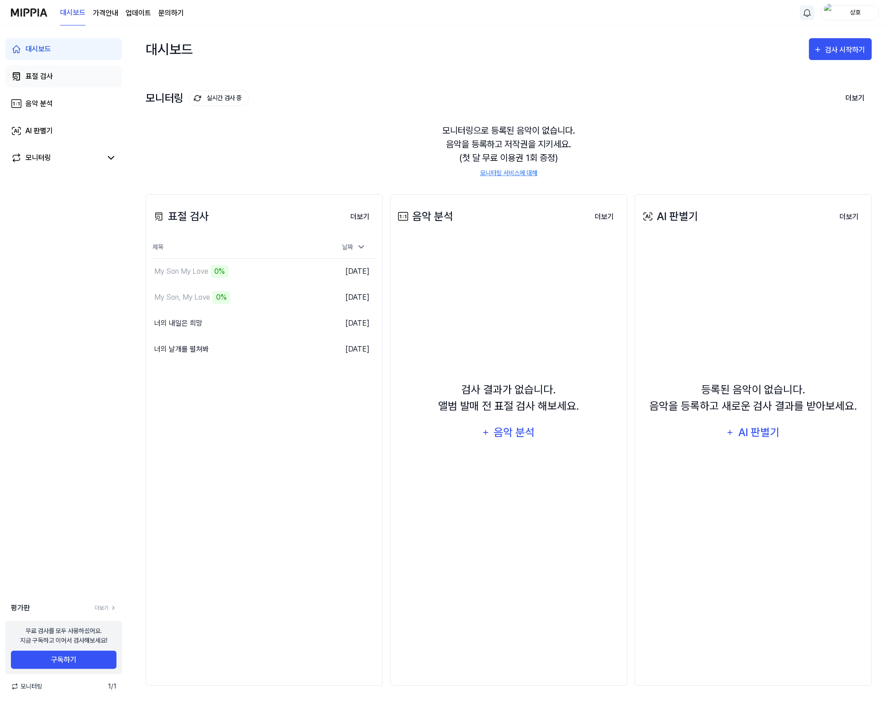
click at [47, 74] on div "표절 검사" at bounding box center [38, 76] width 27 height 11
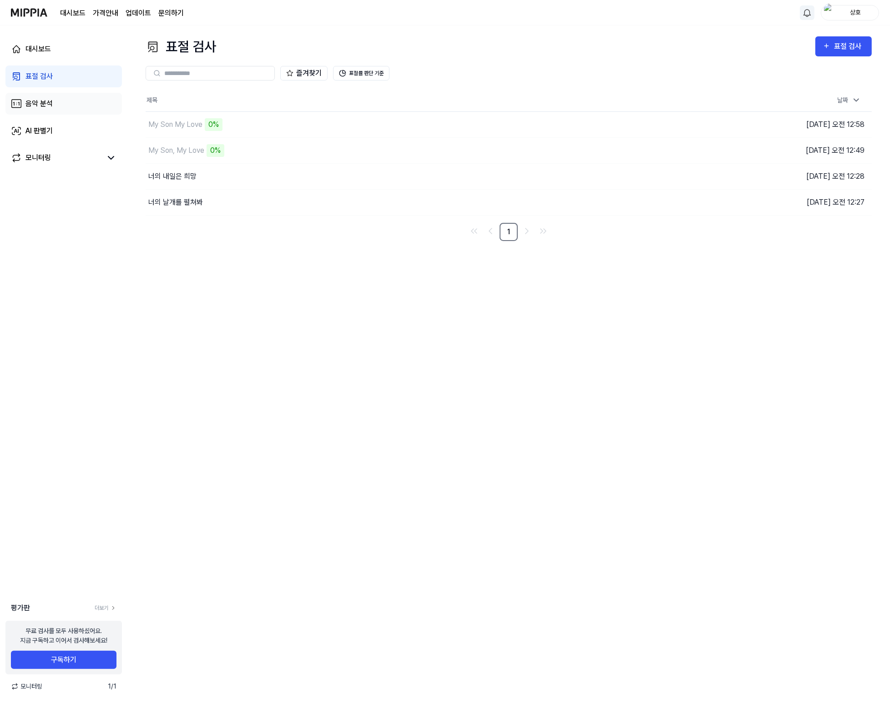
click at [42, 103] on div "음악 분석" at bounding box center [38, 103] width 27 height 11
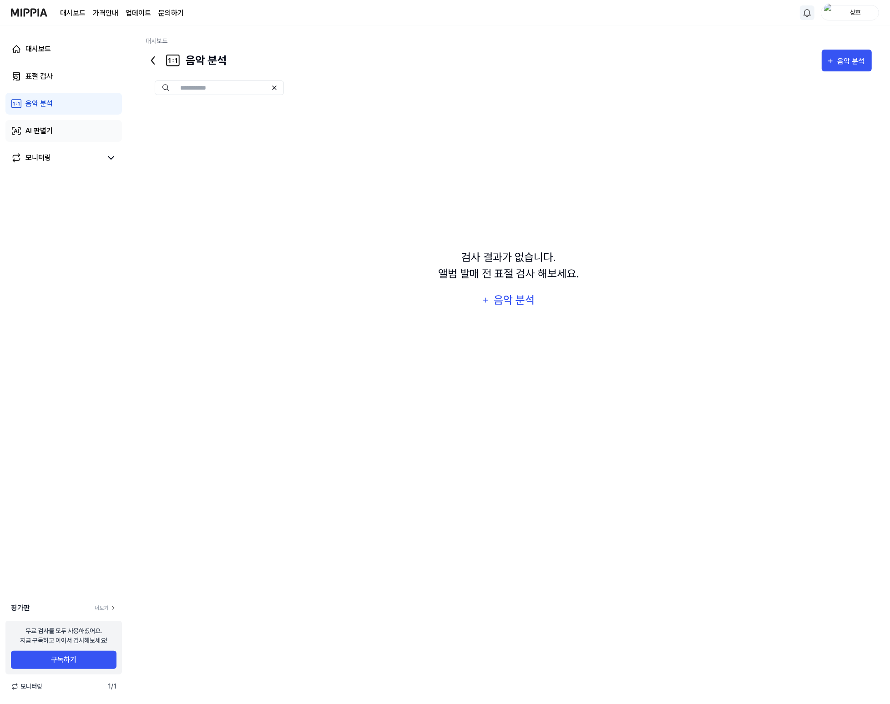
click at [42, 134] on div "AI 판별기" at bounding box center [38, 131] width 27 height 11
click at [101, 157] on link "모니터링" at bounding box center [56, 157] width 91 height 11
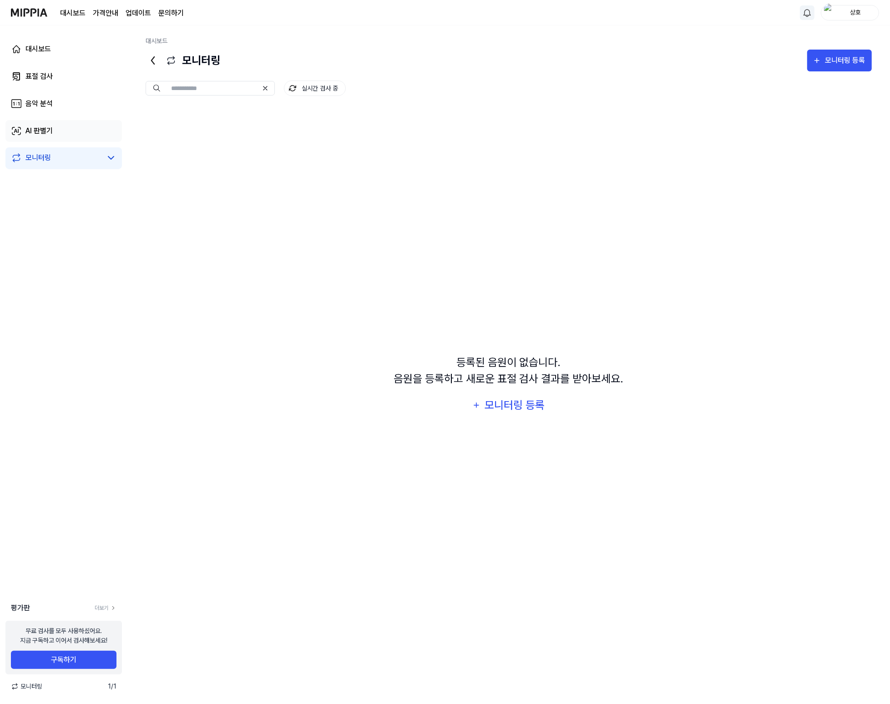
click at [41, 131] on div "AI 판별기" at bounding box center [38, 131] width 27 height 11
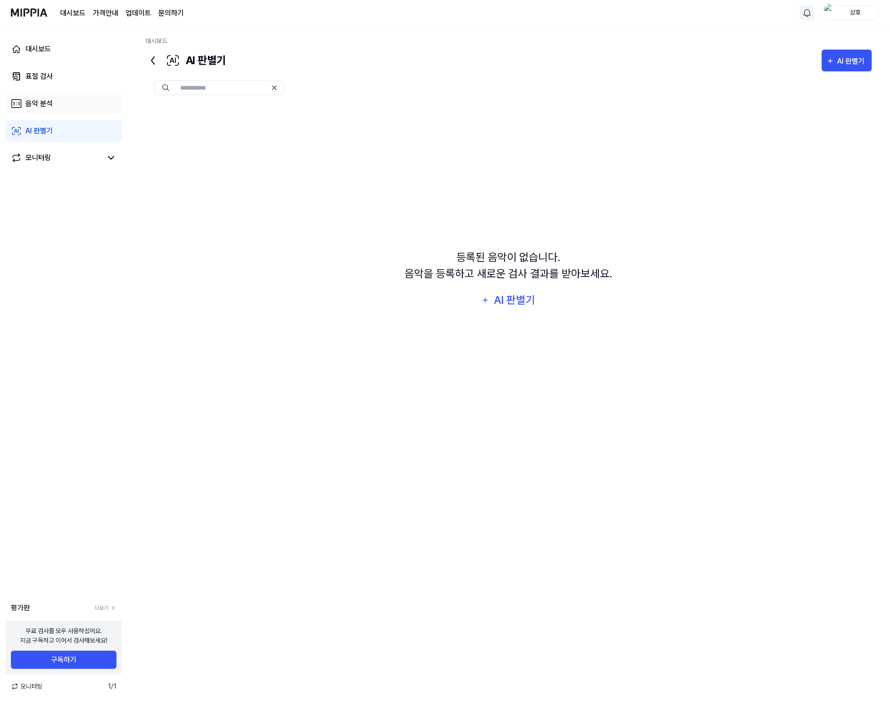
click at [44, 105] on div "음악 분석" at bounding box center [38, 103] width 27 height 11
click at [33, 76] on div "표절 검사" at bounding box center [38, 76] width 27 height 11
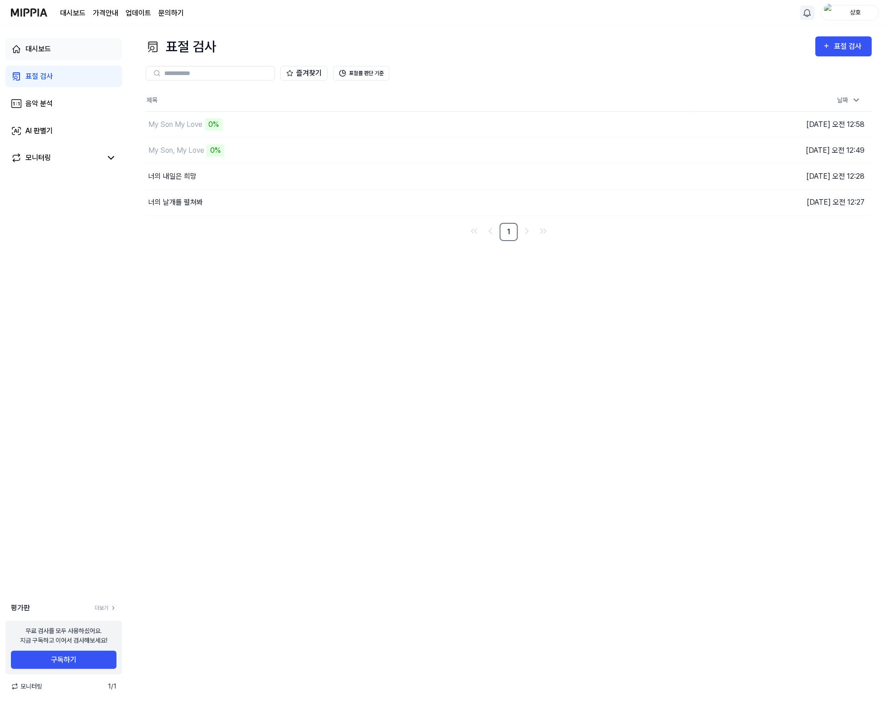
click at [38, 48] on div "대시보드" at bounding box center [37, 49] width 25 height 11
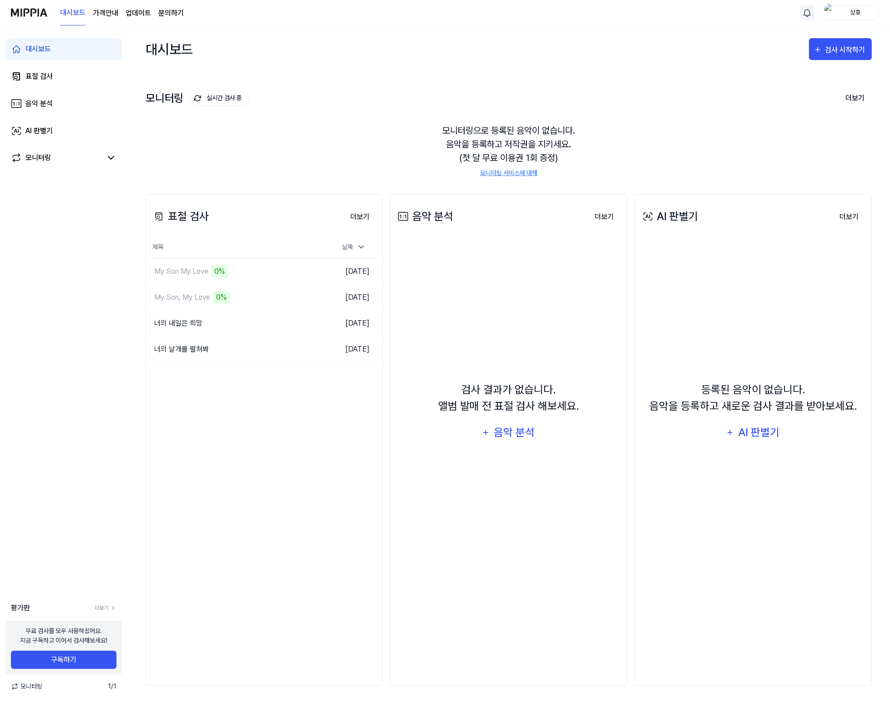
click at [106, 10] on page\) "가격안내" at bounding box center [105, 13] width 25 height 11
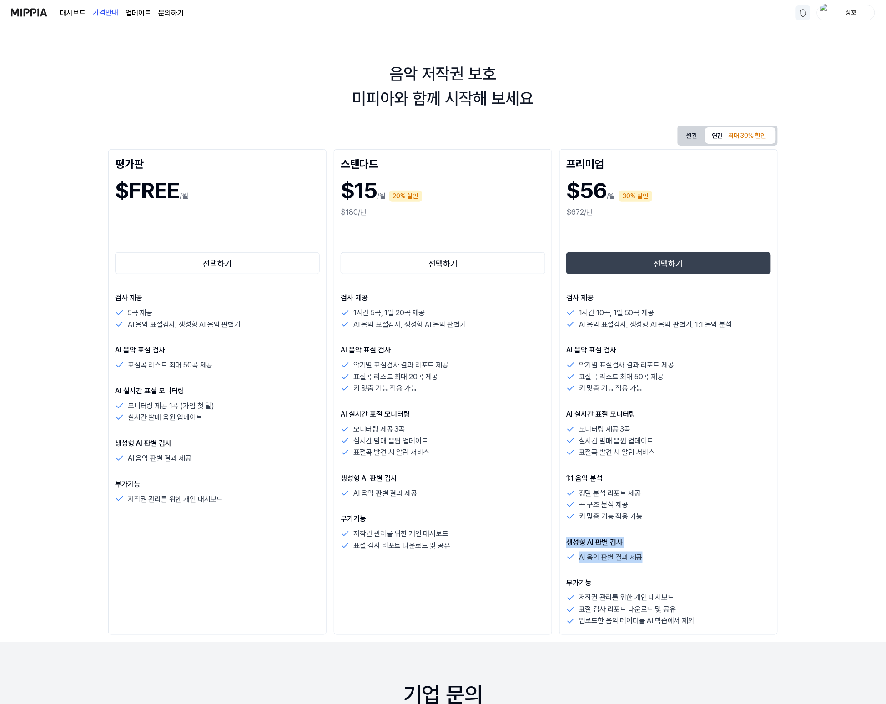
drag, startPoint x: 648, startPoint y: 556, endPoint x: 557, endPoint y: 547, distance: 91.5
click at [489, 375] on div "평가판 $FREE /월 선택하기 검사 제공 5곡 제공 AI 음악 표절검사, 생성형 AI 음악 판별기 AI 음악 표절 검사 표절곡 리스트 최대 …" at bounding box center [443, 392] width 670 height 486
drag, startPoint x: 439, startPoint y: 493, endPoint x: 335, endPoint y: 478, distance: 105.2
click at [335, 375] on div "스탠다드 $15 /월 20% 할인 $180/년 선택하기 검사 제공 1시간 5곡, 1일 20곡 제공 AI 음악 표절검사, 생성형 AI 음악 판별…" at bounding box center [443, 392] width 218 height 486
drag, startPoint x: 209, startPoint y: 461, endPoint x: 107, endPoint y: 449, distance: 103.1
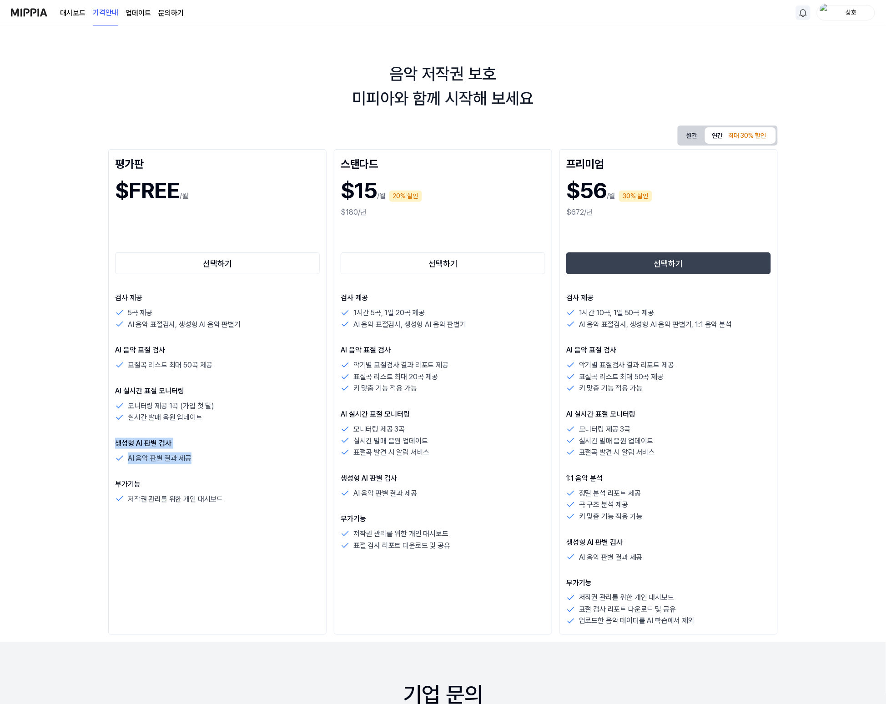
click at [107, 375] on div "음악 저작권 보호 미피아와 함께 시작해 보세요 월간 연간 최대 30% 할인 평가판 $FREE /월 선택하기 검사 제공 5곡 제공 AI 음악 표…" at bounding box center [443, 364] width 886 height 679
drag, startPoint x: 354, startPoint y: 313, endPoint x: 553, endPoint y: 309, distance: 198.9
click at [489, 309] on div "평가판 $FREE /월 선택하기 검사 제공 5곡 제공 AI 음악 표절검사, 생성형 AI 음악 판별기 AI 음악 표절 검사 표절곡 리스트 최대 …" at bounding box center [443, 392] width 670 height 486
click at [480, 311] on div "1시간 5곡, 1일 20곡 제공" at bounding box center [443, 313] width 205 height 12
drag, startPoint x: 354, startPoint y: 323, endPoint x: 476, endPoint y: 323, distance: 121.9
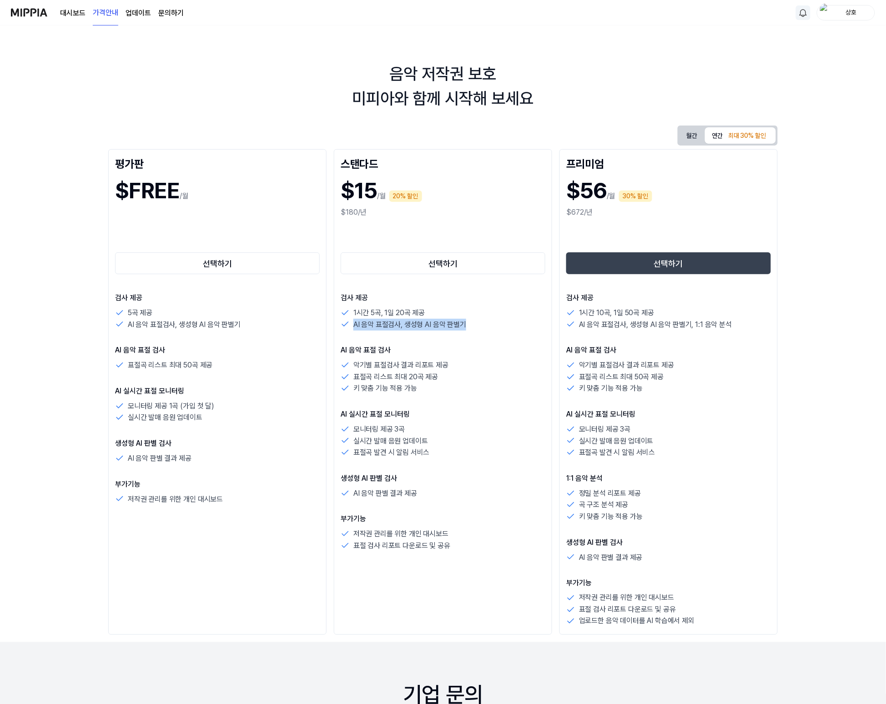
click at [476, 323] on div "AI 음악 표절검사, 생성형 AI 음악 판별기" at bounding box center [443, 325] width 205 height 12
